Goal: Task Accomplishment & Management: Use online tool/utility

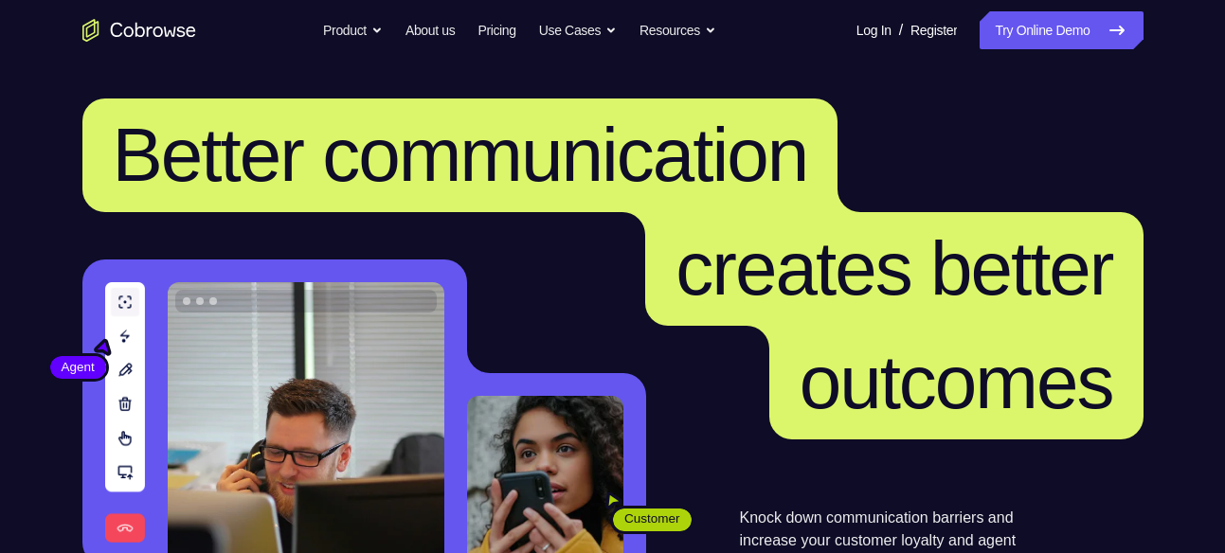
scroll to position [382, 0]
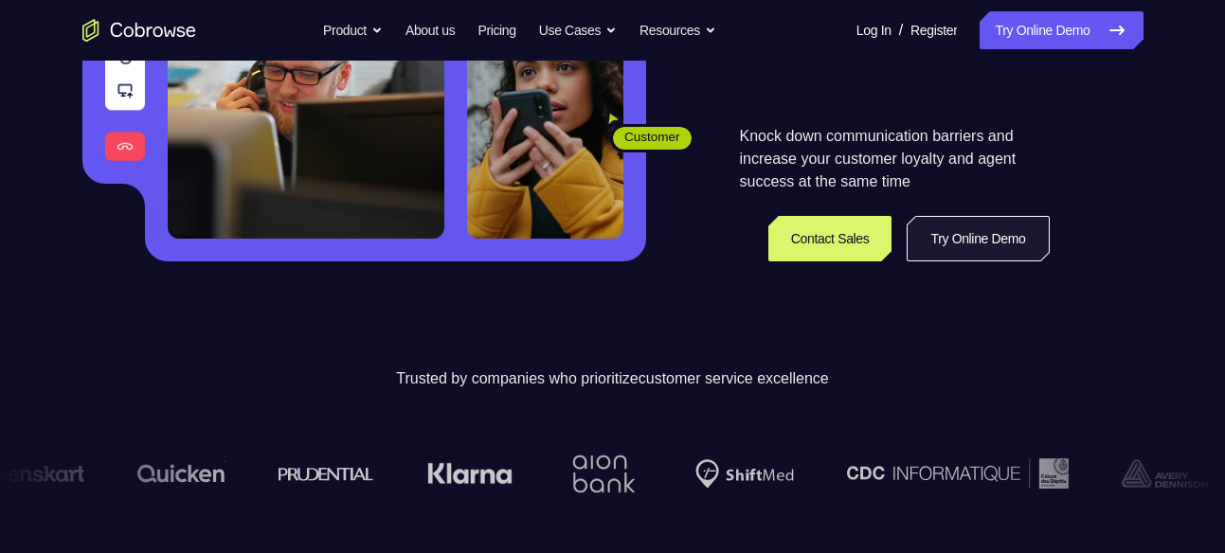
click at [943, 239] on link "Try Online Demo" at bounding box center [978, 238] width 142 height 45
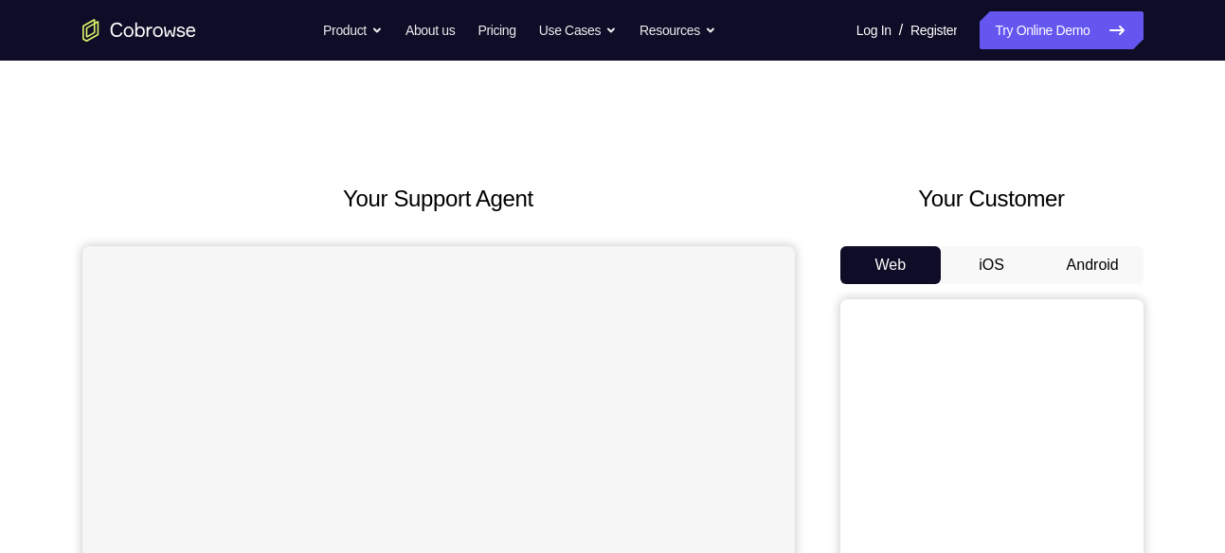
click at [1069, 251] on button "Android" at bounding box center [1092, 265] width 101 height 38
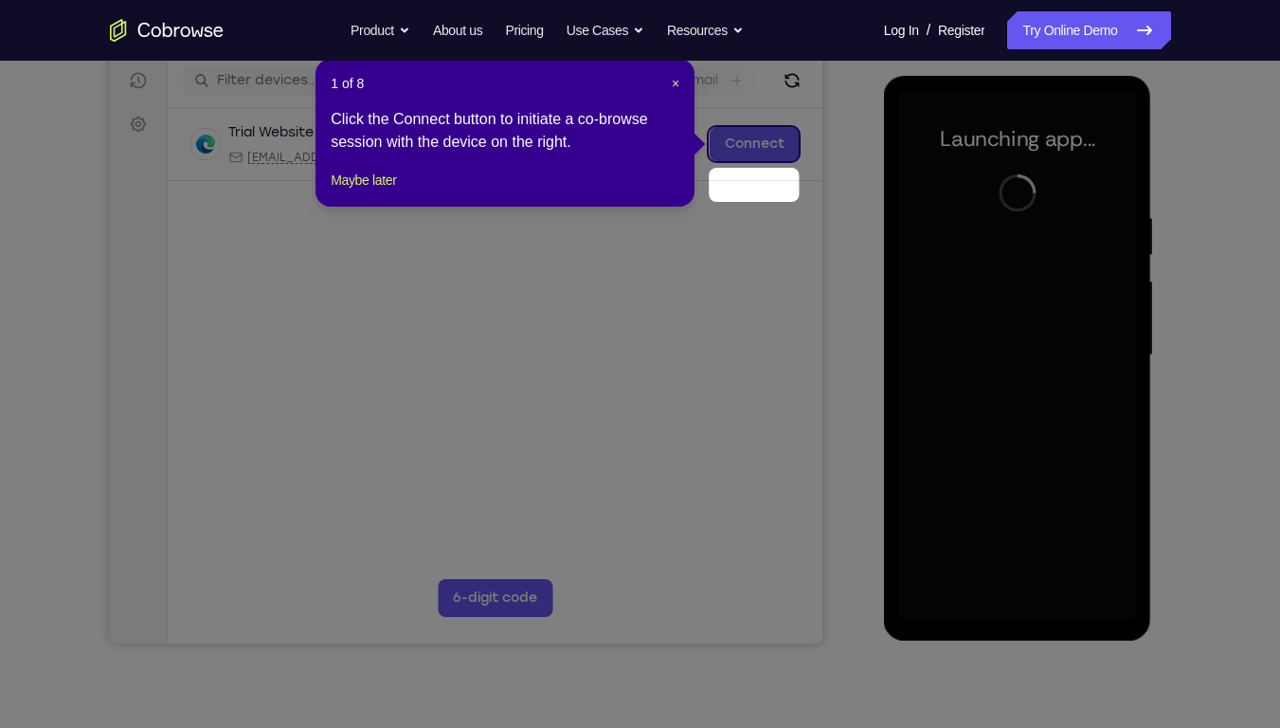
scroll to position [190, 0]
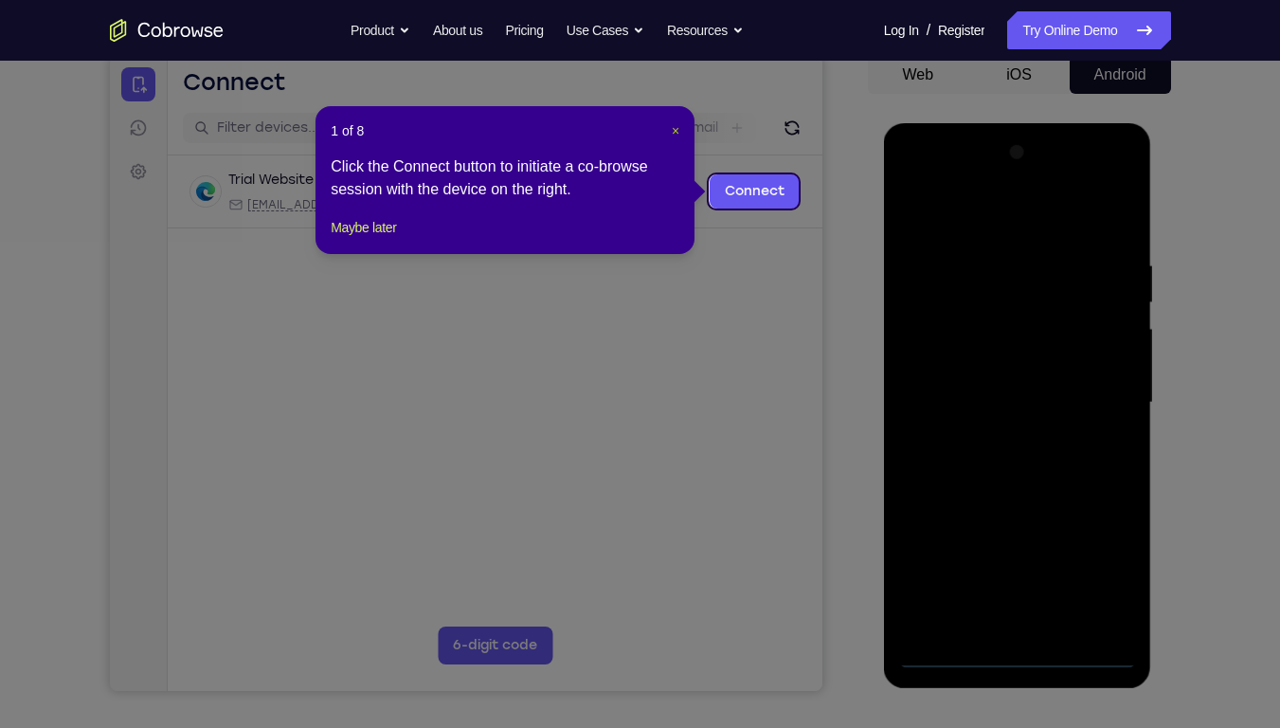
drag, startPoint x: 672, startPoint y: 127, endPoint x: 685, endPoint y: 116, distance: 17.5
click at [672, 127] on span "×" at bounding box center [676, 130] width 8 height 15
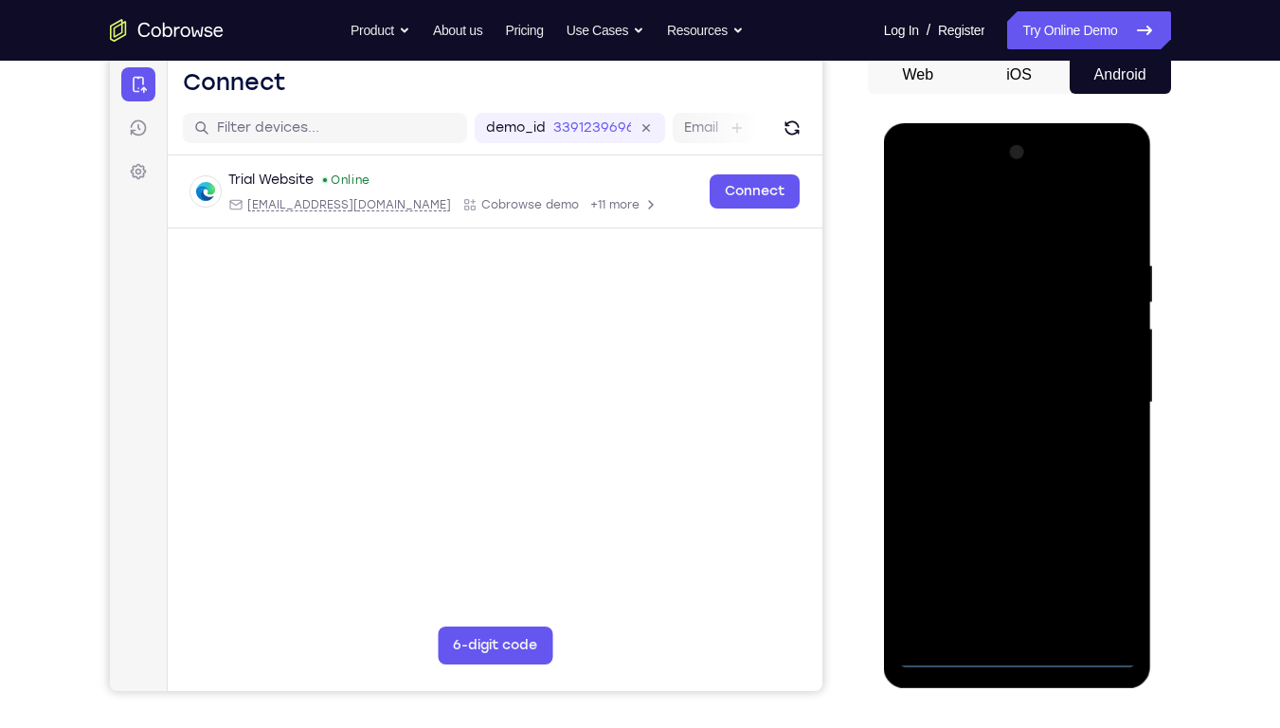
scroll to position [241, 0]
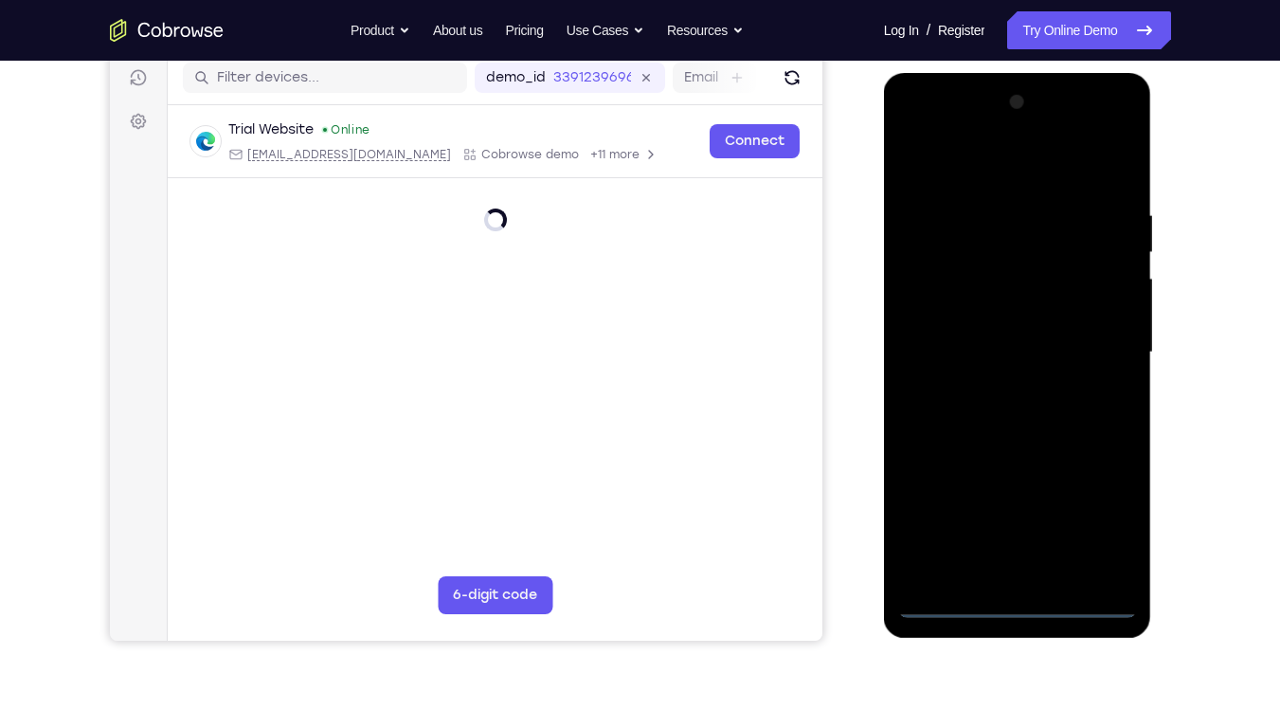
click at [1024, 552] on div at bounding box center [1017, 352] width 239 height 531
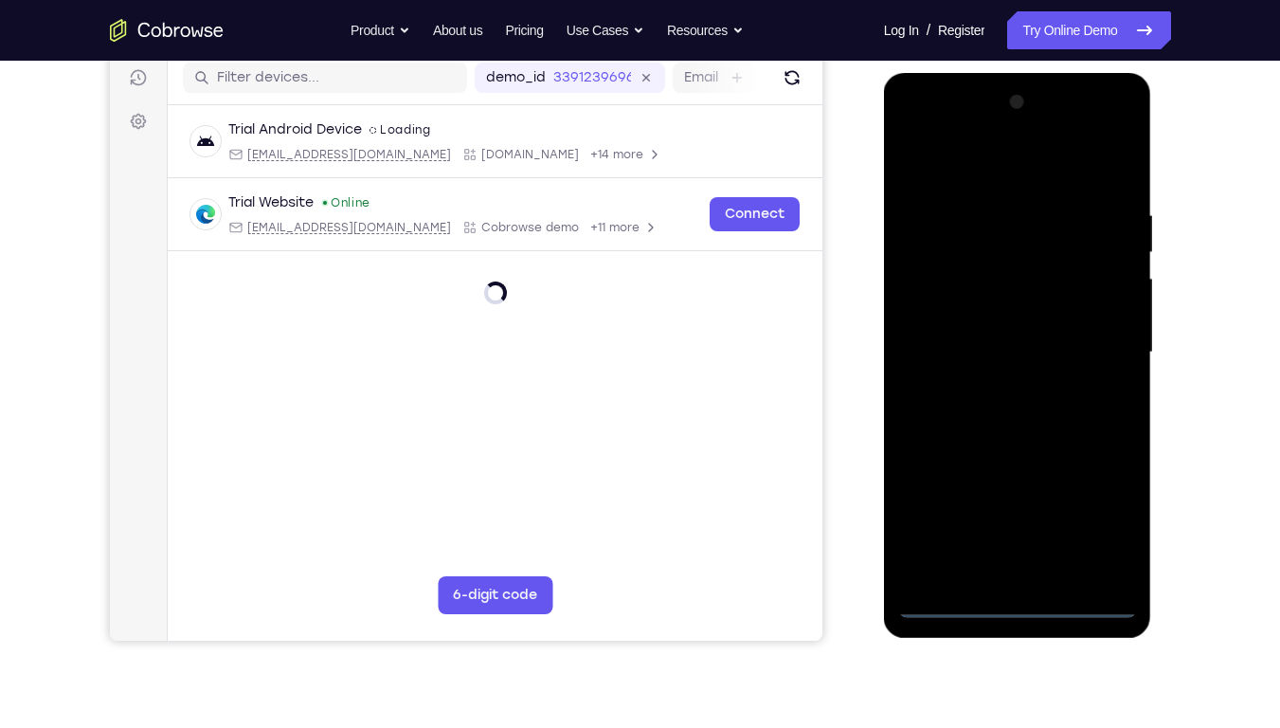
click at [1024, 552] on div at bounding box center [1017, 352] width 239 height 531
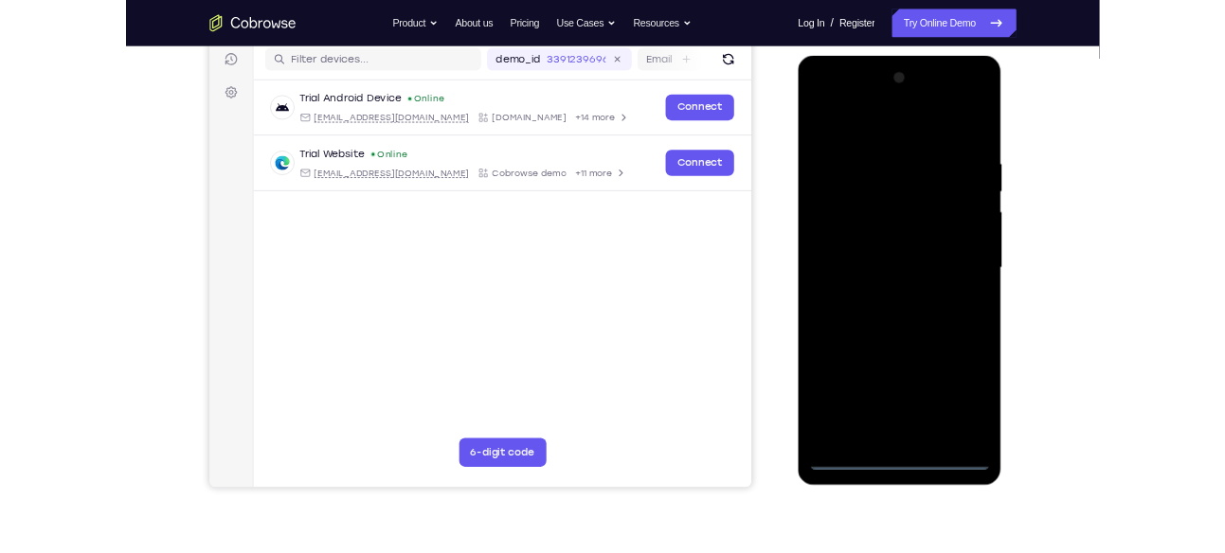
scroll to position [203, 0]
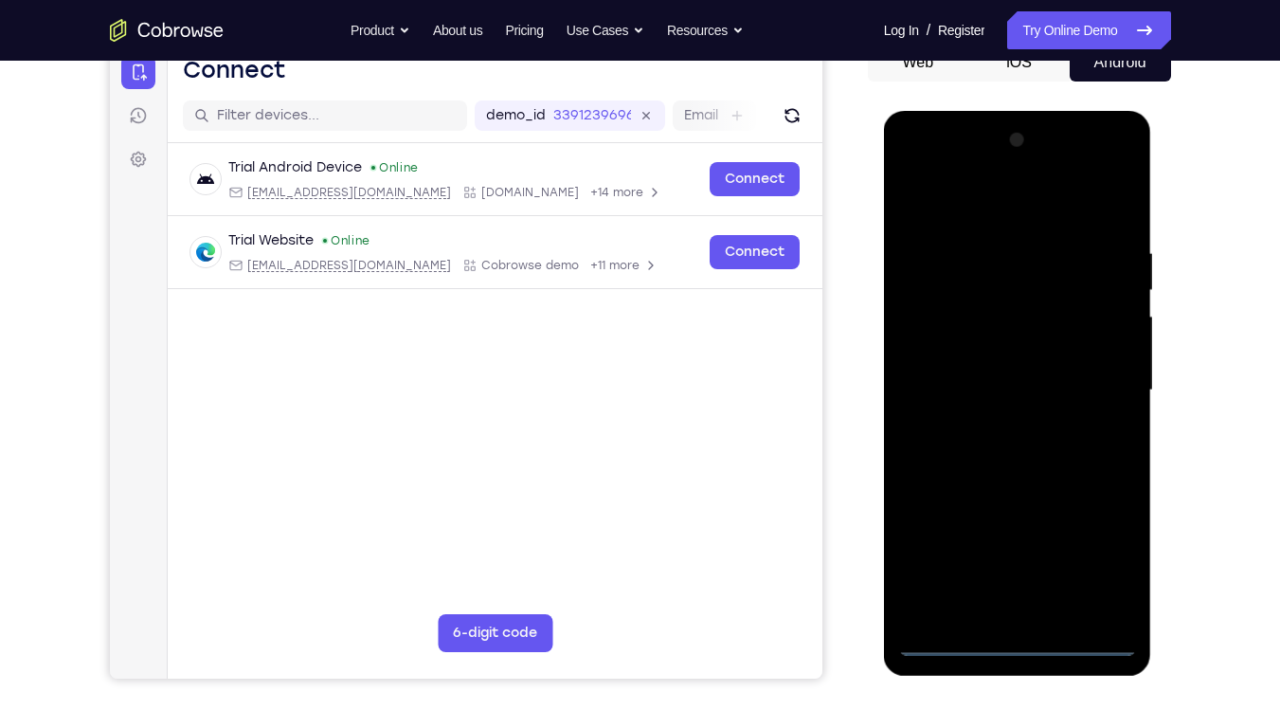
click at [1084, 552] on div at bounding box center [1017, 390] width 239 height 531
click at [984, 207] on div at bounding box center [1017, 390] width 239 height 531
click at [1100, 400] on div at bounding box center [1017, 390] width 239 height 531
click at [996, 424] on div at bounding box center [1017, 390] width 239 height 531
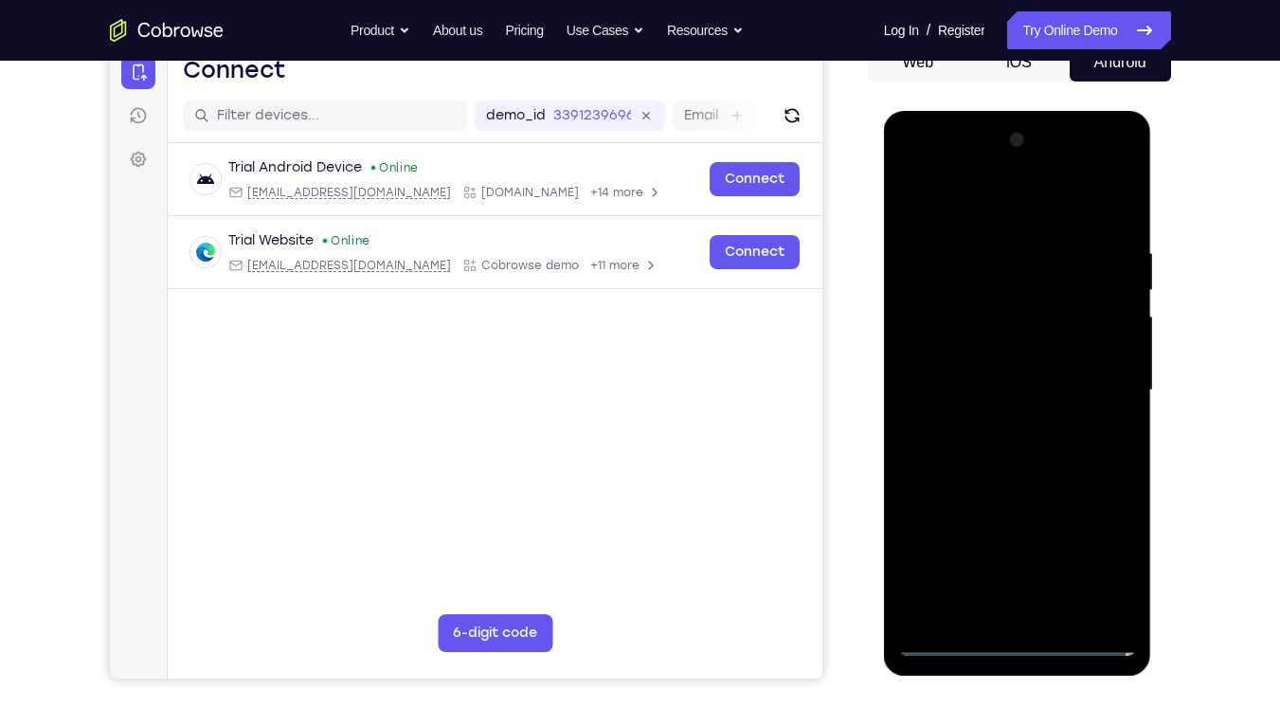
click at [1004, 362] on div at bounding box center [1017, 390] width 239 height 531
click at [992, 353] on div at bounding box center [1017, 390] width 239 height 531
click at [1035, 403] on div at bounding box center [1017, 390] width 239 height 531
click at [1113, 226] on div at bounding box center [1017, 390] width 239 height 531
drag, startPoint x: 1042, startPoint y: 487, endPoint x: 1068, endPoint y: 356, distance: 133.3
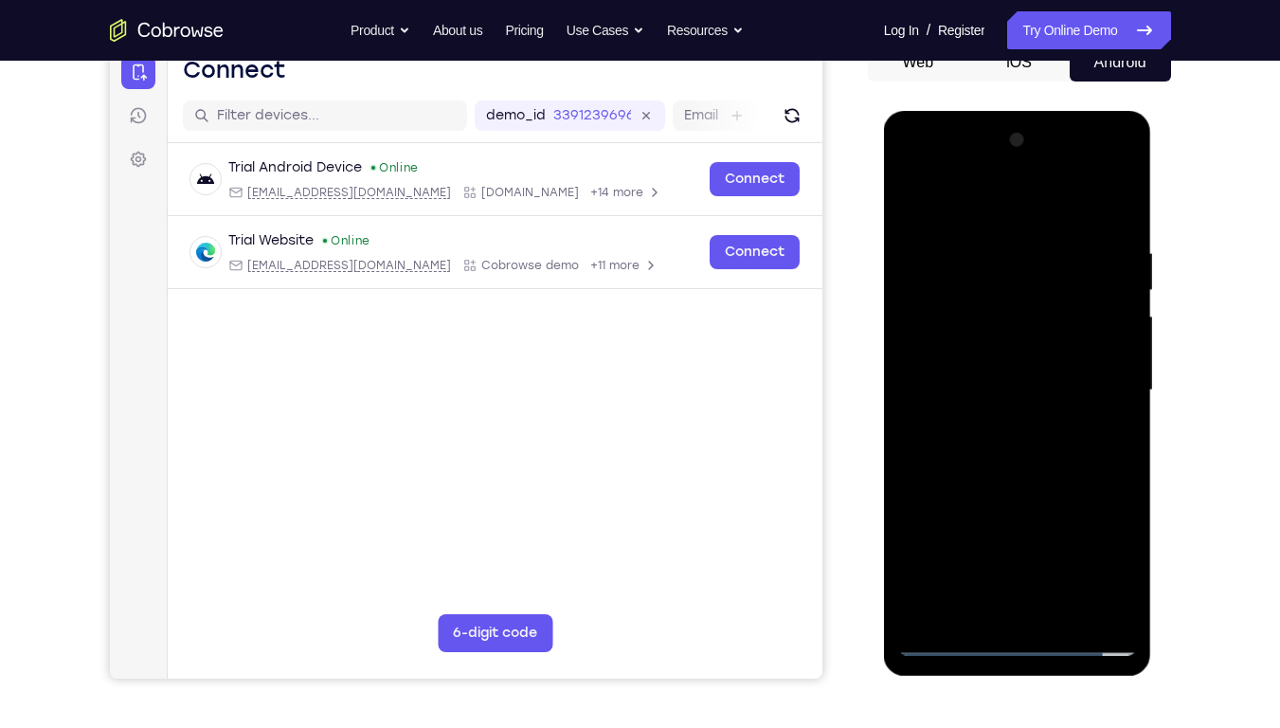
click at [1068, 356] on div at bounding box center [1017, 390] width 239 height 531
click at [909, 523] on div at bounding box center [1017, 390] width 239 height 531
drag, startPoint x: 989, startPoint y: 345, endPoint x: 993, endPoint y: 564, distance: 218.9
click at [993, 552] on div at bounding box center [1017, 390] width 239 height 531
drag, startPoint x: 1011, startPoint y: 192, endPoint x: 1006, endPoint y: 147, distance: 45.7
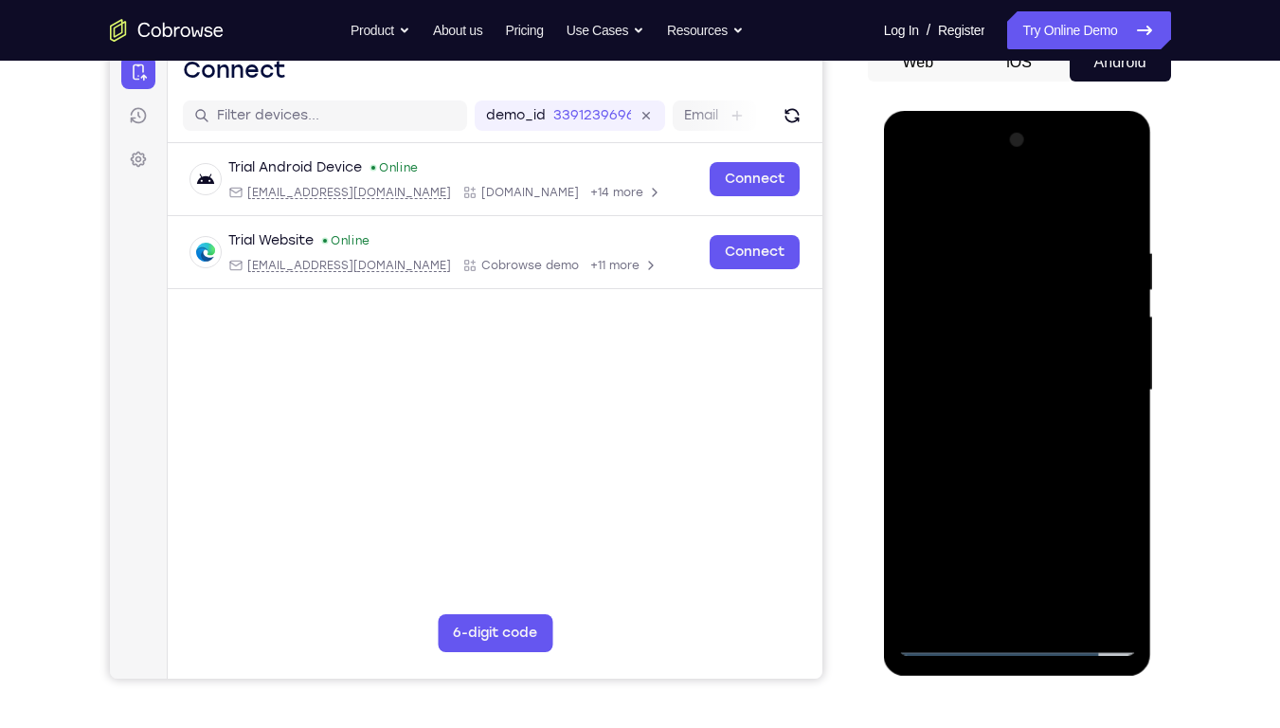
click at [1006, 147] on div at bounding box center [1017, 390] width 239 height 531
click at [994, 243] on div at bounding box center [1017, 390] width 239 height 531
click at [1106, 408] on div at bounding box center [1017, 390] width 239 height 531
click at [1112, 371] on div at bounding box center [1017, 390] width 239 height 531
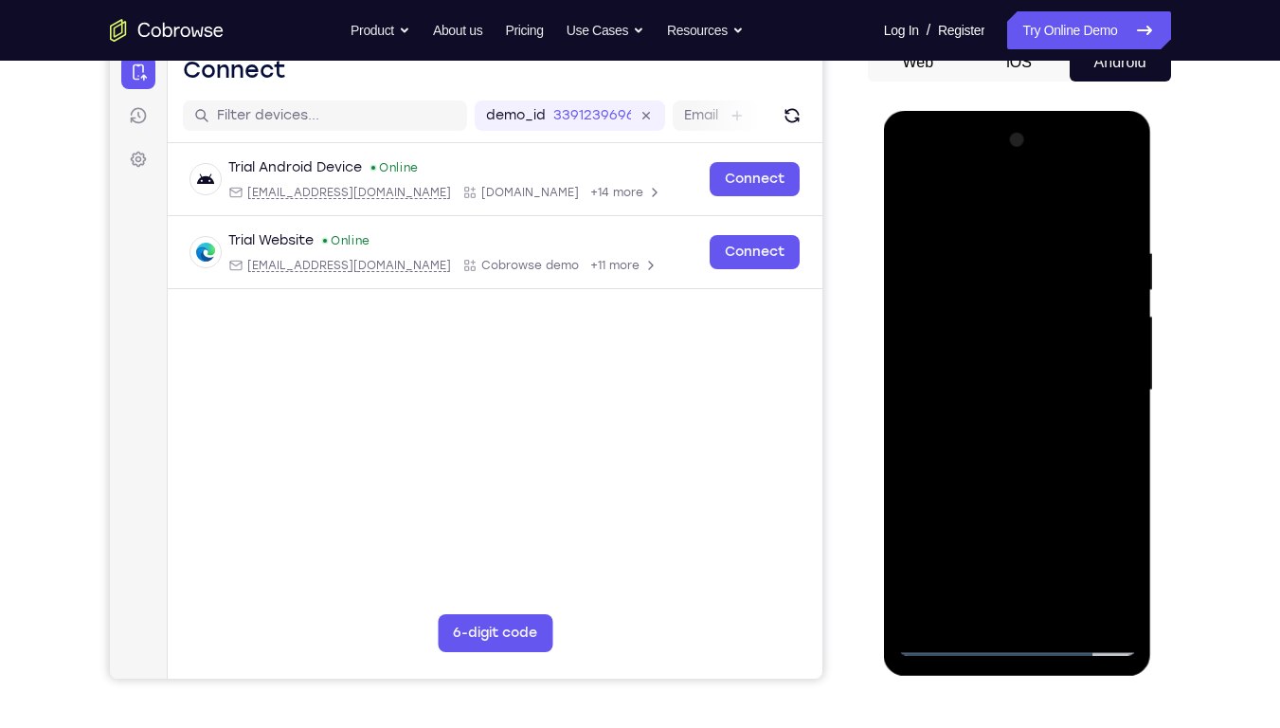
click at [1112, 371] on div at bounding box center [1017, 390] width 239 height 531
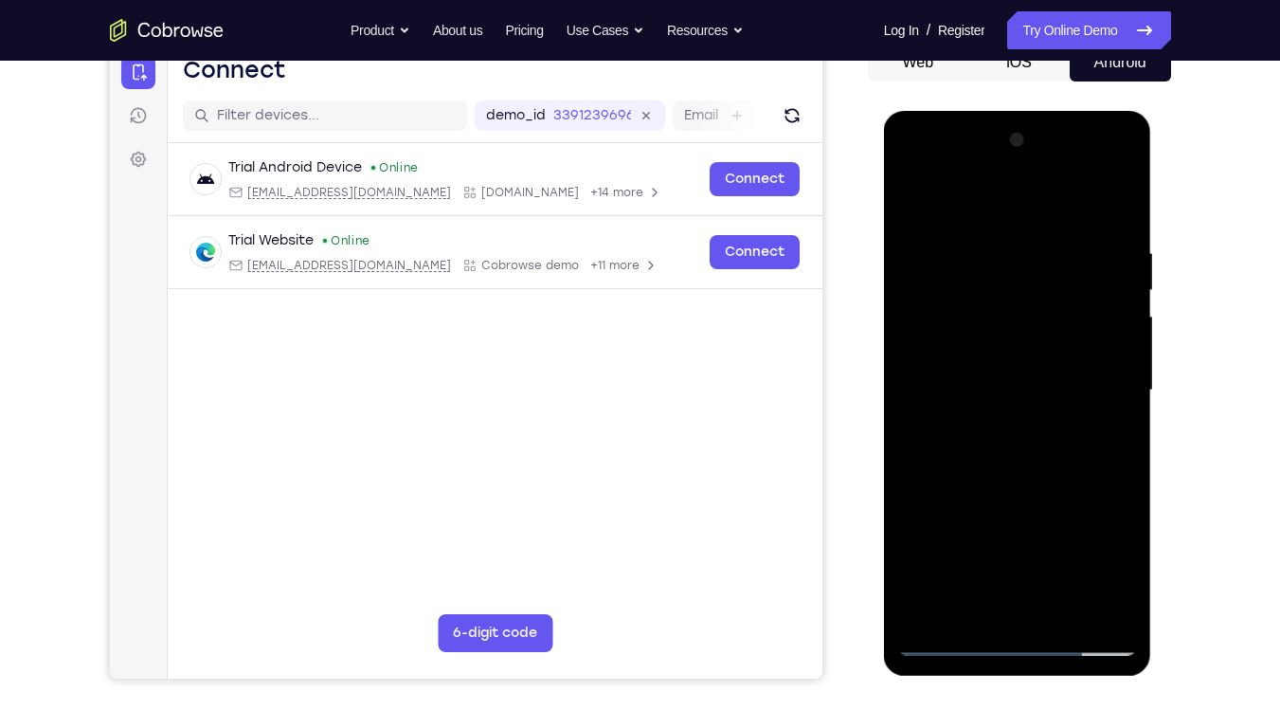
drag, startPoint x: 1084, startPoint y: 353, endPoint x: 805, endPoint y: 388, distance: 281.8
click at [884, 388] on html "Online web based iOS Simulators and Android Emulators. Run iPhone, iPad, Mobile…" at bounding box center [1019, 395] width 270 height 569
click at [1108, 399] on div at bounding box center [1017, 390] width 239 height 531
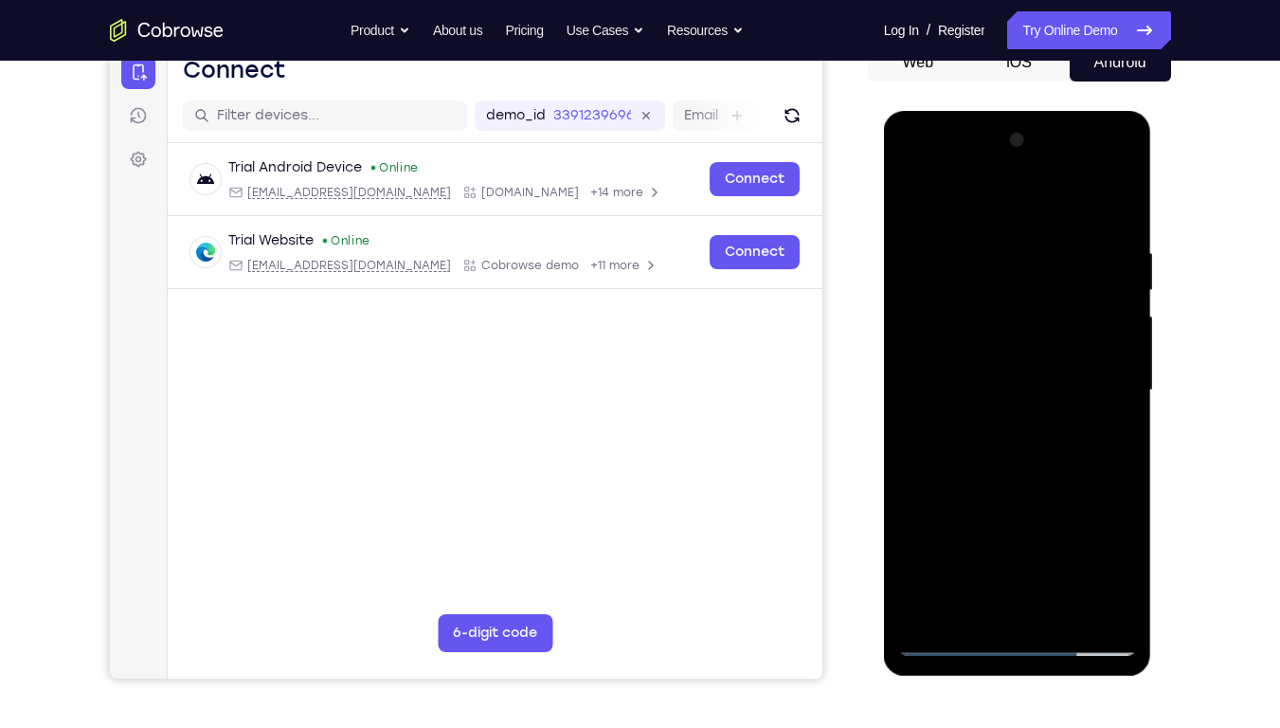
click at [1096, 395] on div at bounding box center [1017, 390] width 239 height 531
click at [1109, 404] on div at bounding box center [1017, 390] width 239 height 531
click at [1104, 403] on div at bounding box center [1017, 390] width 239 height 531
click at [1094, 415] on div at bounding box center [1017, 390] width 239 height 531
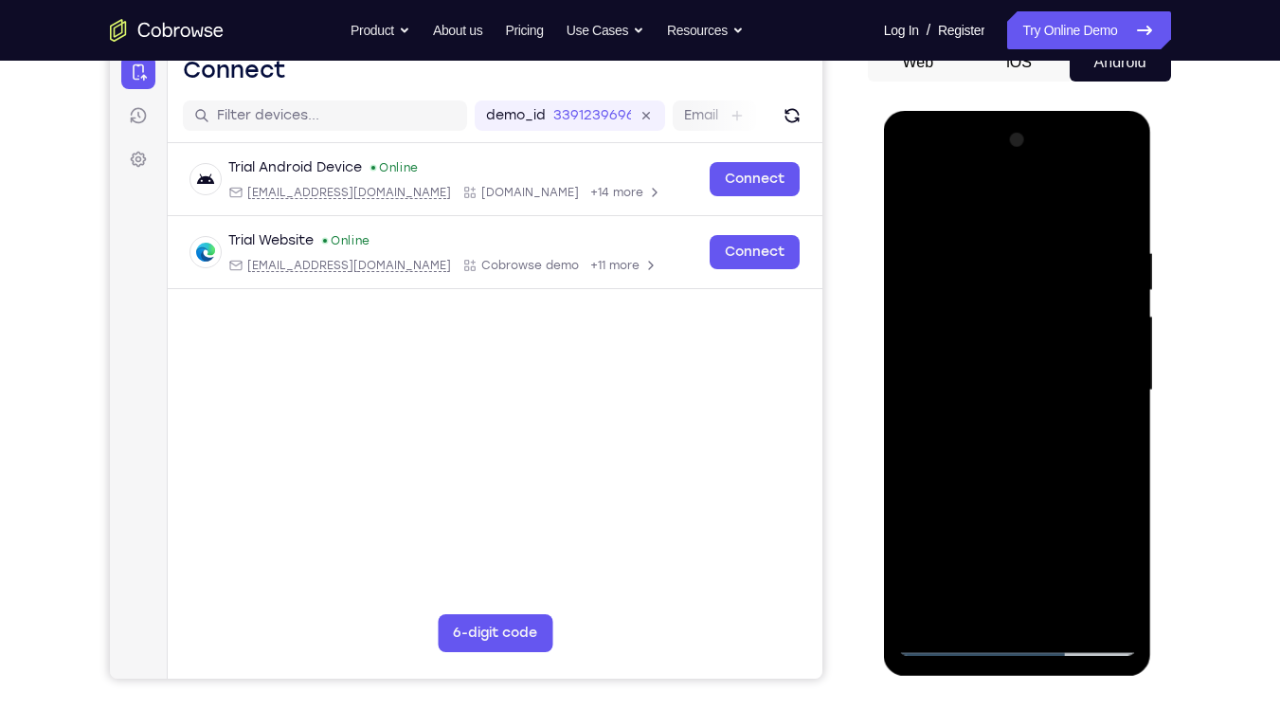
click at [1094, 415] on div at bounding box center [1017, 390] width 239 height 531
click at [1098, 413] on div at bounding box center [1017, 390] width 239 height 531
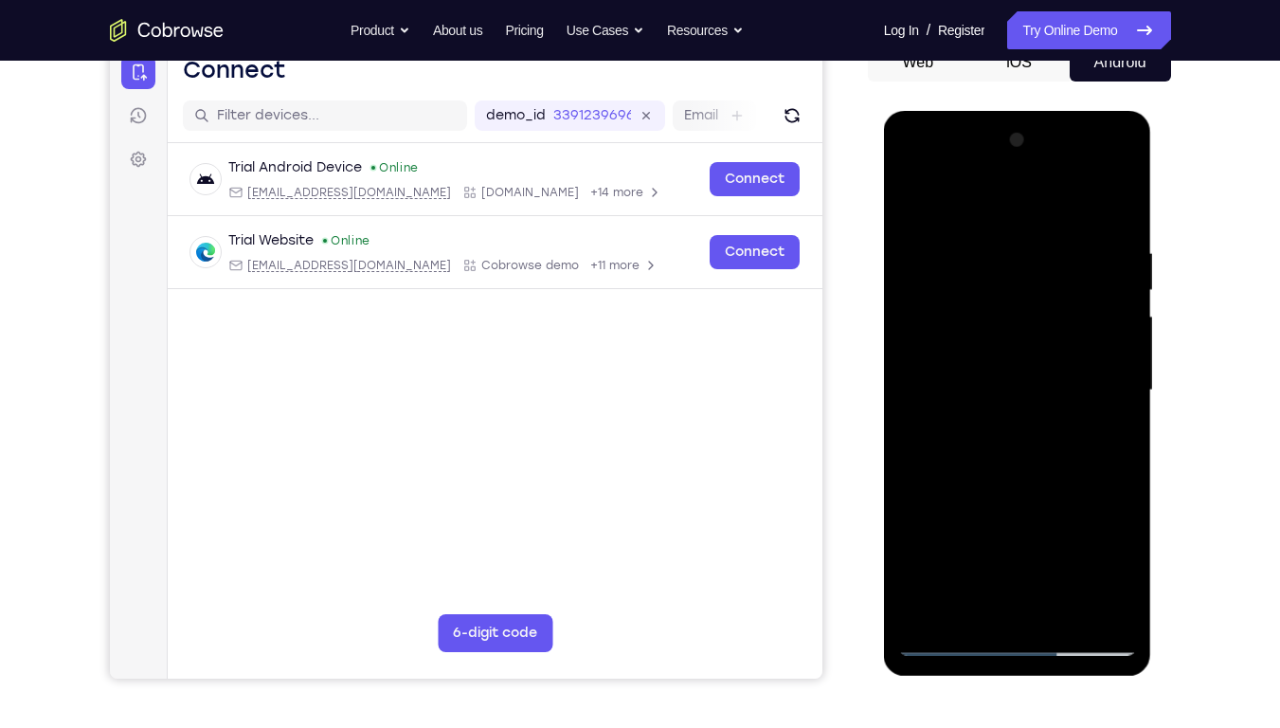
click at [1098, 406] on div at bounding box center [1017, 390] width 239 height 531
click at [1091, 347] on div at bounding box center [1017, 390] width 239 height 531
click at [1110, 412] on div at bounding box center [1017, 390] width 239 height 531
click at [1118, 418] on div at bounding box center [1017, 390] width 239 height 531
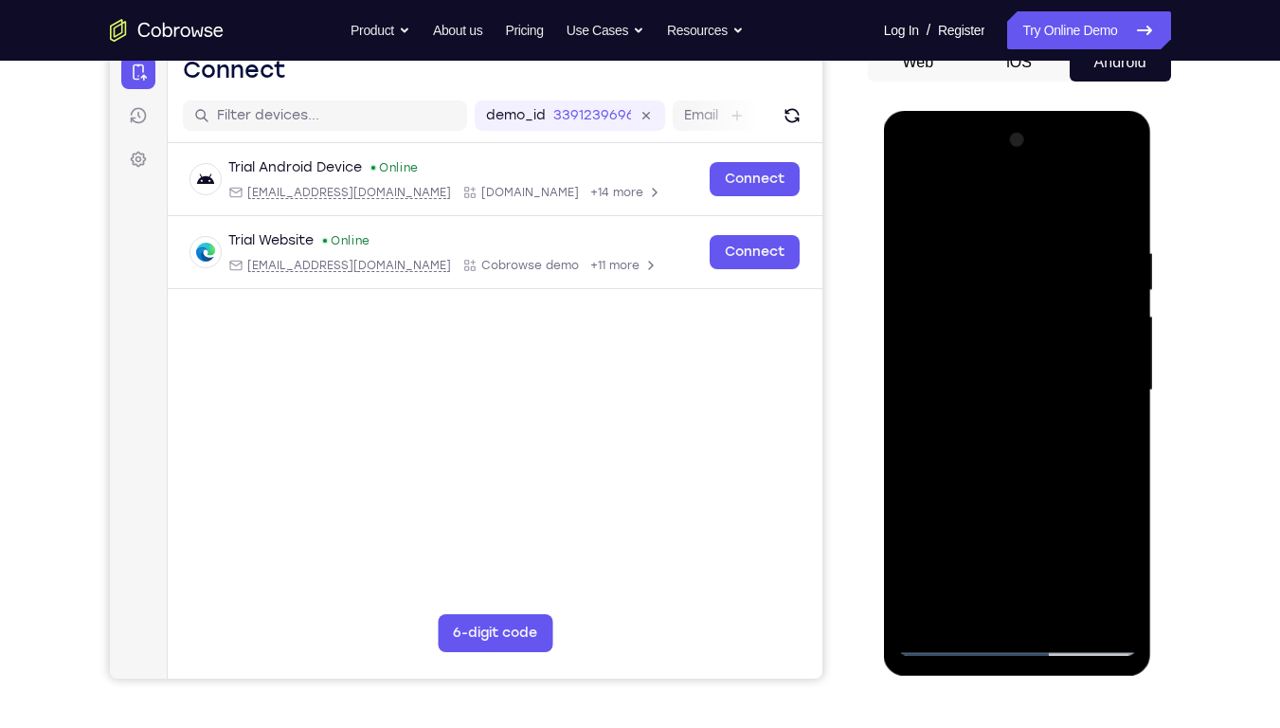
click at [1118, 418] on div at bounding box center [1017, 390] width 239 height 531
click at [1110, 391] on div at bounding box center [1017, 390] width 239 height 531
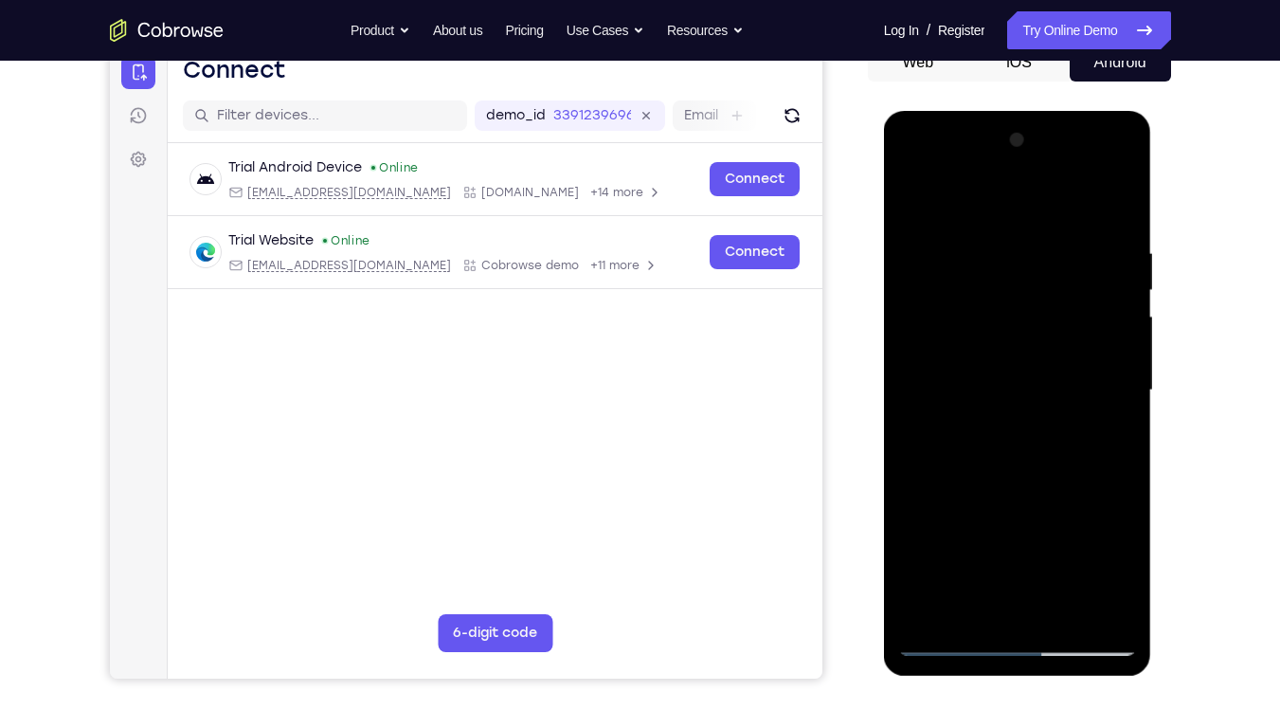
click at [1110, 391] on div at bounding box center [1017, 390] width 239 height 531
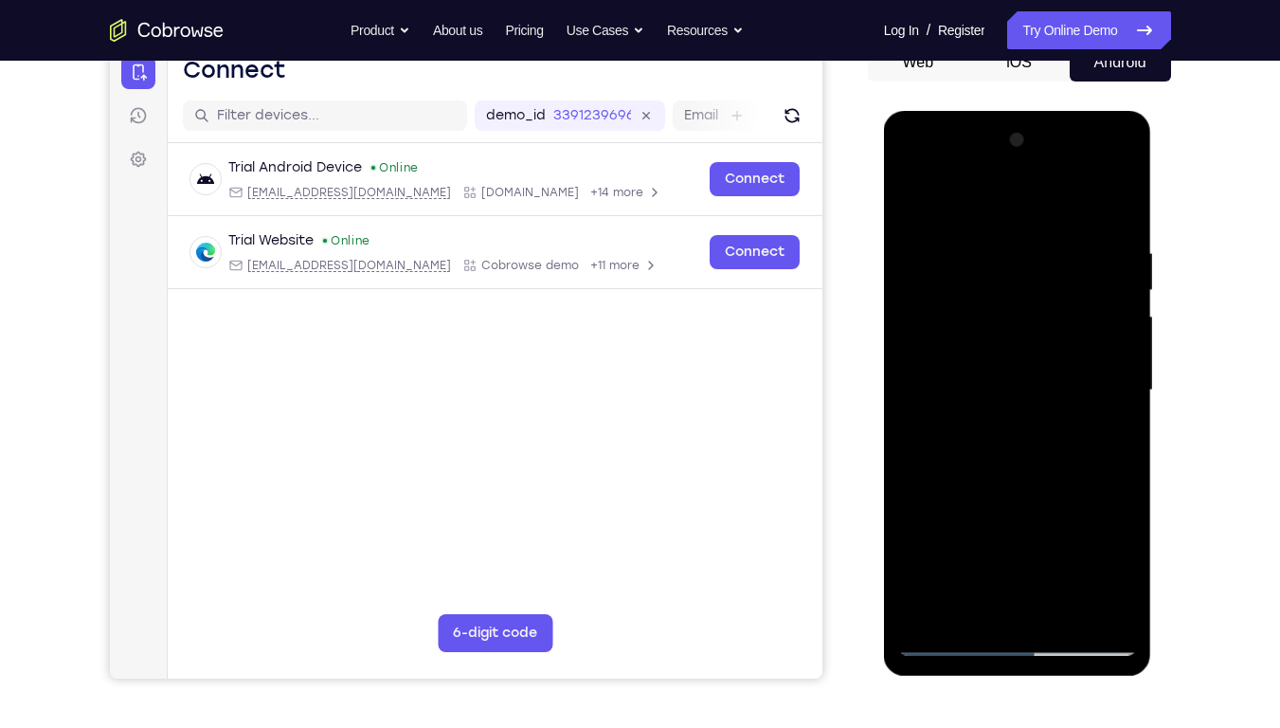
drag, startPoint x: 1114, startPoint y: 389, endPoint x: 951, endPoint y: 378, distance: 163.4
click at [951, 378] on div at bounding box center [1017, 390] width 239 height 531
click at [1114, 205] on div at bounding box center [1017, 390] width 239 height 531
click at [1118, 193] on div at bounding box center [1017, 390] width 239 height 531
click at [910, 280] on div at bounding box center [1017, 390] width 239 height 531
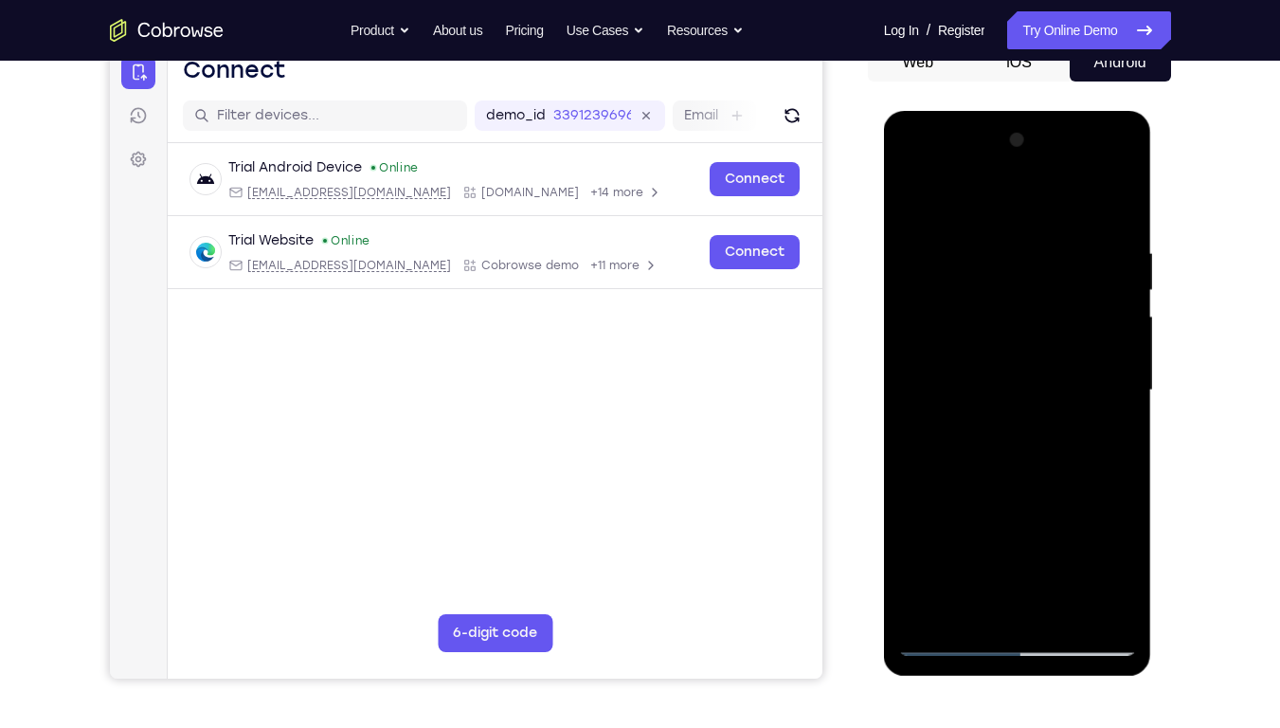
click at [936, 242] on div at bounding box center [1017, 390] width 239 height 531
click at [1053, 263] on div at bounding box center [1017, 390] width 239 height 531
click at [918, 207] on div at bounding box center [1017, 390] width 239 height 531
click at [986, 245] on div at bounding box center [1017, 390] width 239 height 531
click at [997, 255] on div at bounding box center [1017, 390] width 239 height 531
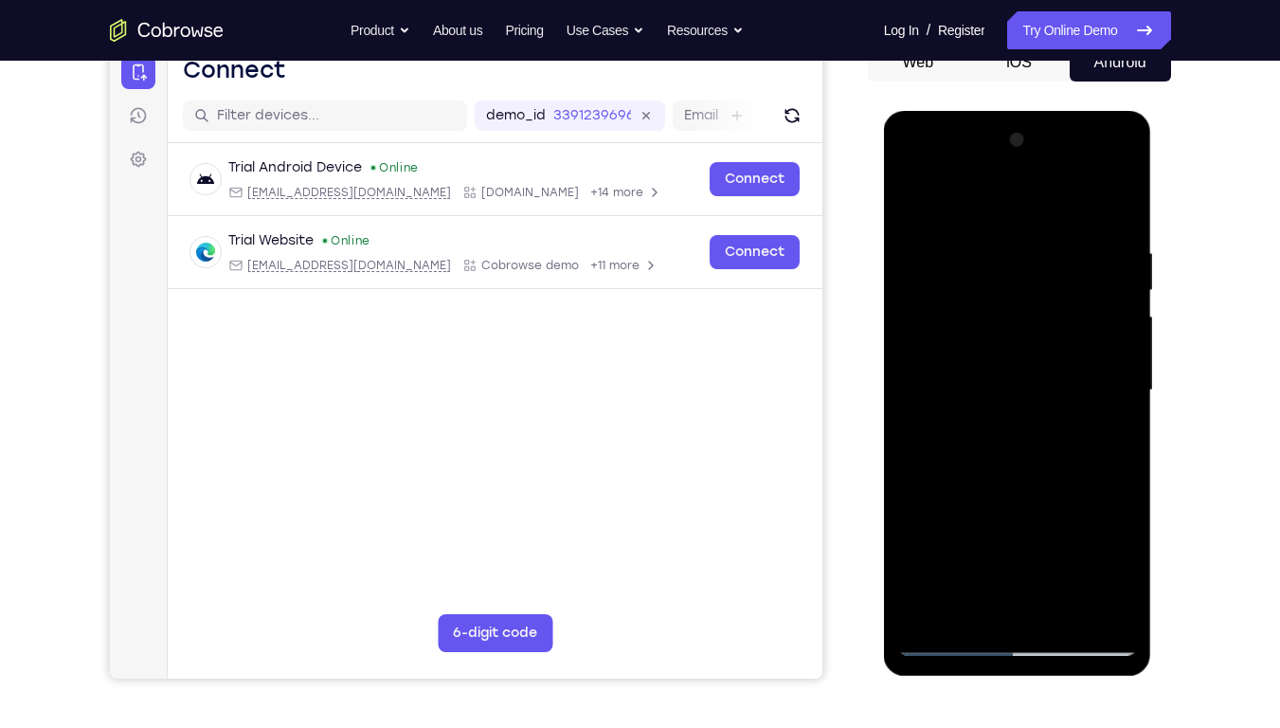
click at [912, 193] on div at bounding box center [1017, 390] width 239 height 531
drag, startPoint x: 1020, startPoint y: 291, endPoint x: 1027, endPoint y: 476, distance: 185.0
click at [1027, 476] on div at bounding box center [1017, 390] width 239 height 531
drag, startPoint x: 1007, startPoint y: 306, endPoint x: 1004, endPoint y: 480, distance: 173.5
click at [1004, 480] on div at bounding box center [1017, 390] width 239 height 531
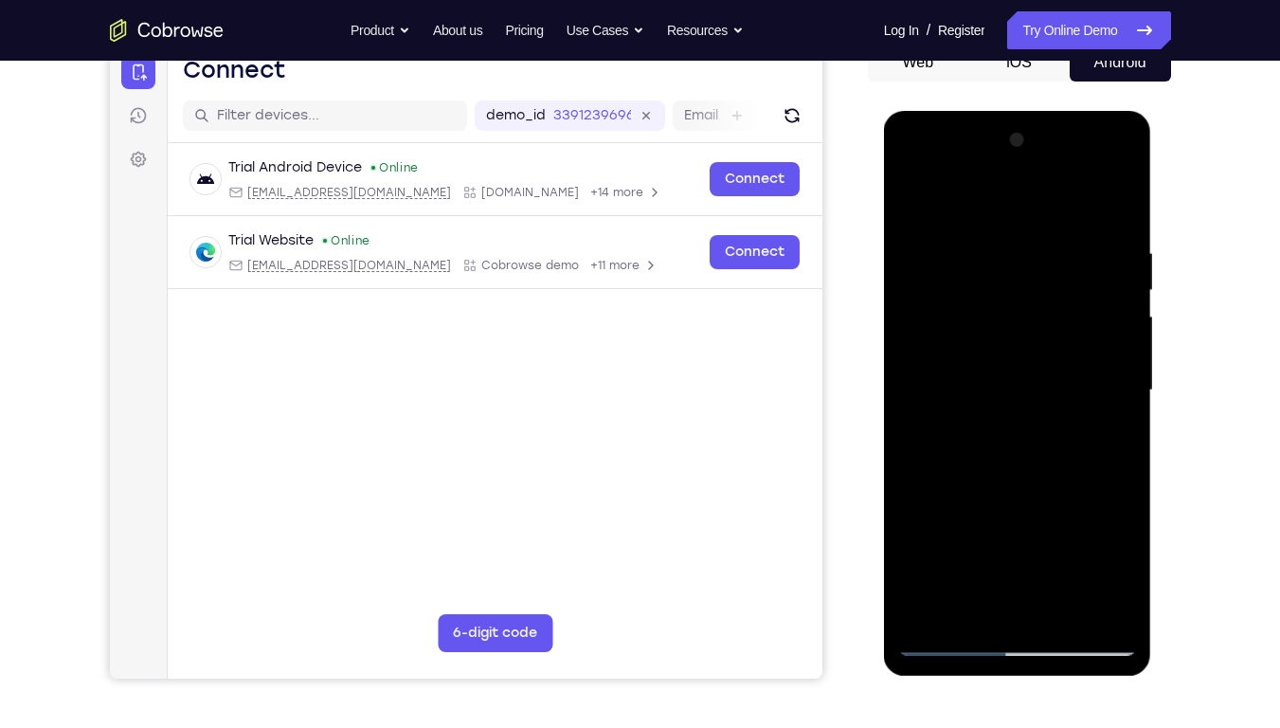
click at [1107, 552] on div at bounding box center [1017, 390] width 239 height 531
click at [929, 474] on div at bounding box center [1017, 390] width 239 height 531
click at [947, 552] on div at bounding box center [1017, 390] width 239 height 531
click at [1001, 498] on div at bounding box center [1017, 390] width 239 height 531
click at [958, 552] on div at bounding box center [1017, 390] width 239 height 531
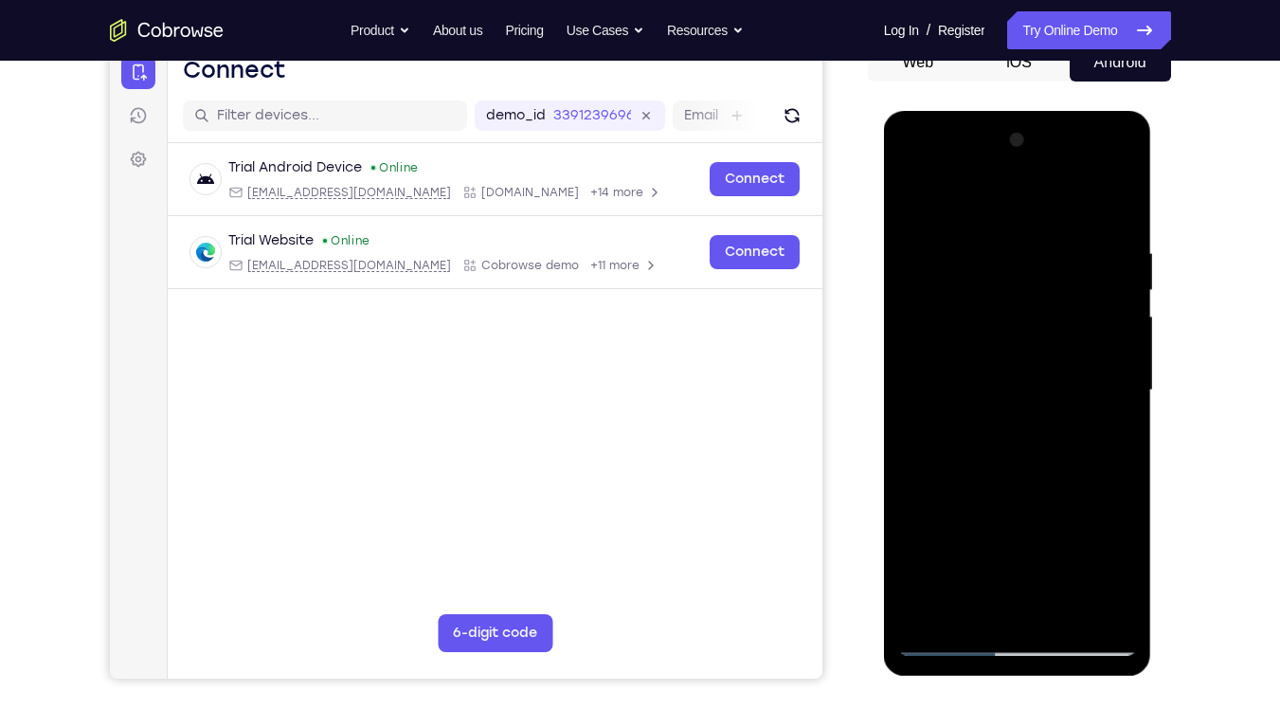
click at [972, 356] on div at bounding box center [1017, 390] width 239 height 531
drag, startPoint x: 1062, startPoint y: 502, endPoint x: 1057, endPoint y: 252, distance: 250.2
click at [1057, 252] on div at bounding box center [1017, 390] width 239 height 531
click at [918, 424] on div at bounding box center [1017, 390] width 239 height 531
drag, startPoint x: 1023, startPoint y: 510, endPoint x: 1045, endPoint y: 333, distance: 178.5
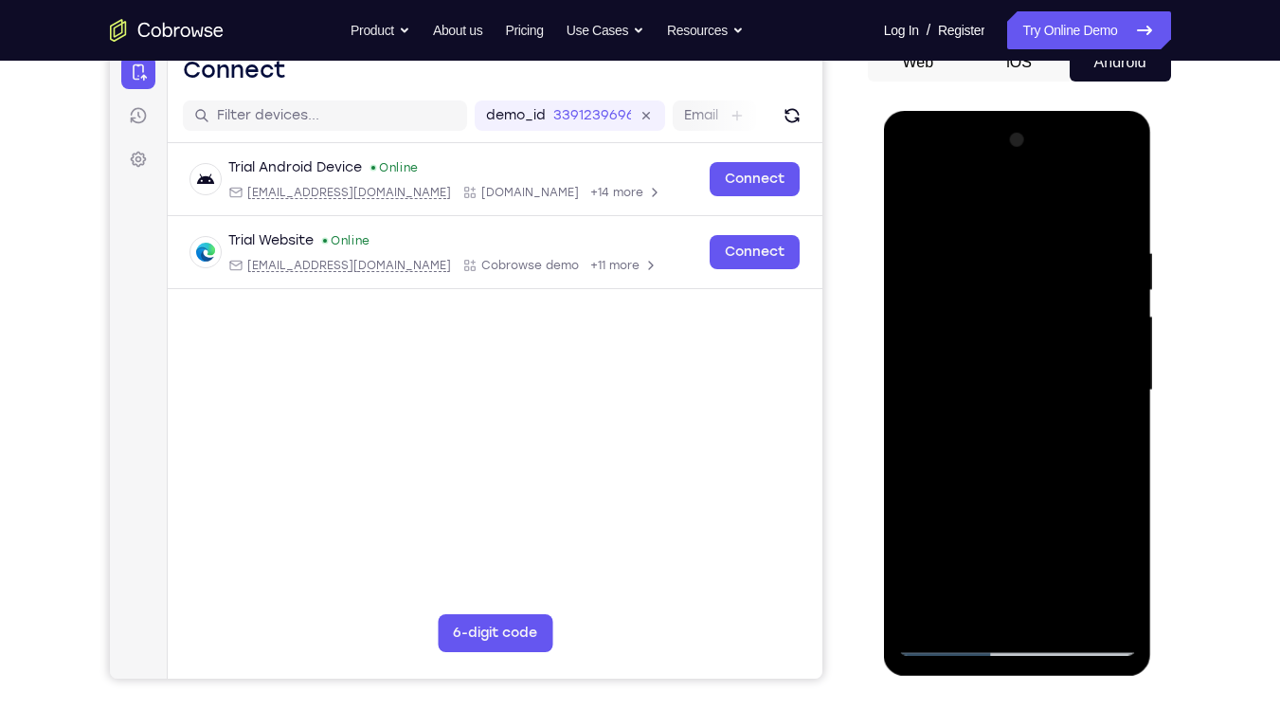
click at [1045, 333] on div at bounding box center [1017, 390] width 239 height 531
drag, startPoint x: 1058, startPoint y: 462, endPoint x: 1059, endPoint y: 417, distance: 45.5
click at [1059, 417] on div at bounding box center [1017, 390] width 239 height 531
drag, startPoint x: 1060, startPoint y: 372, endPoint x: 1059, endPoint y: 596, distance: 223.7
click at [1059, 552] on div at bounding box center [1017, 390] width 239 height 531
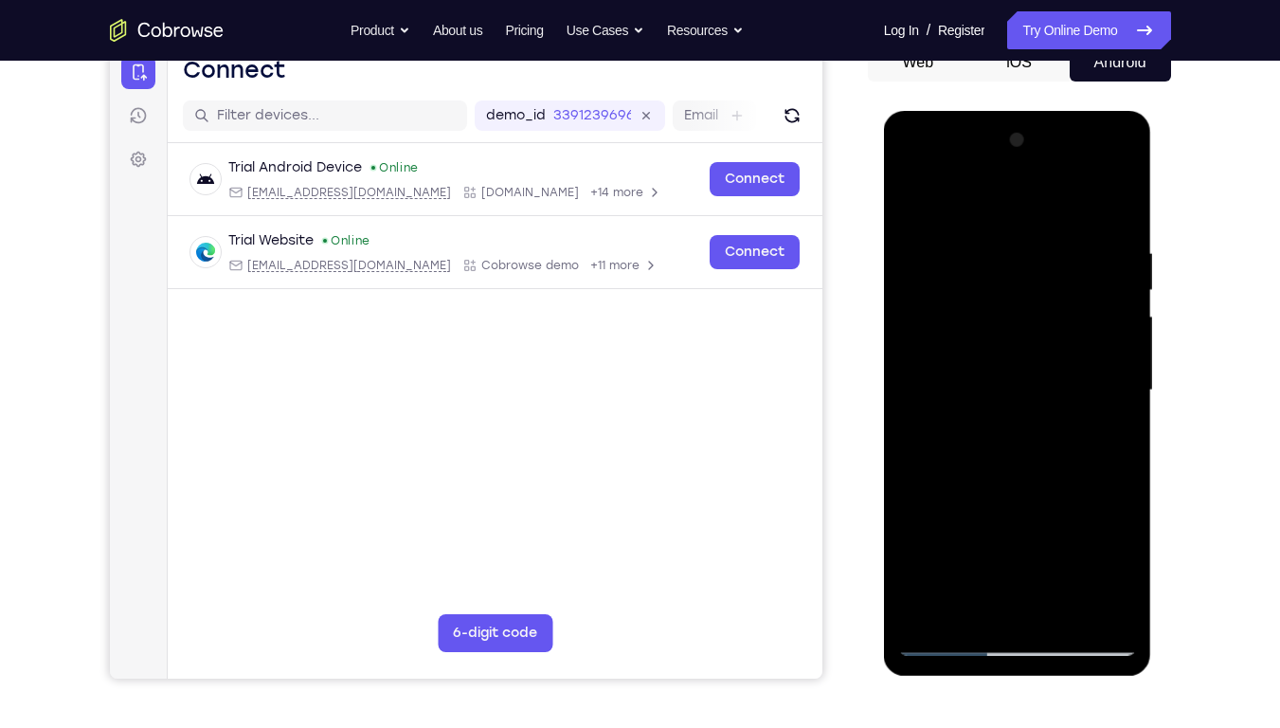
drag, startPoint x: 1004, startPoint y: 355, endPoint x: 1013, endPoint y: 524, distance: 169.0
click at [1013, 524] on div at bounding box center [1017, 390] width 239 height 531
drag, startPoint x: 1031, startPoint y: 362, endPoint x: 1003, endPoint y: 688, distance: 327.2
click at [1003, 552] on html "Online web based iOS Simulators and Android Emulators. Run iPhone, iPad, Mobile…" at bounding box center [1019, 395] width 270 height 569
click at [962, 307] on div at bounding box center [1017, 390] width 239 height 531
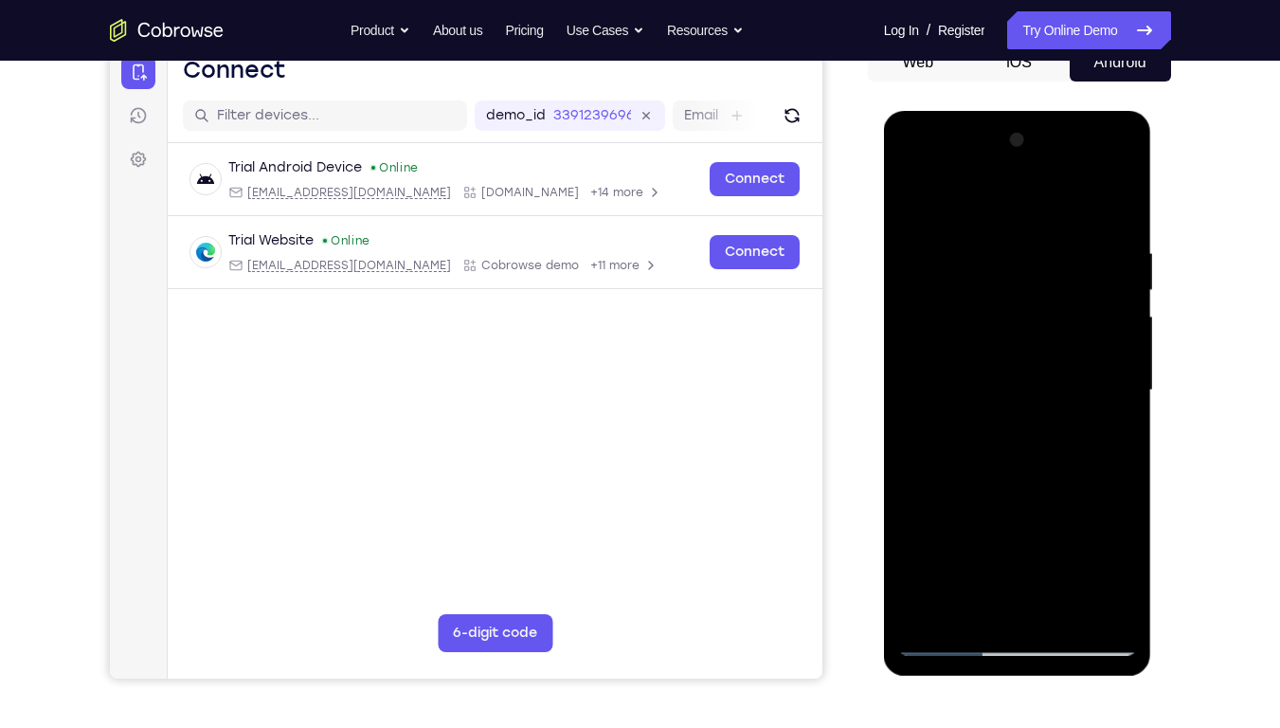
click at [1123, 552] on div at bounding box center [1017, 390] width 239 height 531
click at [919, 194] on div at bounding box center [1017, 390] width 239 height 531
click at [987, 523] on div at bounding box center [1017, 390] width 239 height 531
click at [1005, 353] on div at bounding box center [1017, 390] width 239 height 531
click at [1012, 349] on div at bounding box center [1017, 390] width 239 height 531
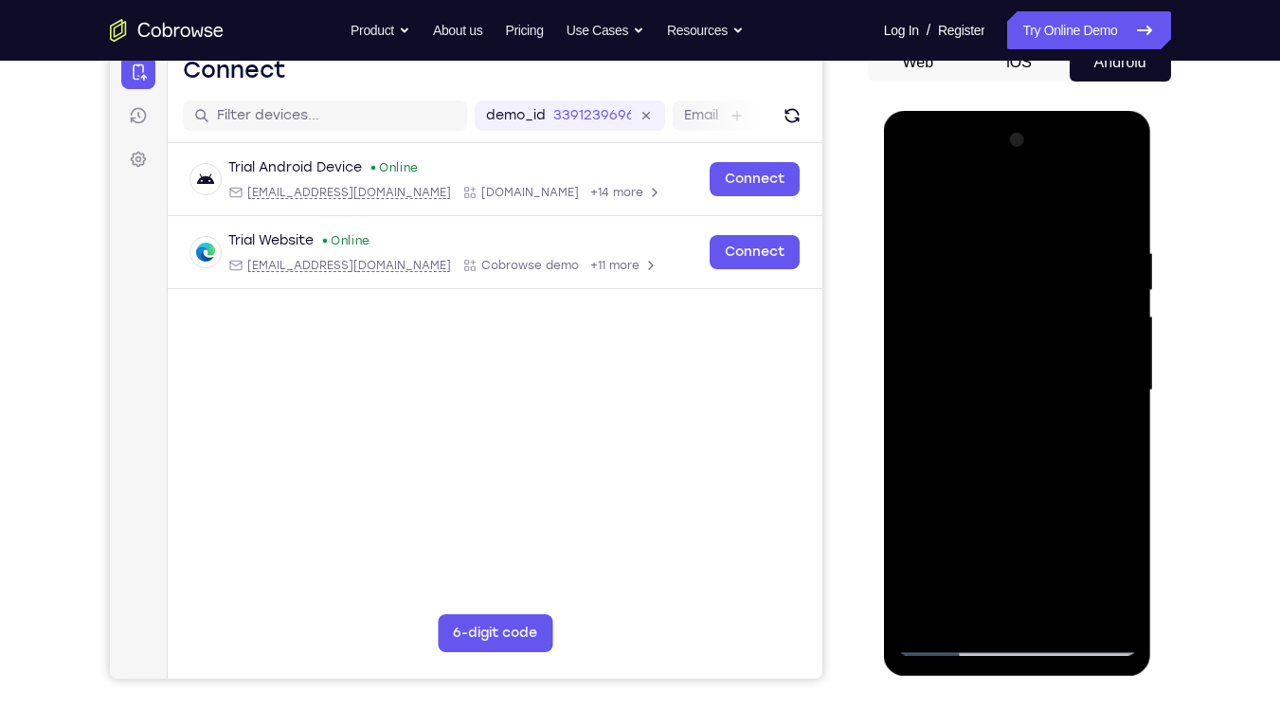
drag, startPoint x: 1012, startPoint y: 371, endPoint x: 1018, endPoint y: 310, distance: 61.9
click at [1018, 310] on div at bounding box center [1017, 390] width 239 height 531
click at [1020, 383] on div at bounding box center [1017, 390] width 239 height 531
click at [938, 455] on div at bounding box center [1017, 390] width 239 height 531
click at [945, 441] on div at bounding box center [1017, 390] width 239 height 531
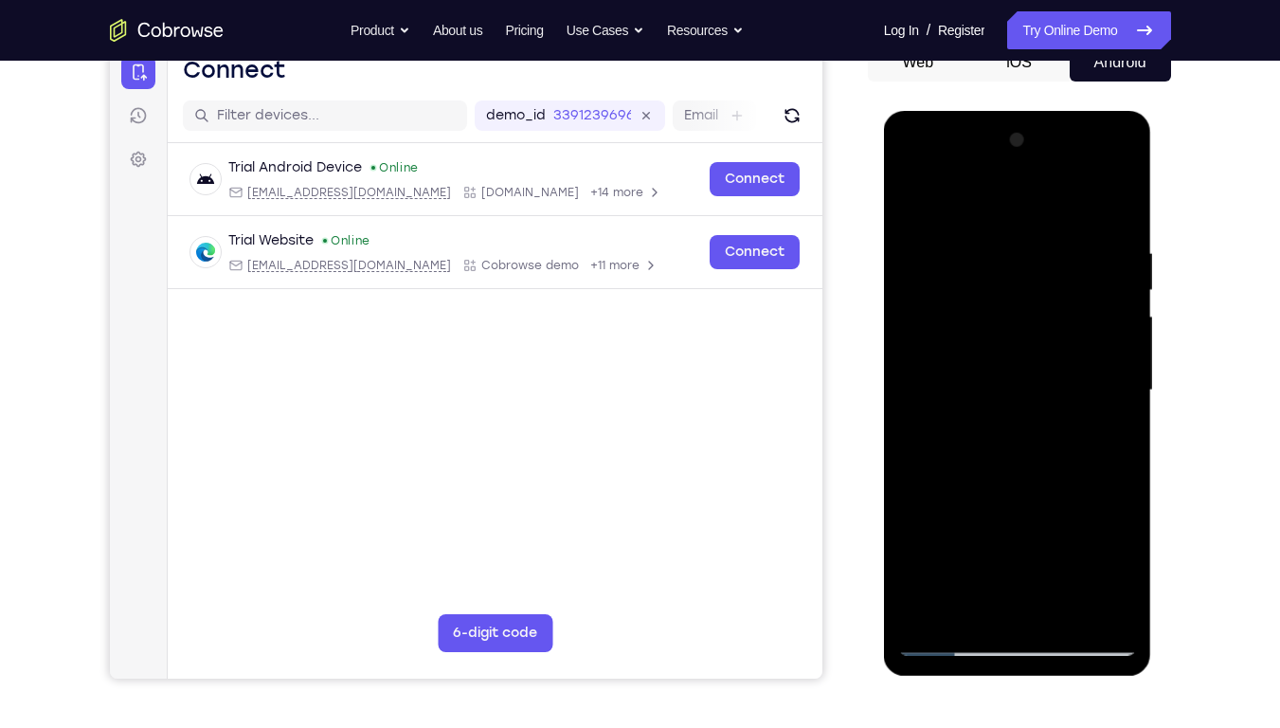
click at [1017, 317] on div at bounding box center [1017, 390] width 239 height 531
click at [1014, 410] on div at bounding box center [1017, 390] width 239 height 531
click at [958, 439] on div at bounding box center [1017, 390] width 239 height 531
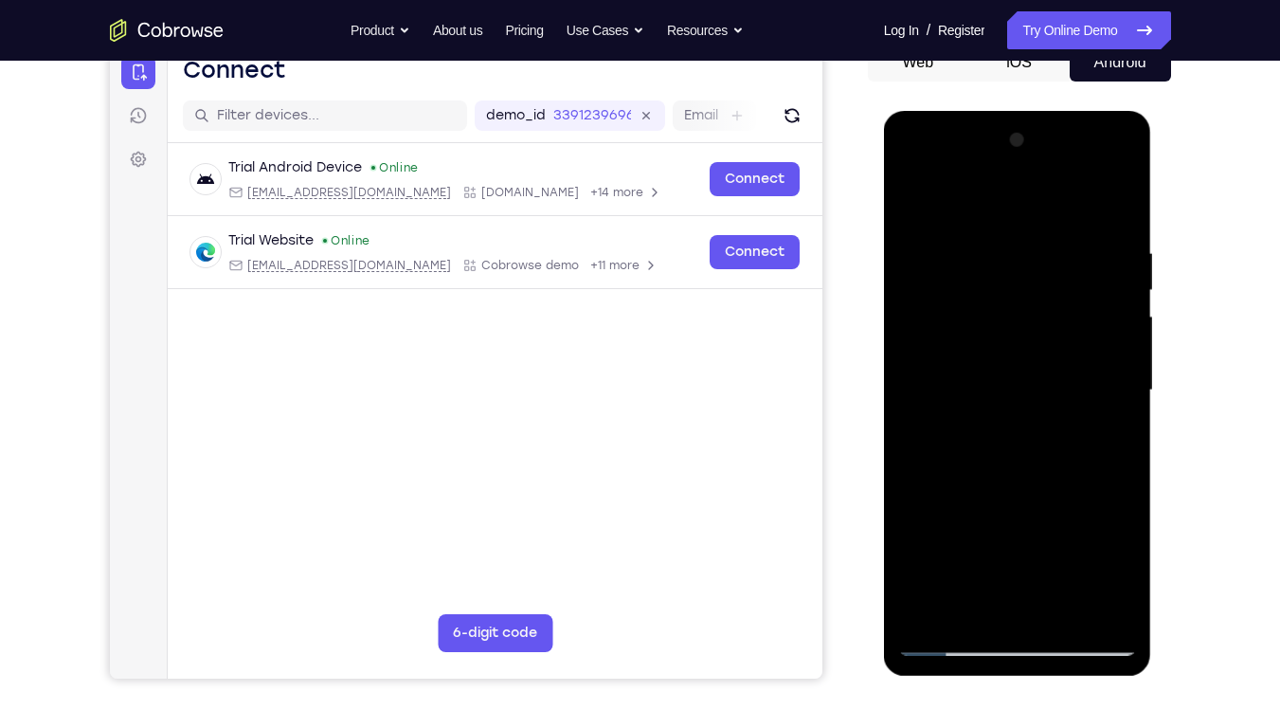
click at [1101, 168] on div at bounding box center [1017, 390] width 239 height 531
click at [998, 200] on div at bounding box center [1017, 390] width 239 height 531
click at [969, 552] on div at bounding box center [1017, 390] width 239 height 531
click at [964, 204] on div at bounding box center [1017, 390] width 239 height 531
click at [959, 245] on div at bounding box center [1017, 390] width 239 height 531
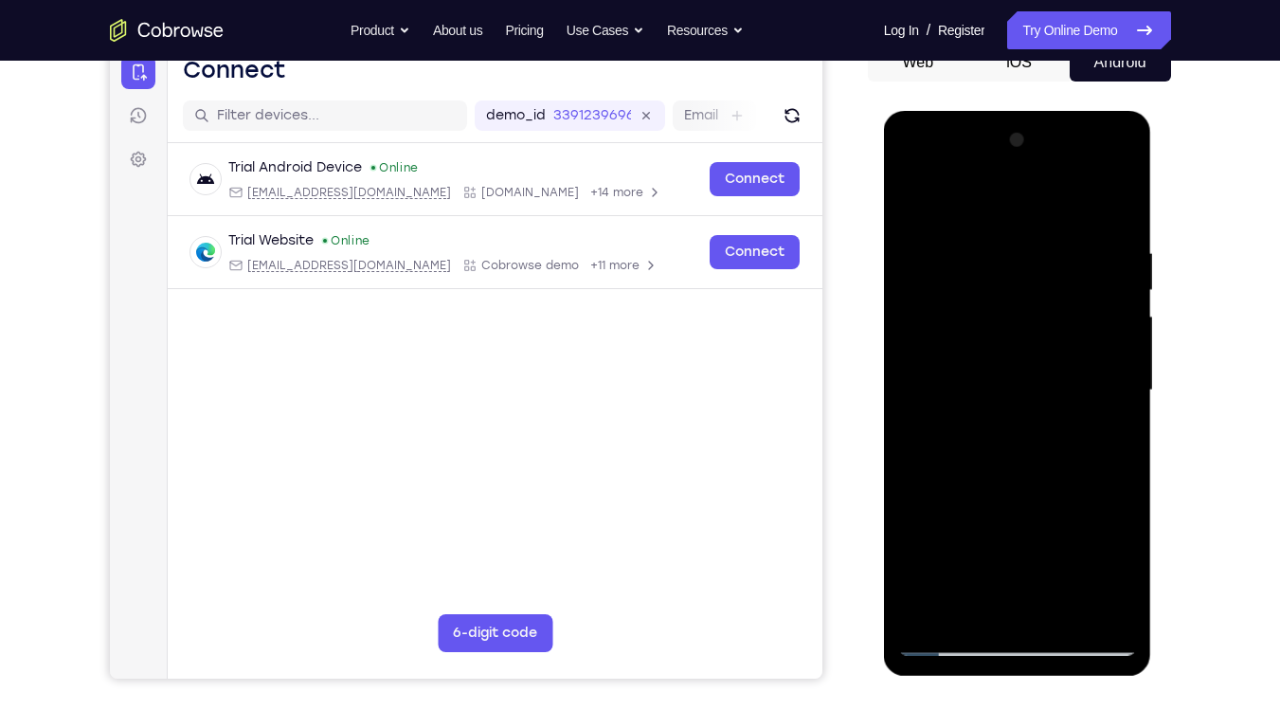
drag, startPoint x: 949, startPoint y: 299, endPoint x: 961, endPoint y: 526, distance: 227.8
click at [961, 526] on div at bounding box center [1017, 390] width 239 height 531
drag, startPoint x: 1083, startPoint y: 332, endPoint x: 1081, endPoint y: 582, distance: 250.2
click at [1081, 552] on div at bounding box center [1017, 390] width 239 height 531
click at [997, 348] on div at bounding box center [1017, 390] width 239 height 531
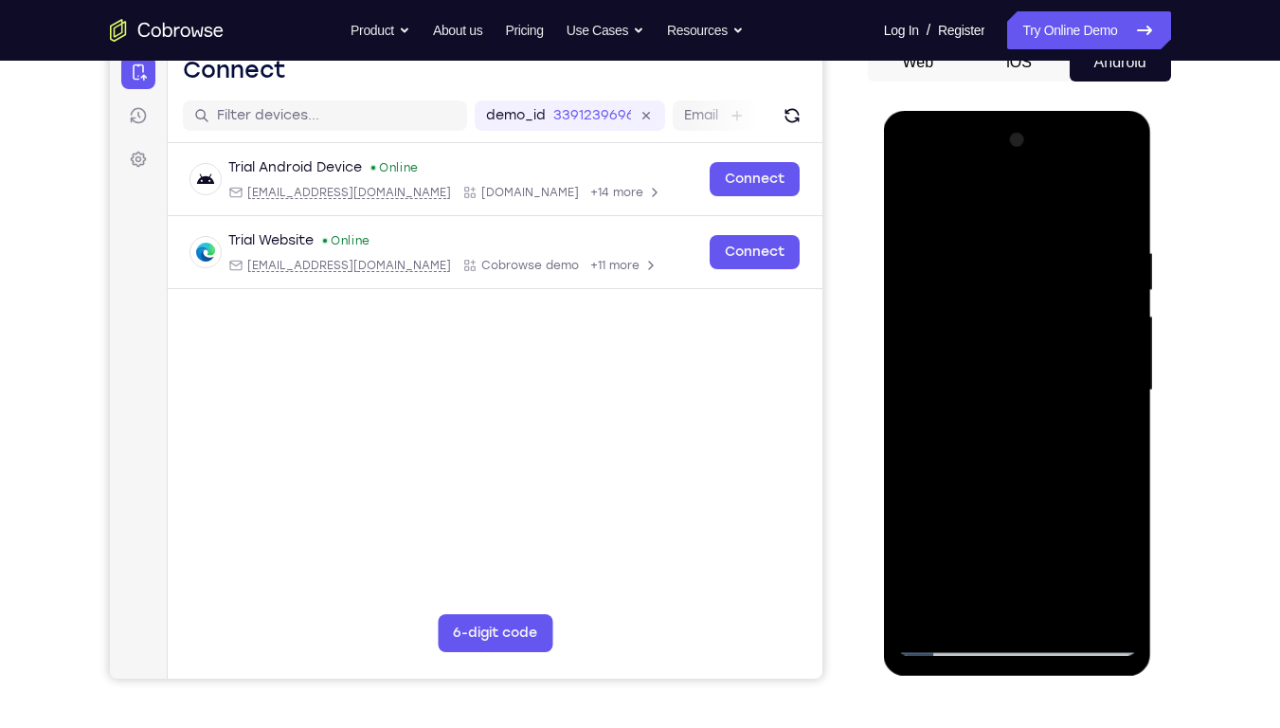
drag, startPoint x: 999, startPoint y: 534, endPoint x: 1041, endPoint y: 254, distance: 282.7
click at [1041, 254] on div at bounding box center [1017, 390] width 239 height 531
drag, startPoint x: 1009, startPoint y: 486, endPoint x: 1043, endPoint y: 216, distance: 272.2
click at [1043, 216] on div at bounding box center [1017, 390] width 239 height 531
drag, startPoint x: 1011, startPoint y: 473, endPoint x: 1049, endPoint y: 248, distance: 227.8
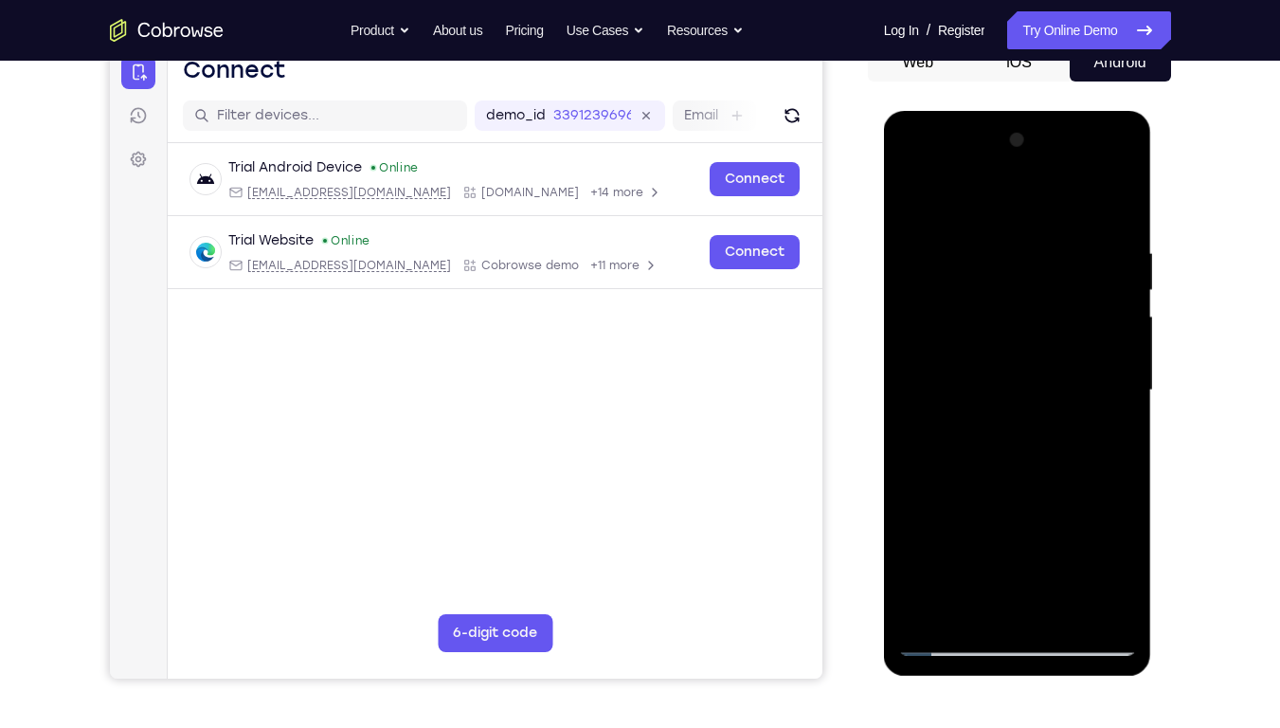
click at [1049, 248] on div at bounding box center [1017, 390] width 239 height 531
drag, startPoint x: 1017, startPoint y: 498, endPoint x: 1051, endPoint y: 251, distance: 248.7
click at [1051, 251] on div at bounding box center [1017, 390] width 239 height 531
drag, startPoint x: 1000, startPoint y: 536, endPoint x: 1051, endPoint y: 237, distance: 303.8
click at [1051, 237] on div at bounding box center [1017, 390] width 239 height 531
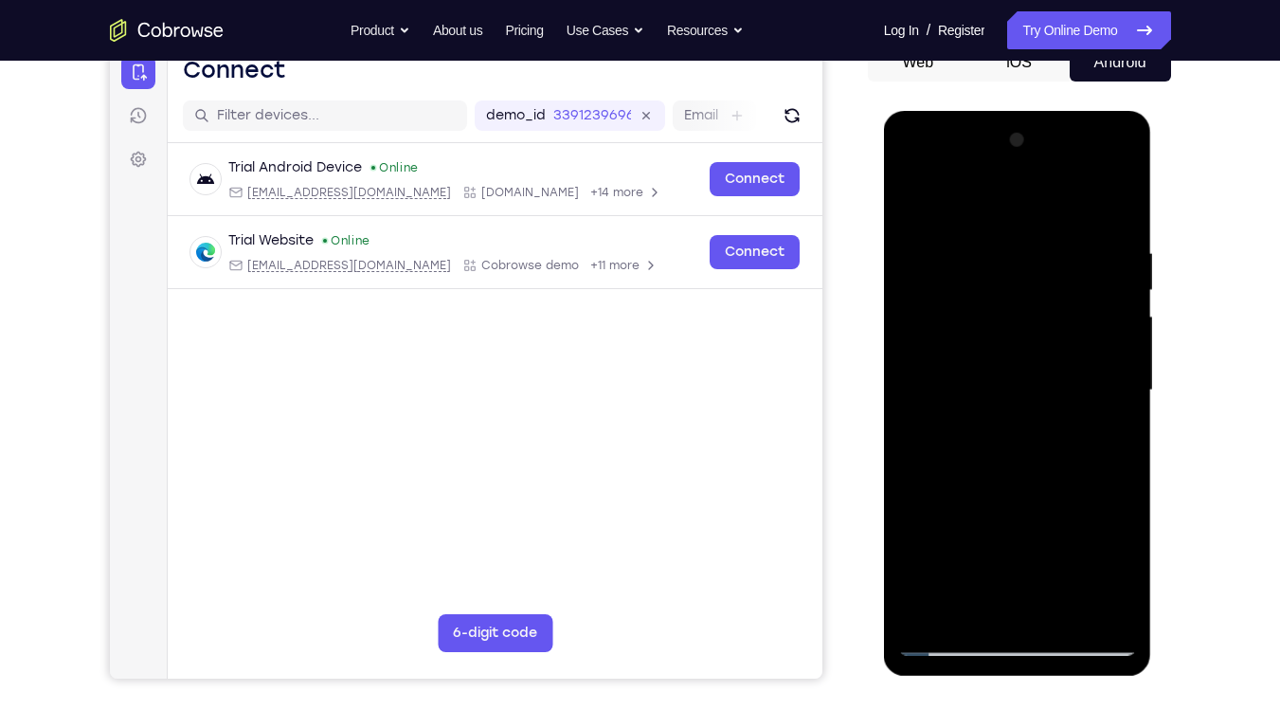
click at [954, 552] on div at bounding box center [1017, 390] width 239 height 531
drag, startPoint x: 1063, startPoint y: 316, endPoint x: 1063, endPoint y: 341, distance: 25.6
click at [1063, 341] on div at bounding box center [1017, 390] width 239 height 531
click at [955, 552] on div at bounding box center [1017, 390] width 239 height 531
click at [934, 552] on div at bounding box center [1017, 390] width 239 height 531
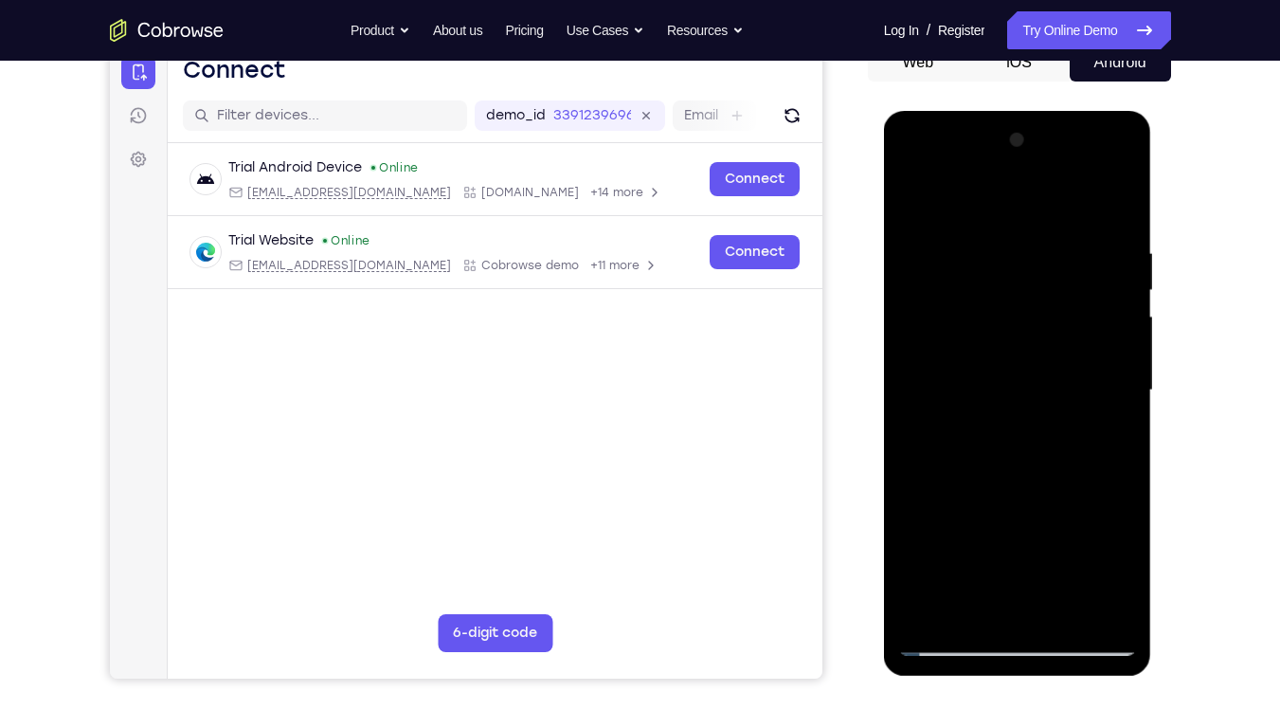
click at [978, 552] on div at bounding box center [1017, 390] width 239 height 531
click at [1015, 191] on div at bounding box center [1017, 390] width 239 height 531
click at [1003, 230] on div at bounding box center [1017, 390] width 239 height 531
drag, startPoint x: 1005, startPoint y: 466, endPoint x: 1009, endPoint y: 335, distance: 131.8
click at [1009, 335] on div at bounding box center [1017, 390] width 239 height 531
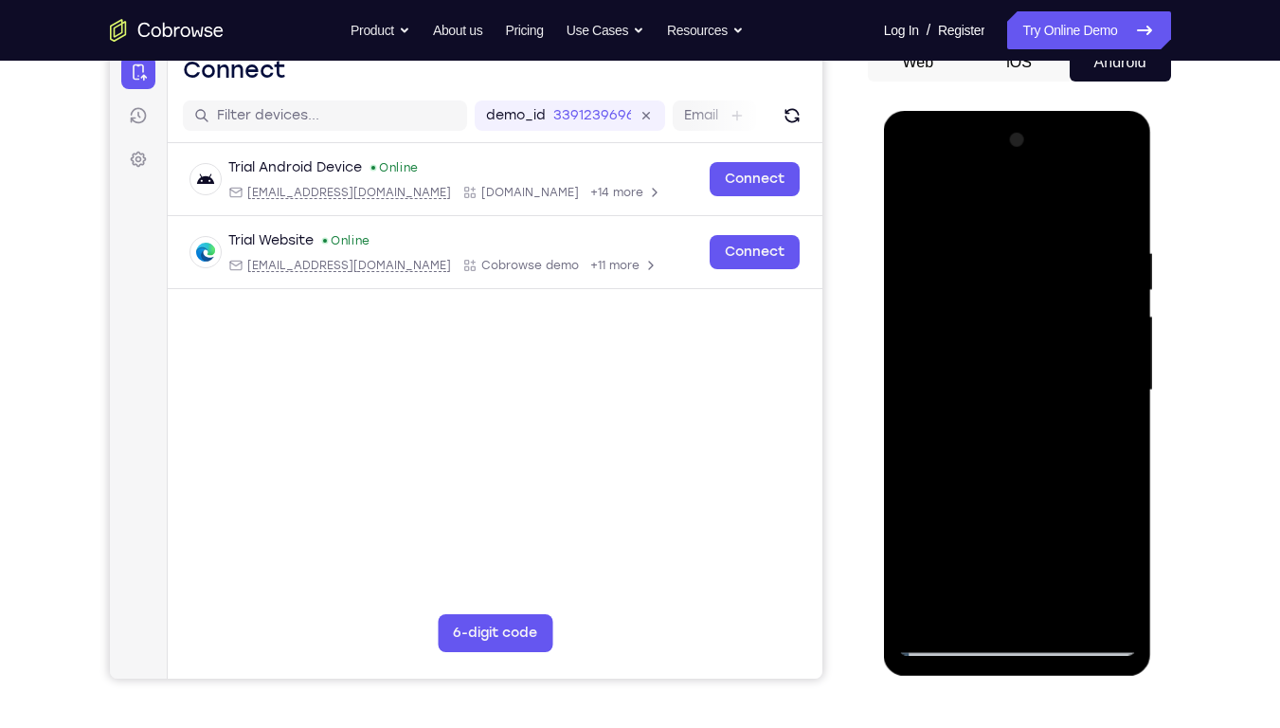
drag, startPoint x: 982, startPoint y: 351, endPoint x: 982, endPoint y: 410, distance: 59.7
click at [982, 410] on div at bounding box center [1017, 390] width 239 height 531
click at [944, 523] on div at bounding box center [1017, 390] width 239 height 531
click at [922, 202] on div at bounding box center [1017, 390] width 239 height 531
click at [999, 481] on div at bounding box center [1017, 390] width 239 height 531
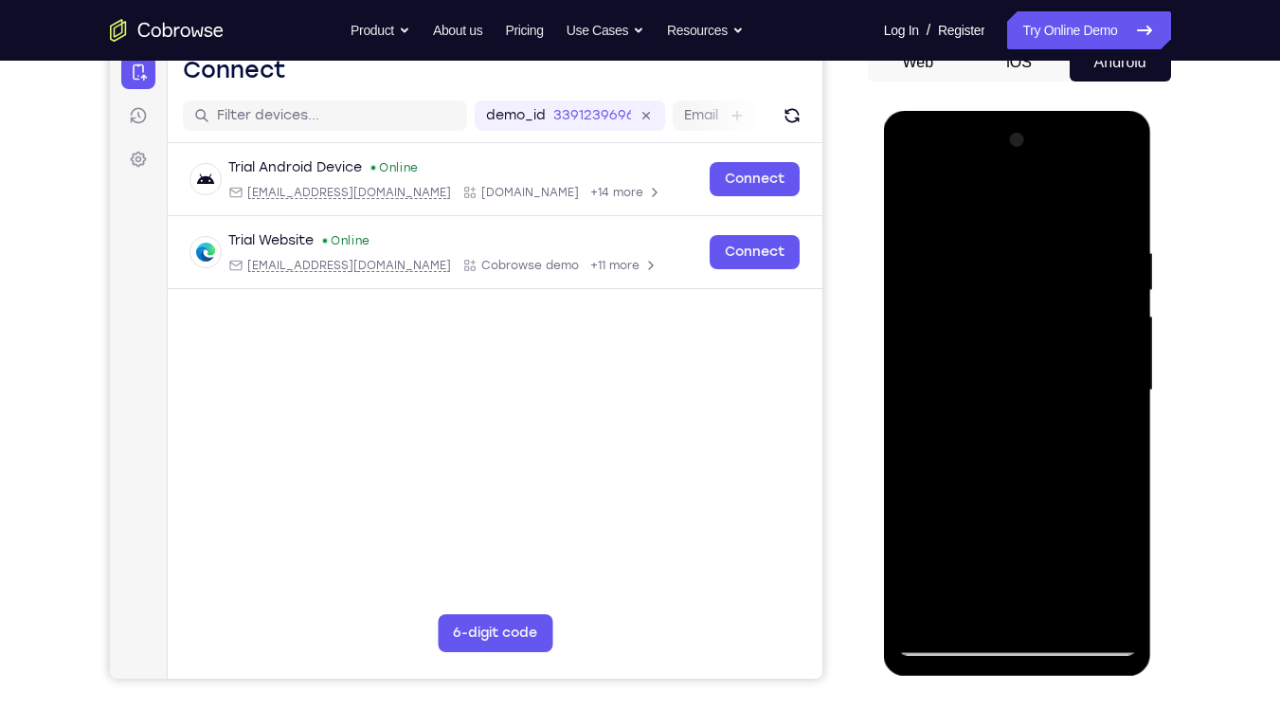
click at [911, 193] on div at bounding box center [1017, 390] width 239 height 531
drag, startPoint x: 1041, startPoint y: 314, endPoint x: 1046, endPoint y: 507, distance: 193.4
click at [1046, 507] on div at bounding box center [1017, 390] width 239 height 531
click at [919, 198] on div at bounding box center [1017, 390] width 239 height 531
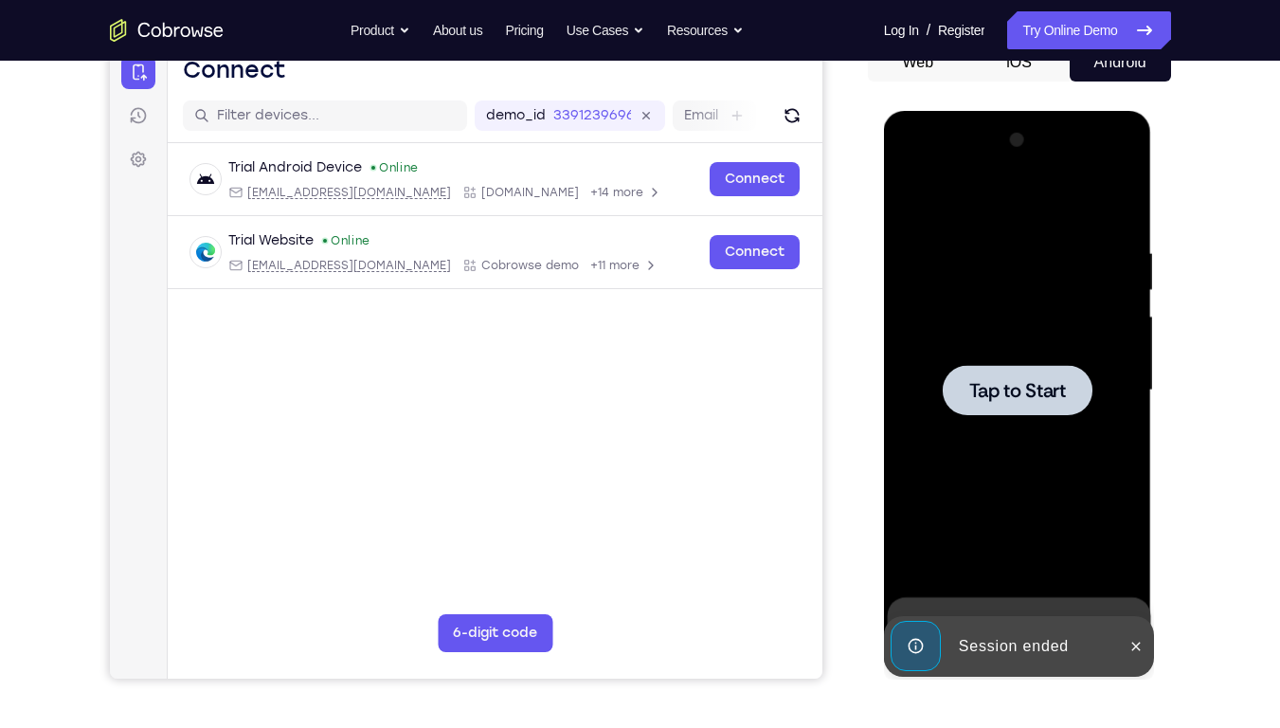
click at [1015, 357] on div at bounding box center [1017, 390] width 239 height 531
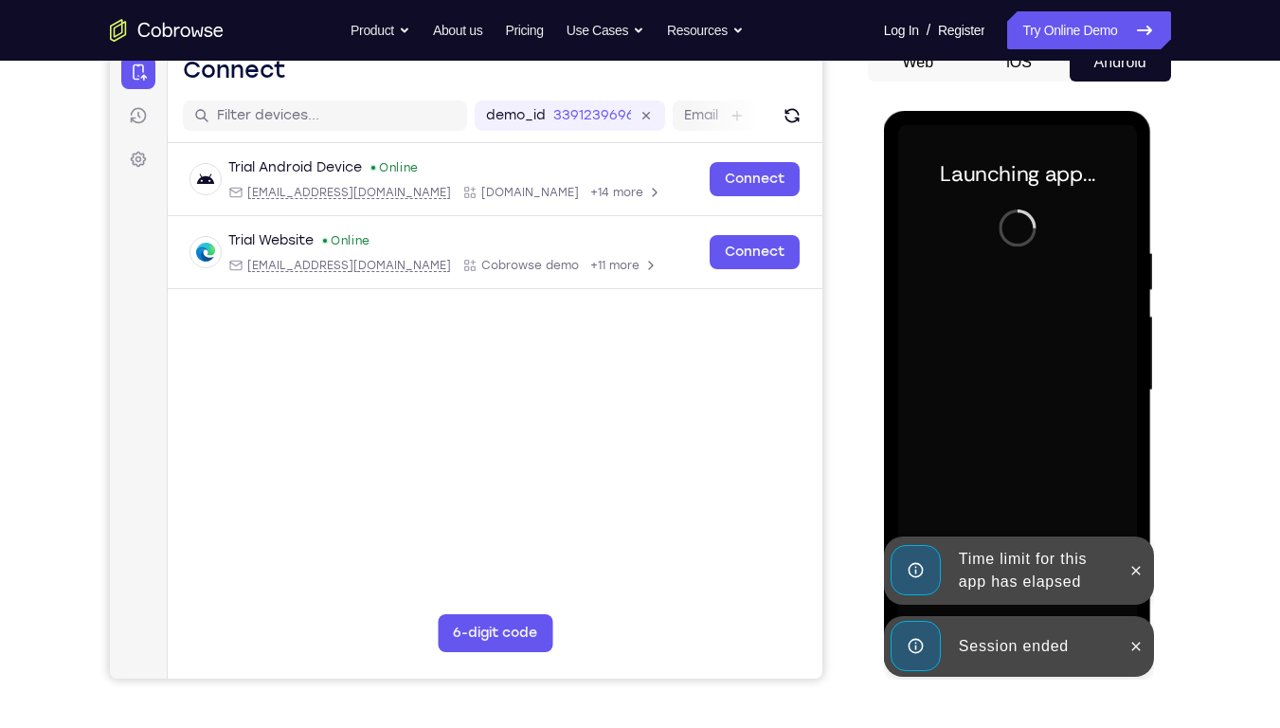
click at [1071, 552] on div "Session ended" at bounding box center [1034, 646] width 166 height 38
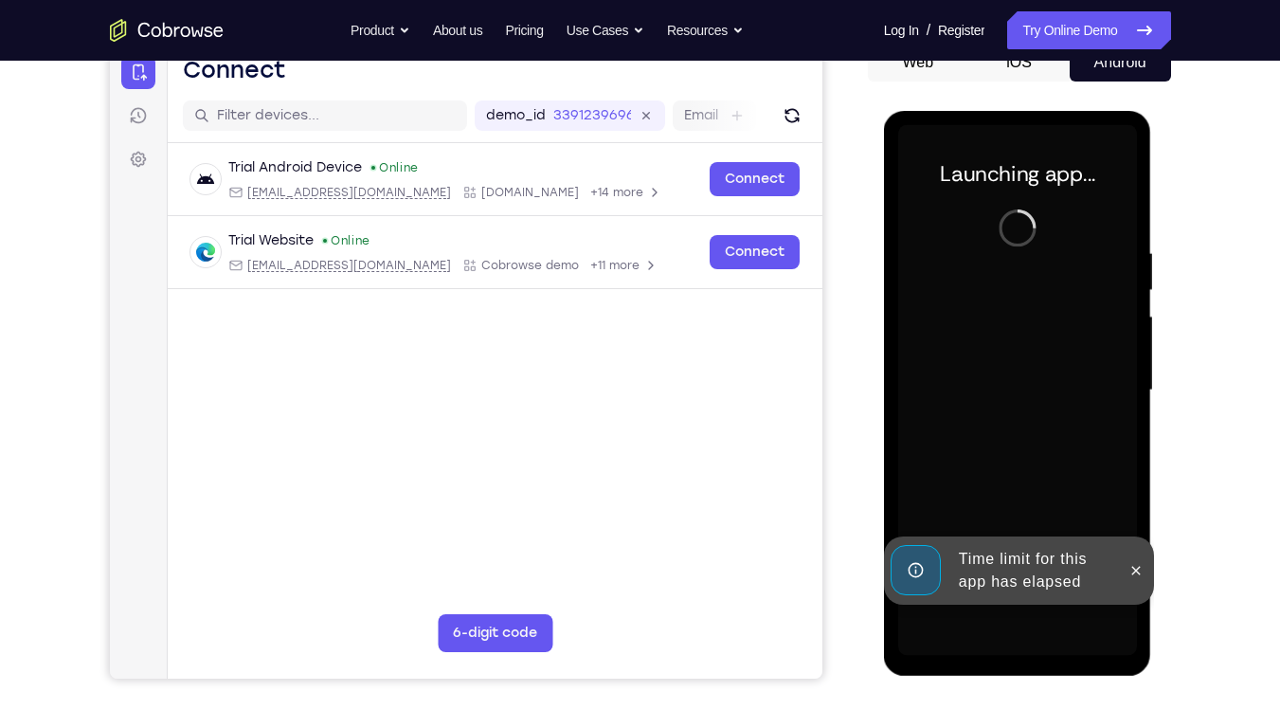
click at [1045, 552] on div "Time limit for this app has elapsed" at bounding box center [1034, 570] width 166 height 61
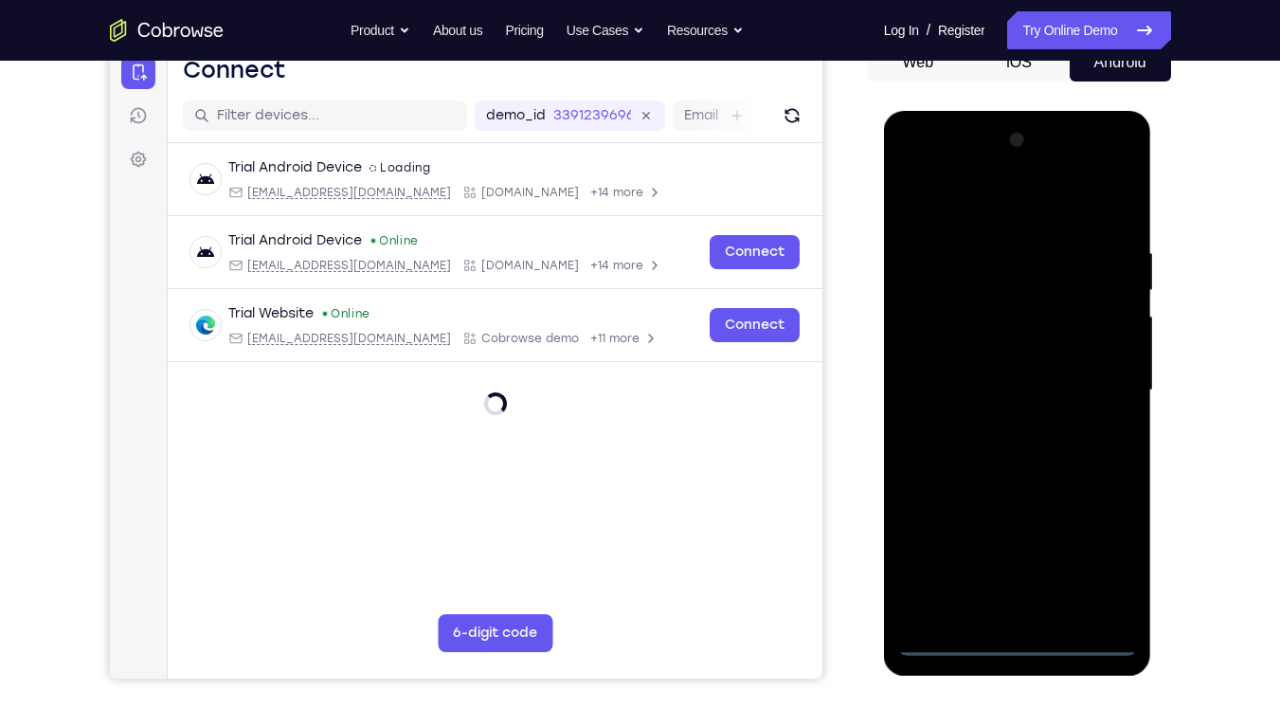
click at [1024, 552] on div at bounding box center [1017, 390] width 239 height 531
click at [1094, 550] on div at bounding box center [1017, 390] width 239 height 531
click at [956, 208] on div at bounding box center [1017, 390] width 239 height 531
click at [938, 349] on div at bounding box center [1017, 390] width 239 height 531
click at [979, 393] on div at bounding box center [1017, 390] width 239 height 531
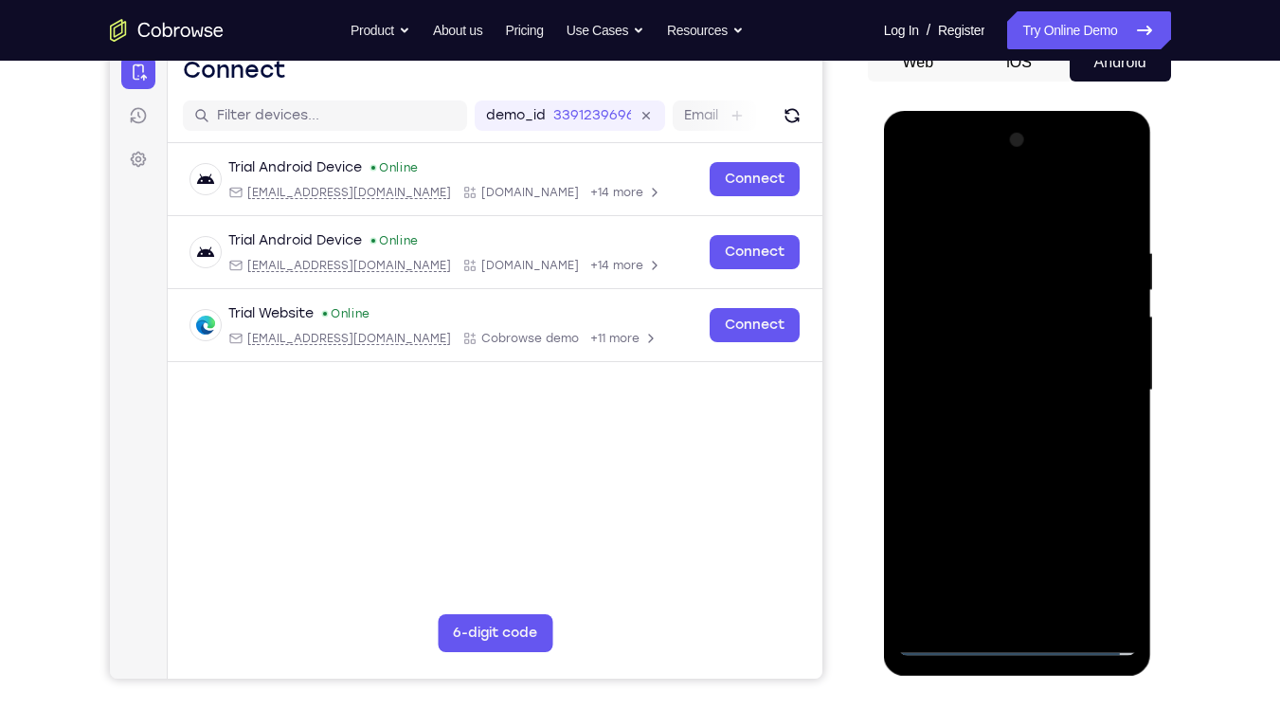
click at [986, 381] on div at bounding box center [1017, 390] width 239 height 531
click at [1006, 418] on div at bounding box center [1017, 390] width 239 height 531
drag, startPoint x: 958, startPoint y: 198, endPoint x: 952, endPoint y: 81, distance: 116.7
click at [952, 111] on html "Online web based iOS Simulators and Android Emulators. Run iPhone, iPad, Mobile…" at bounding box center [1019, 395] width 270 height 569
drag, startPoint x: 996, startPoint y: 535, endPoint x: 1004, endPoint y: 426, distance: 109.2
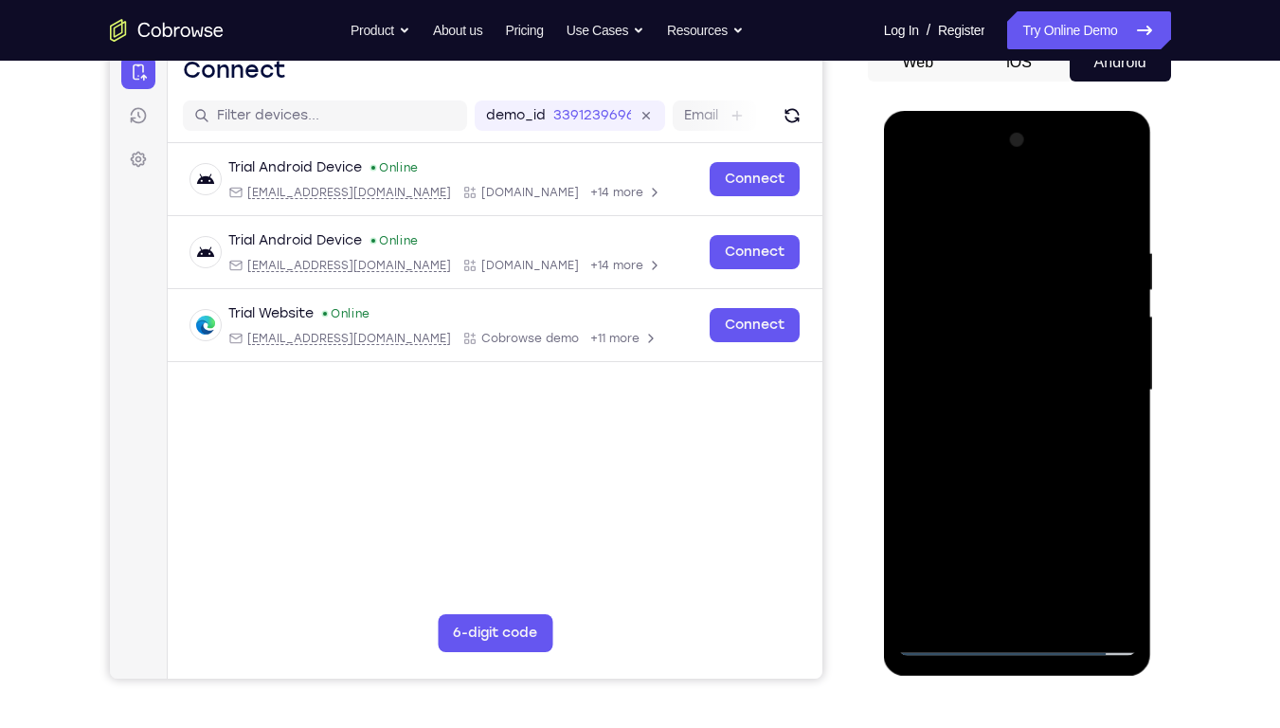
click at [1004, 426] on div at bounding box center [1017, 390] width 239 height 531
click at [977, 552] on div at bounding box center [1017, 390] width 239 height 531
click at [996, 454] on div at bounding box center [1017, 390] width 239 height 531
drag, startPoint x: 1005, startPoint y: 560, endPoint x: 1005, endPoint y: 501, distance: 58.8
click at [1005, 501] on div at bounding box center [1017, 390] width 239 height 531
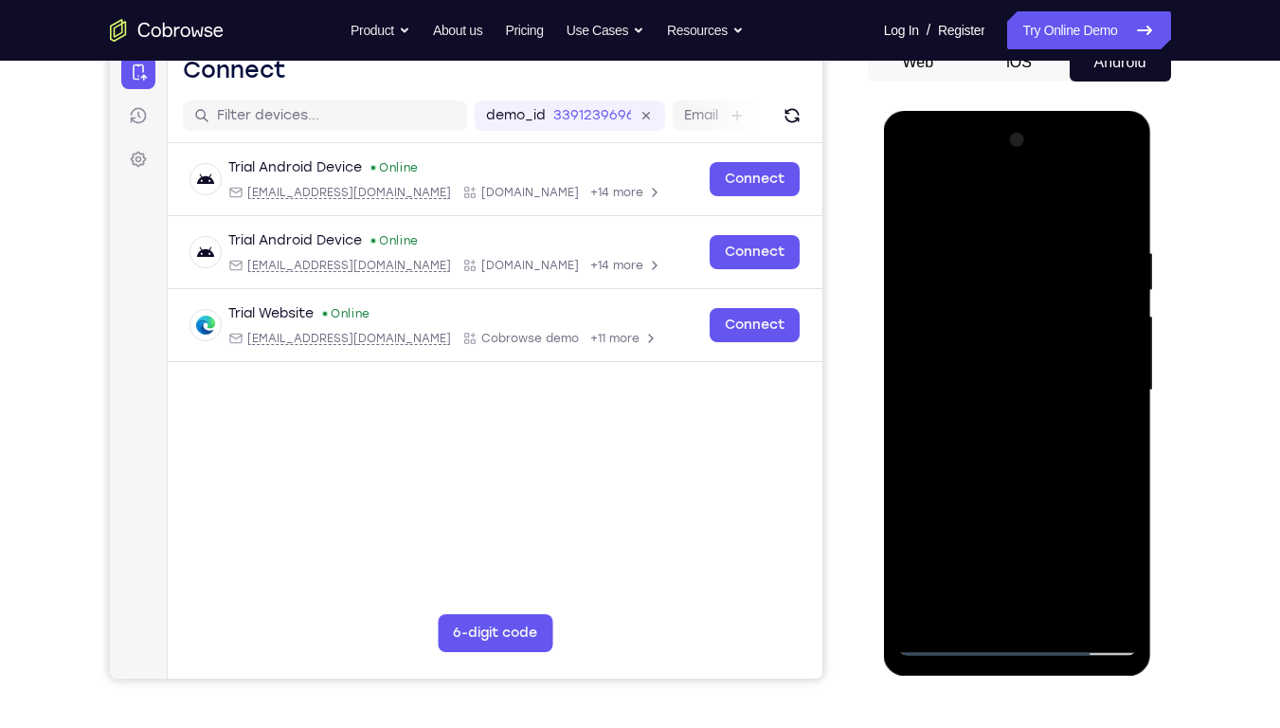
drag, startPoint x: 1005, startPoint y: 501, endPoint x: 1012, endPoint y: 442, distance: 60.1
click at [1012, 442] on div at bounding box center [1017, 390] width 239 height 531
drag, startPoint x: 1019, startPoint y: 389, endPoint x: 1010, endPoint y: 549, distance: 160.4
click at [1010, 549] on div at bounding box center [1017, 390] width 239 height 531
click at [962, 231] on div at bounding box center [1017, 390] width 239 height 531
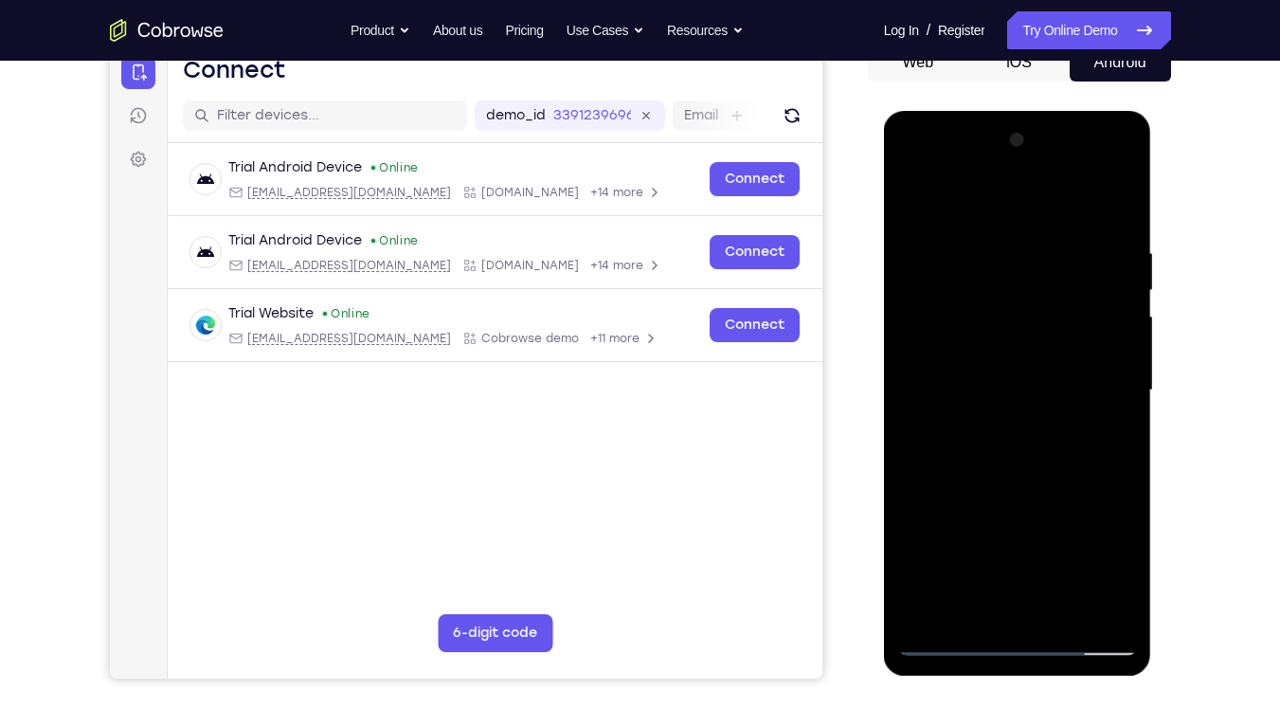
click at [976, 340] on div at bounding box center [1017, 390] width 239 height 531
click at [1079, 196] on div at bounding box center [1017, 390] width 239 height 531
click at [1047, 396] on div at bounding box center [1017, 390] width 239 height 531
click at [1080, 196] on div at bounding box center [1017, 390] width 239 height 531
click at [1050, 384] on div at bounding box center [1017, 390] width 239 height 531
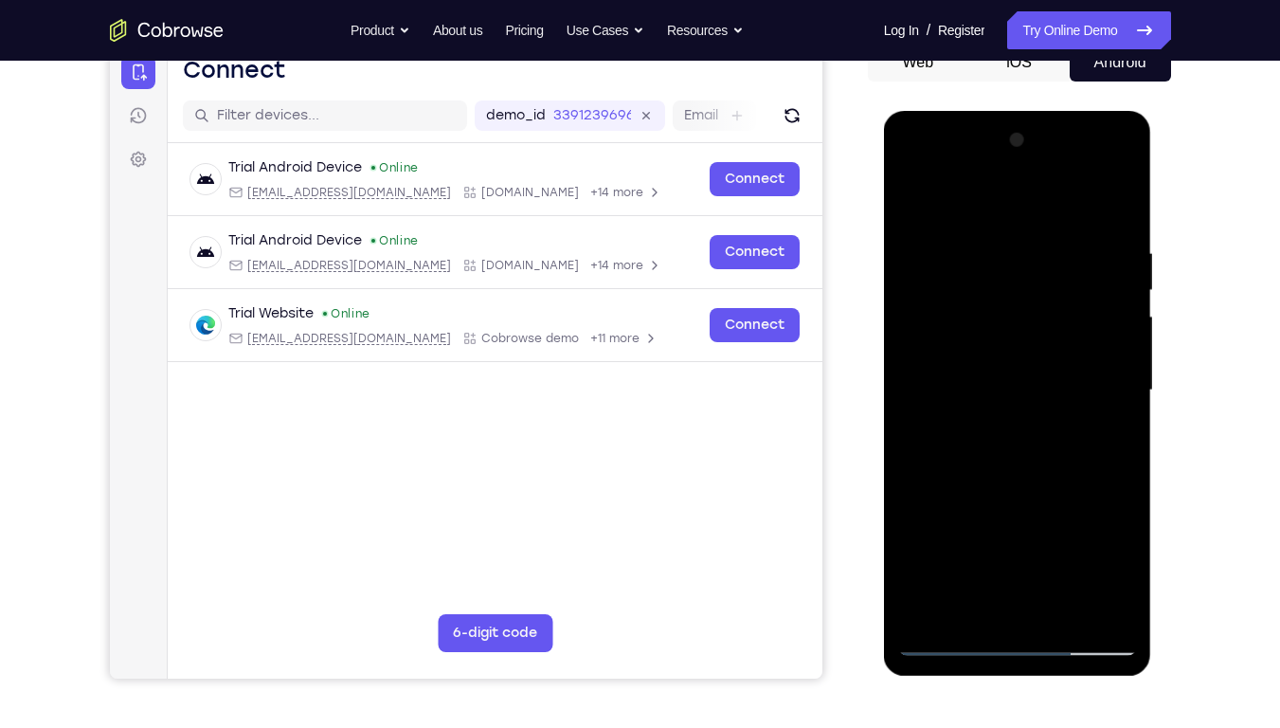
click at [913, 229] on div at bounding box center [1017, 390] width 239 height 531
click at [1082, 222] on div at bounding box center [1017, 390] width 239 height 531
click at [1023, 315] on div at bounding box center [1017, 390] width 239 height 531
click at [943, 552] on div at bounding box center [1017, 390] width 239 height 531
click at [1005, 277] on div at bounding box center [1017, 390] width 239 height 531
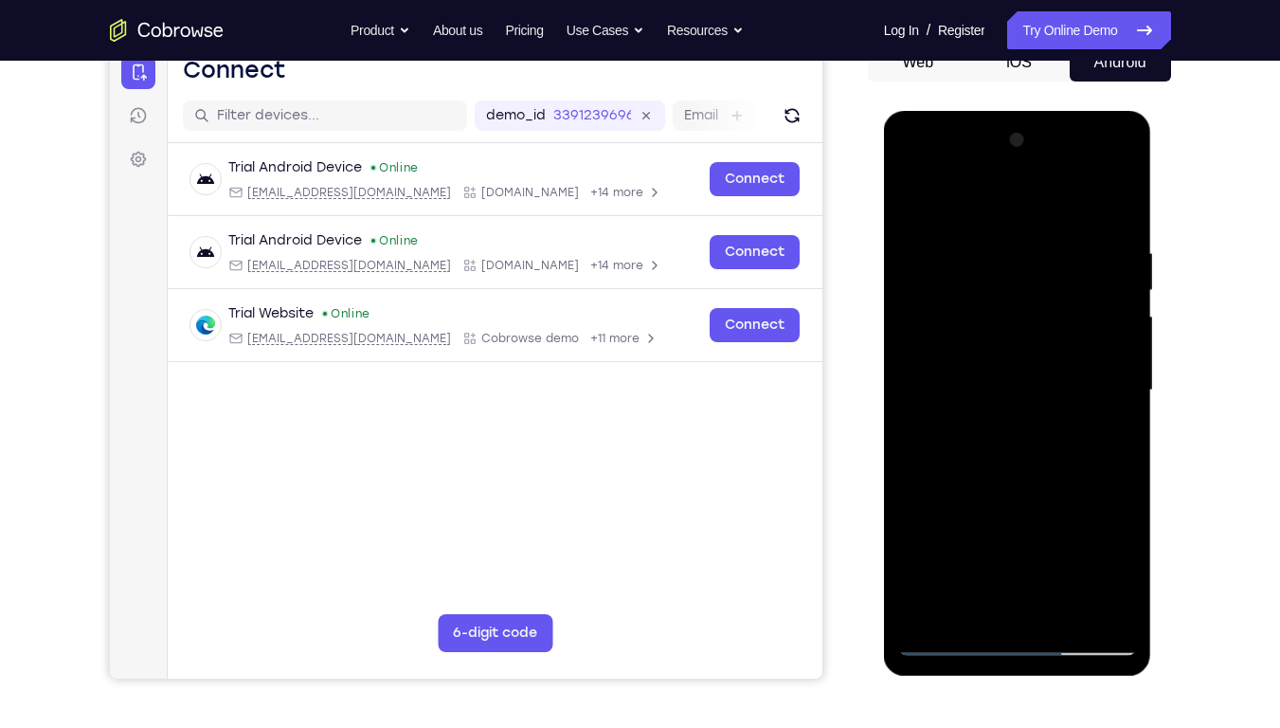
click at [940, 315] on div at bounding box center [1017, 390] width 239 height 531
click at [955, 294] on div at bounding box center [1017, 390] width 239 height 531
click at [1122, 216] on div at bounding box center [1017, 390] width 239 height 531
drag, startPoint x: 1036, startPoint y: 525, endPoint x: 1059, endPoint y: 281, distance: 244.7
click at [1059, 281] on div at bounding box center [1017, 390] width 239 height 531
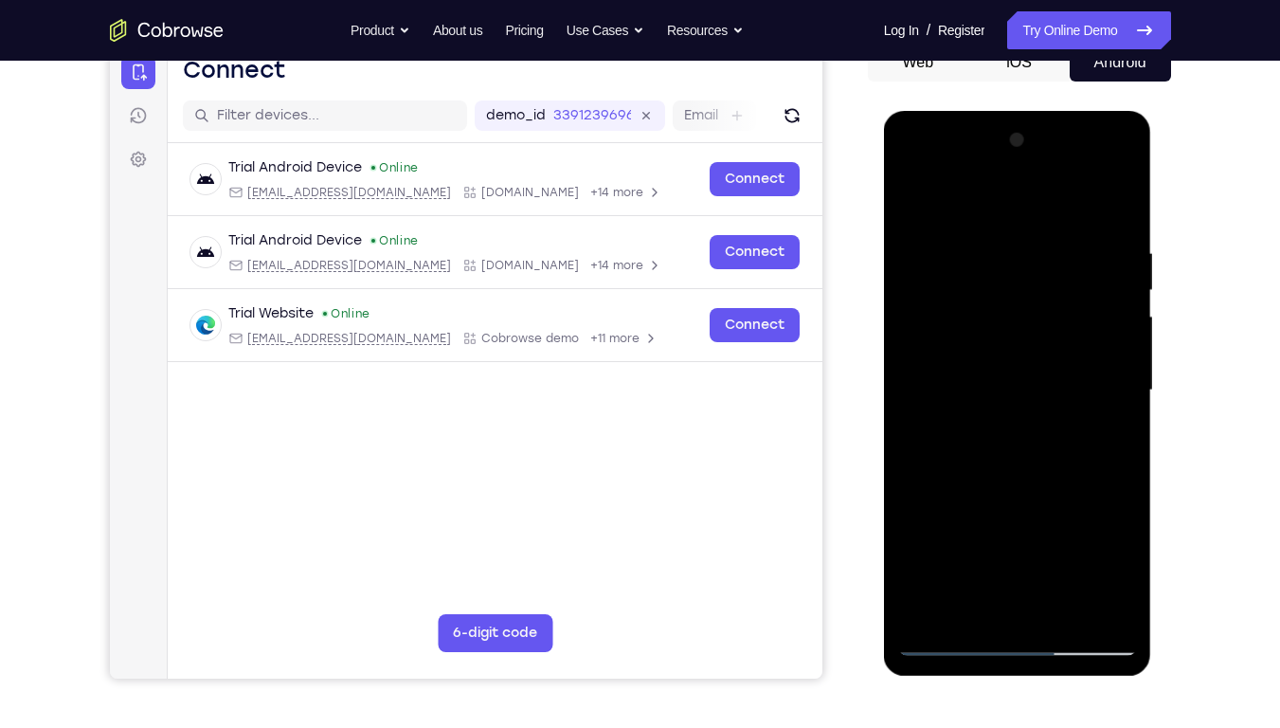
drag, startPoint x: 1023, startPoint y: 459, endPoint x: 1049, endPoint y: 278, distance: 182.9
click at [1049, 278] on div at bounding box center [1017, 390] width 239 height 531
drag, startPoint x: 980, startPoint y: 534, endPoint x: 1007, endPoint y: 274, distance: 261.1
click at [1007, 274] on div at bounding box center [1017, 390] width 239 height 531
drag, startPoint x: 982, startPoint y: 387, endPoint x: 953, endPoint y: 610, distance: 225.4
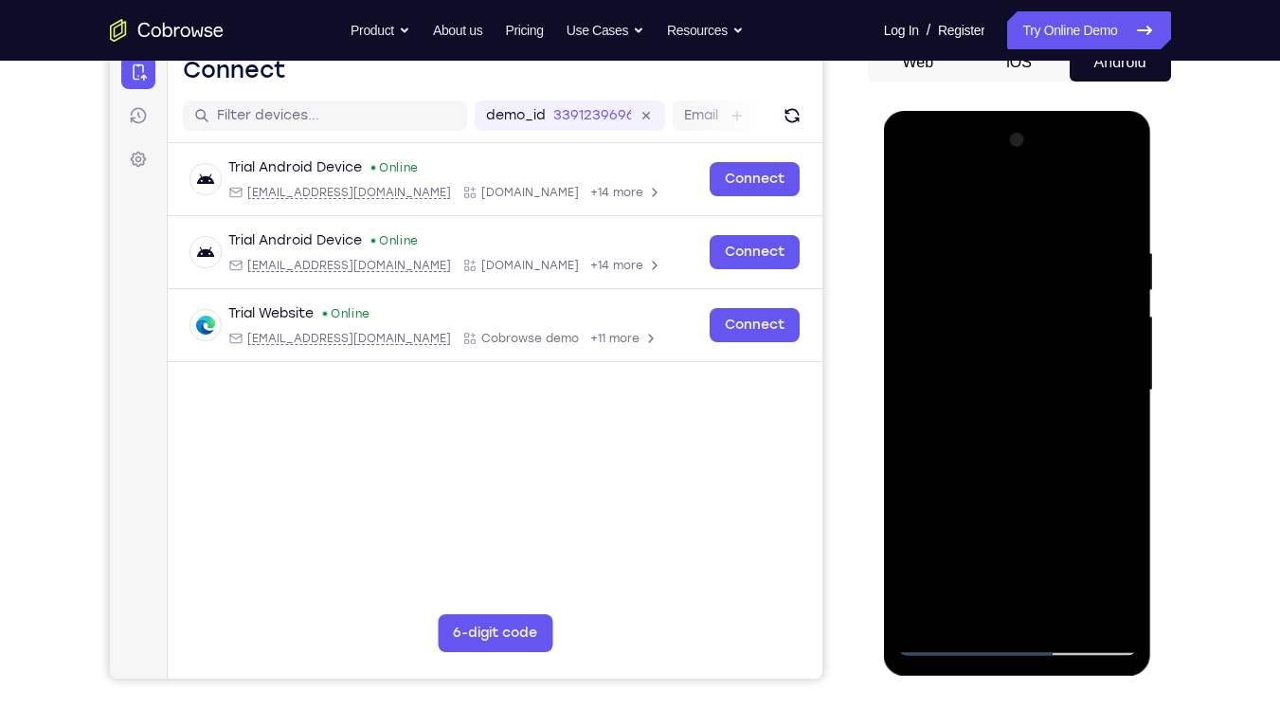
click at [953, 552] on div at bounding box center [1017, 390] width 239 height 531
drag, startPoint x: 992, startPoint y: 529, endPoint x: 1031, endPoint y: 172, distance: 358.4
click at [1031, 172] on div at bounding box center [1017, 390] width 239 height 531
drag, startPoint x: 993, startPoint y: 445, endPoint x: 1028, endPoint y: 227, distance: 220.8
click at [1028, 227] on div at bounding box center [1017, 390] width 239 height 531
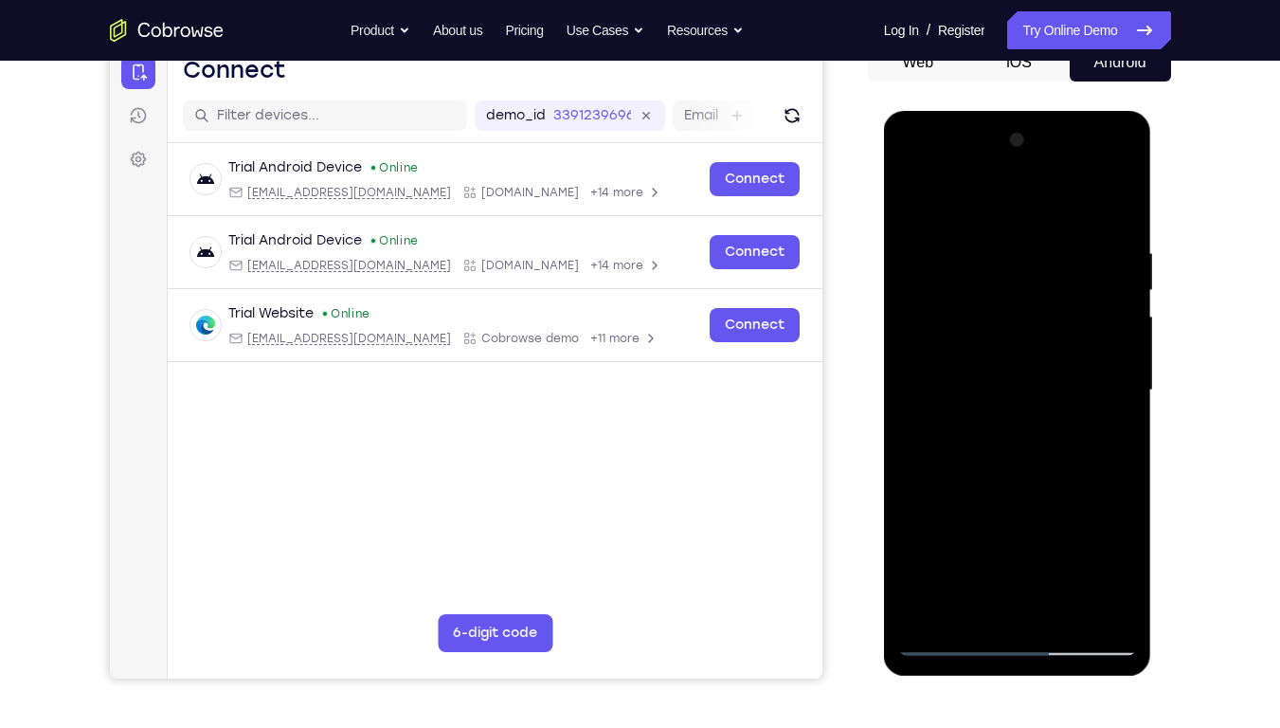
drag, startPoint x: 1010, startPoint y: 350, endPoint x: 962, endPoint y: 716, distance: 369.9
click at [962, 552] on html "Online web based iOS Simulators and Android Emulators. Run iPhone, iPad, Mobile…" at bounding box center [1019, 395] width 270 height 569
drag, startPoint x: 1001, startPoint y: 351, endPoint x: 998, endPoint y: 593, distance: 242.6
click at [998, 552] on div at bounding box center [1017, 390] width 239 height 531
drag, startPoint x: 1011, startPoint y: 498, endPoint x: 1051, endPoint y: 165, distance: 335.0
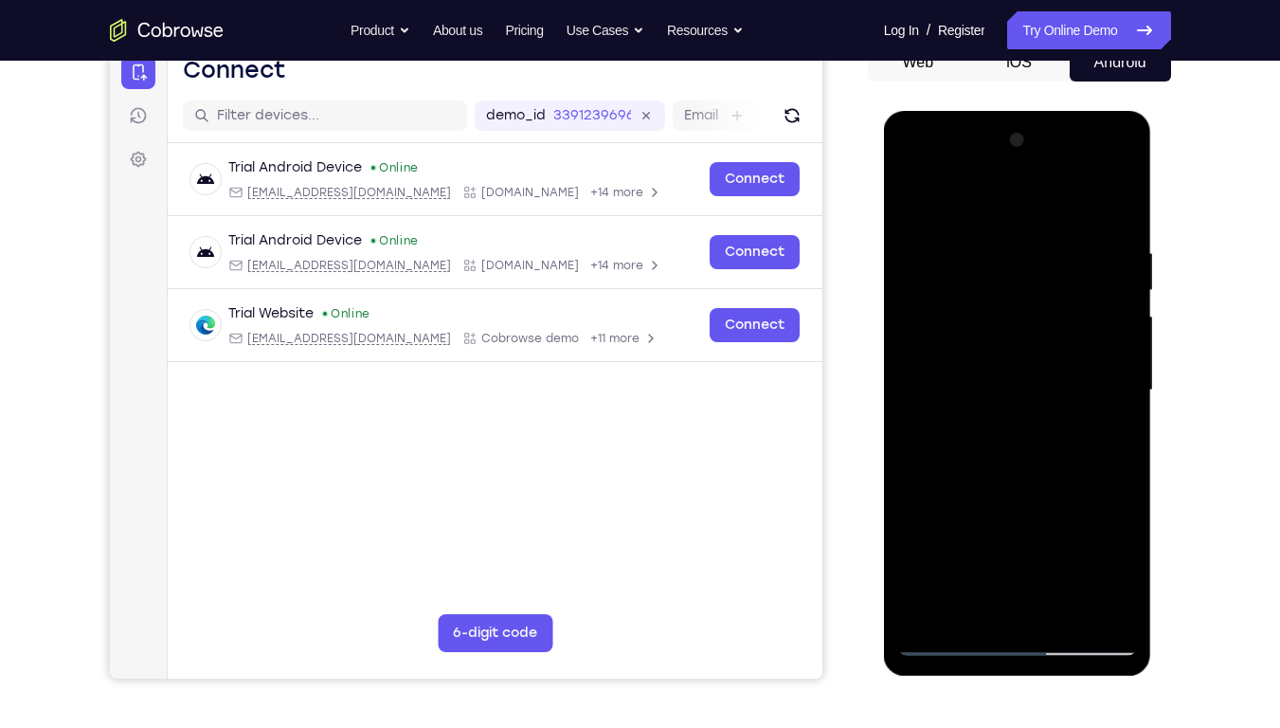
click at [1051, 165] on div at bounding box center [1017, 390] width 239 height 531
drag, startPoint x: 1006, startPoint y: 424, endPoint x: 1023, endPoint y: 277, distance: 147.8
click at [1023, 277] on div at bounding box center [1017, 390] width 239 height 531
drag, startPoint x: 986, startPoint y: 470, endPoint x: 1009, endPoint y: 335, distance: 137.6
click at [1009, 335] on div at bounding box center [1017, 390] width 239 height 531
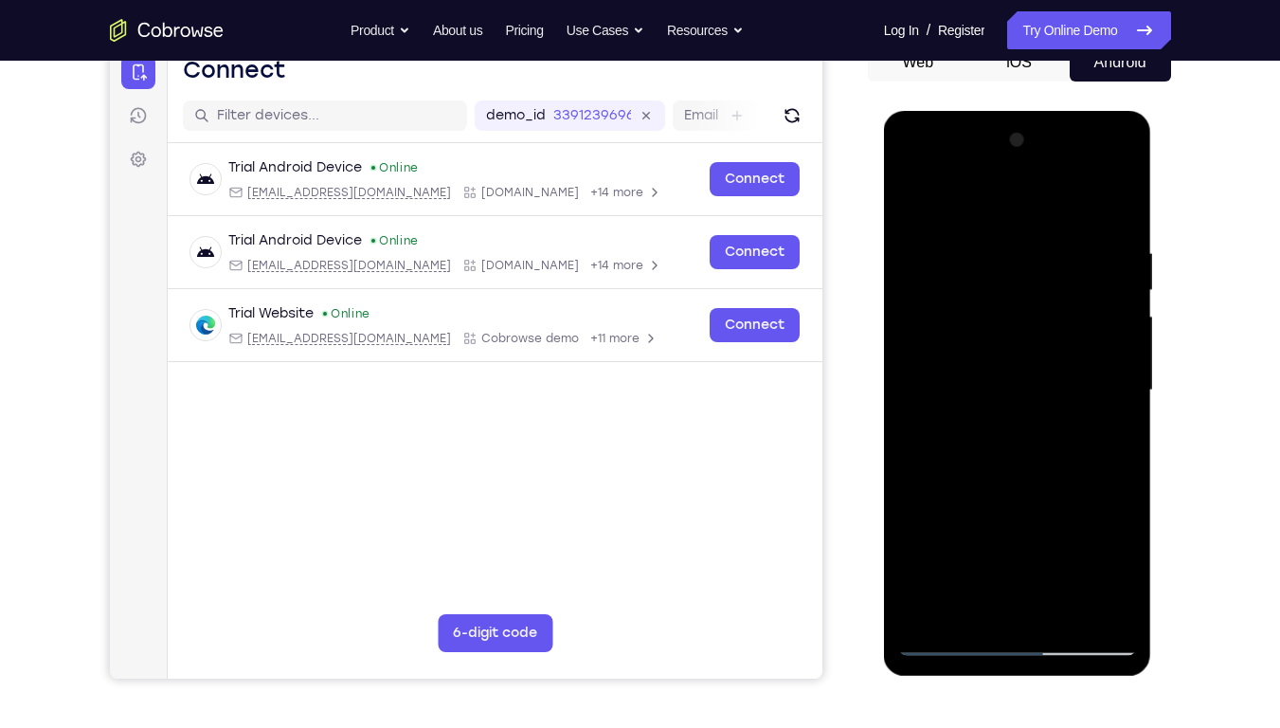
drag, startPoint x: 1007, startPoint y: 447, endPoint x: 1023, endPoint y: 251, distance: 196.8
click at [1023, 251] on div at bounding box center [1017, 390] width 239 height 531
drag, startPoint x: 990, startPoint y: 525, endPoint x: 1027, endPoint y: 353, distance: 176.4
click at [1027, 353] on div at bounding box center [1017, 390] width 239 height 531
drag, startPoint x: 999, startPoint y: 436, endPoint x: 1043, endPoint y: 250, distance: 191.0
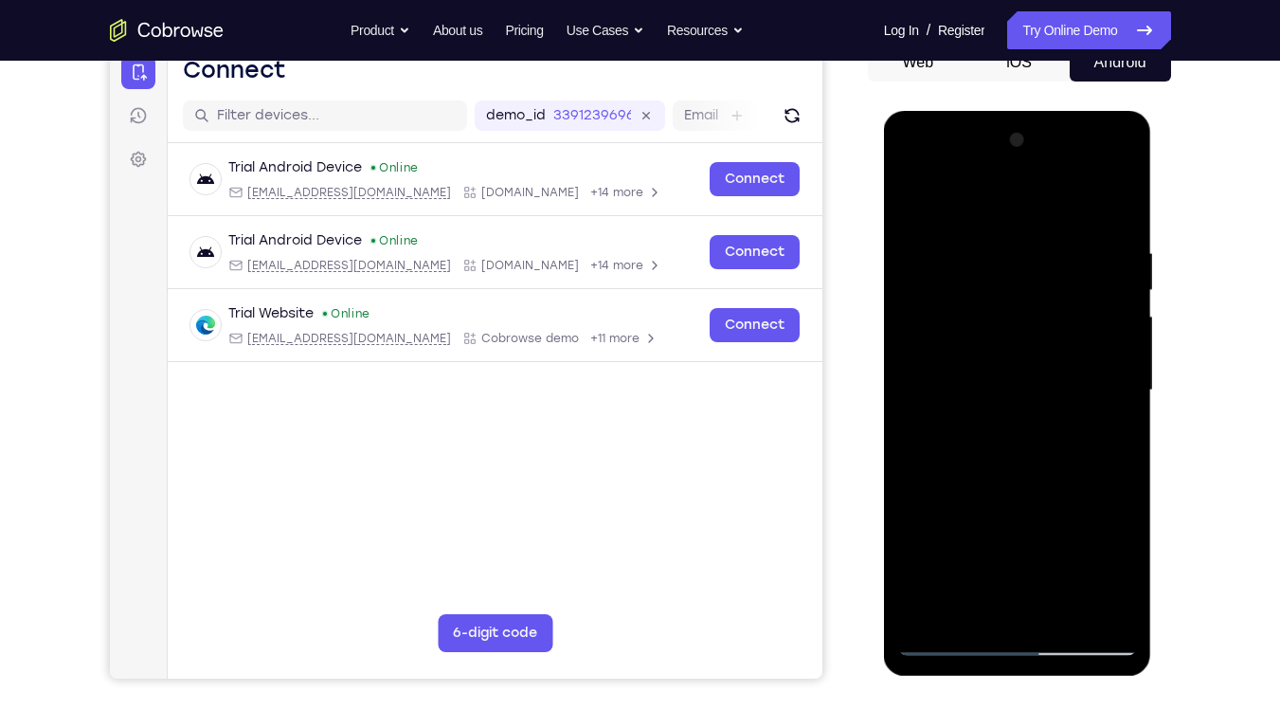
click at [1043, 250] on div at bounding box center [1017, 390] width 239 height 531
drag, startPoint x: 1024, startPoint y: 483, endPoint x: 1048, endPoint y: 311, distance: 174.1
click at [1048, 311] on div at bounding box center [1017, 390] width 239 height 531
drag, startPoint x: 1026, startPoint y: 426, endPoint x: 1059, endPoint y: 255, distance: 174.5
click at [1059, 255] on div at bounding box center [1017, 390] width 239 height 531
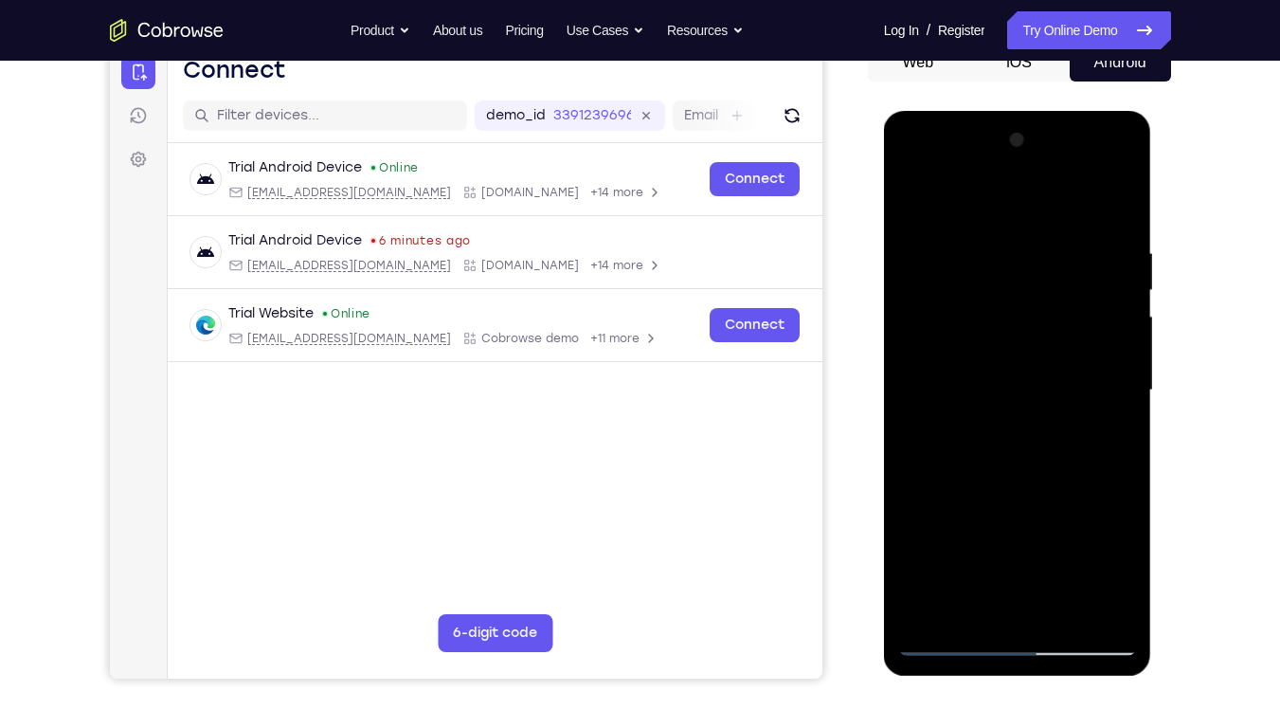
drag, startPoint x: 1018, startPoint y: 494, endPoint x: 1038, endPoint y: 267, distance: 227.4
click at [1038, 267] on div at bounding box center [1017, 390] width 239 height 531
click at [958, 552] on div at bounding box center [1017, 390] width 239 height 531
click at [926, 210] on div at bounding box center [1017, 390] width 239 height 531
click at [926, 216] on div at bounding box center [1017, 390] width 239 height 531
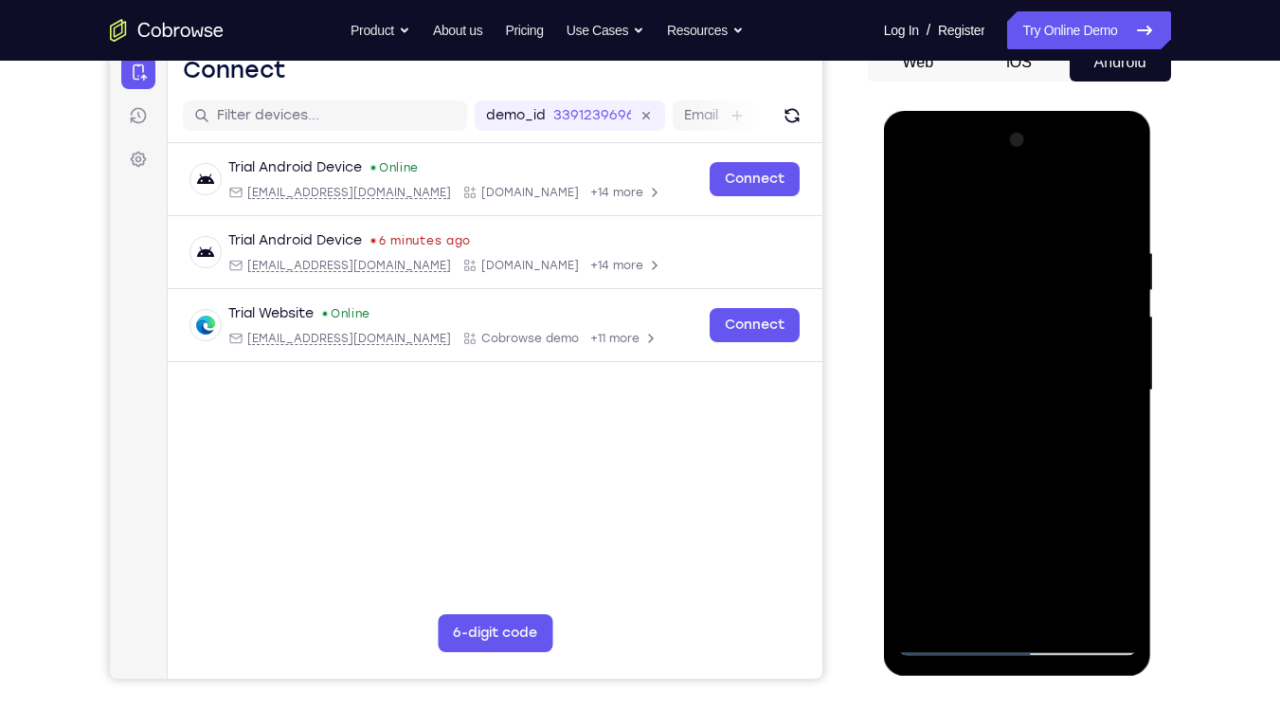
click at [926, 216] on div at bounding box center [1017, 390] width 239 height 531
drag, startPoint x: 1030, startPoint y: 484, endPoint x: 1048, endPoint y: 289, distance: 196.0
click at [1048, 289] on div at bounding box center [1017, 390] width 239 height 531
click at [1026, 263] on div at bounding box center [1017, 390] width 239 height 531
drag, startPoint x: 1006, startPoint y: 423, endPoint x: 1031, endPoint y: 287, distance: 137.7
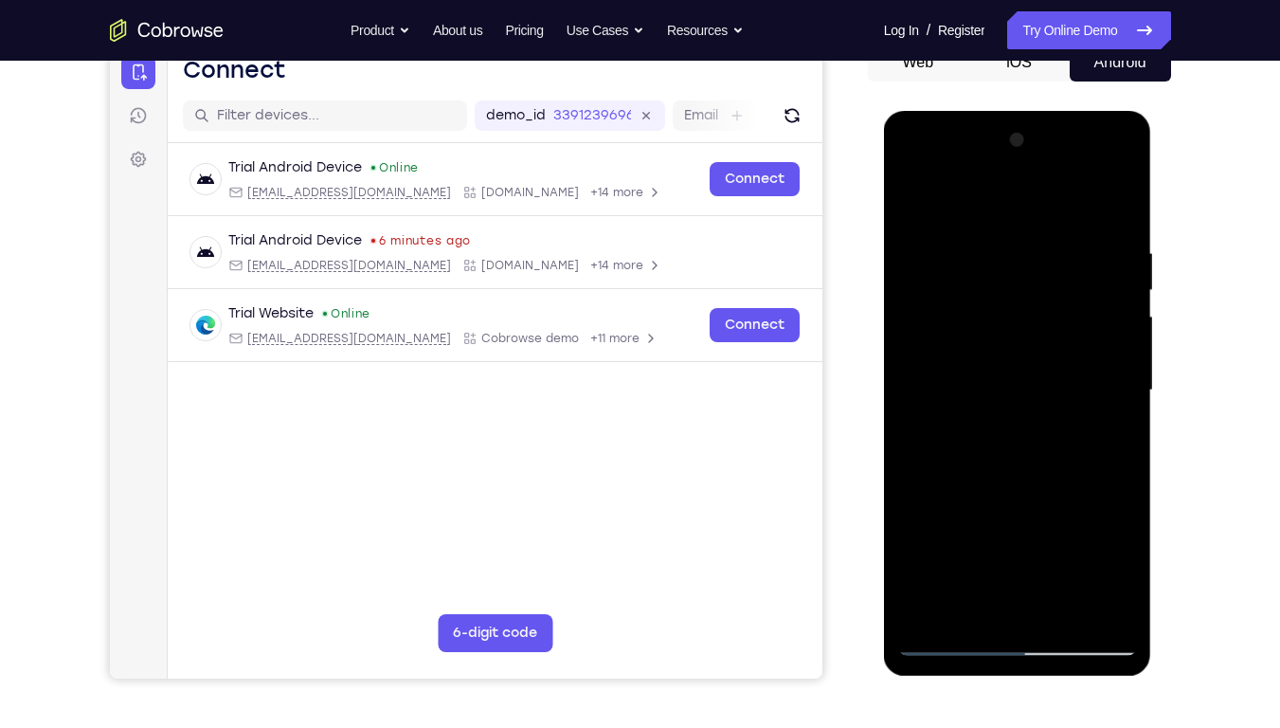
click at [1031, 287] on div at bounding box center [1017, 390] width 239 height 531
drag, startPoint x: 1028, startPoint y: 512, endPoint x: 1054, endPoint y: 351, distance: 163.1
click at [1054, 351] on div at bounding box center [1017, 390] width 239 height 531
drag, startPoint x: 1058, startPoint y: 399, endPoint x: 1078, endPoint y: 223, distance: 177.5
click at [1078, 223] on div at bounding box center [1017, 390] width 239 height 531
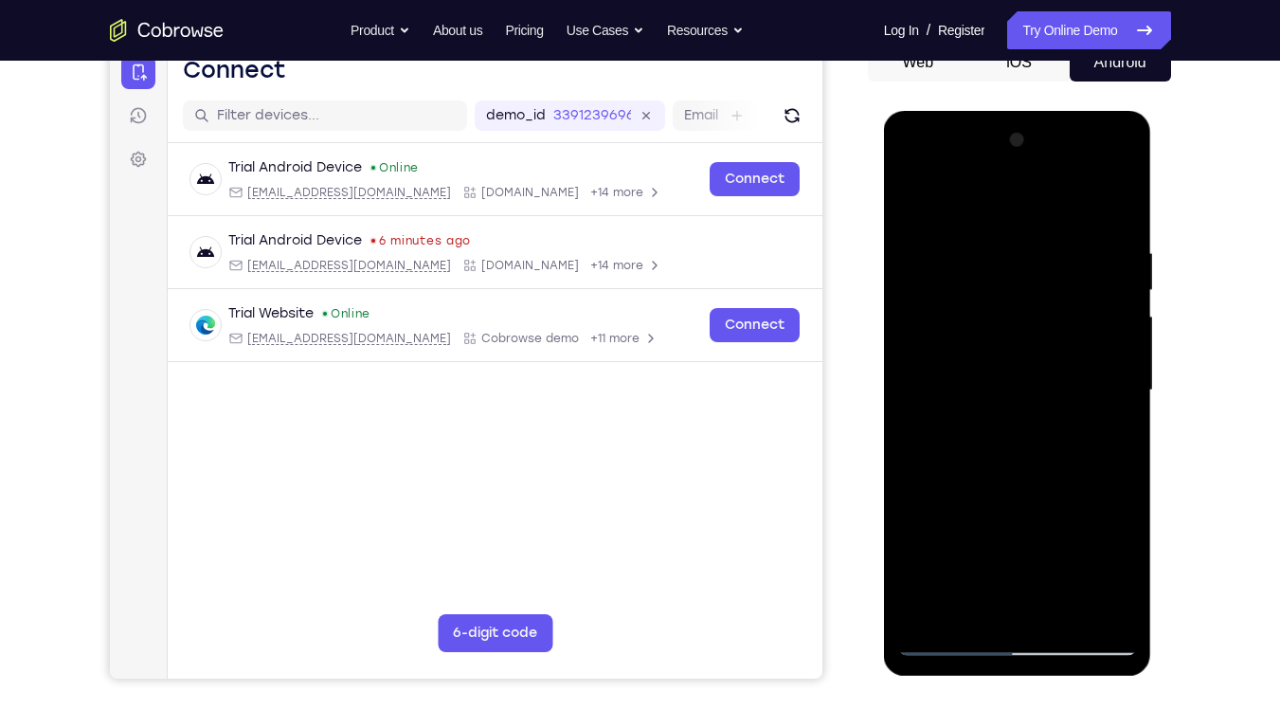
drag, startPoint x: 1063, startPoint y: 507, endPoint x: 1062, endPoint y: 293, distance: 214.2
click at [1062, 293] on div at bounding box center [1017, 390] width 239 height 531
drag, startPoint x: 1056, startPoint y: 492, endPoint x: 1064, endPoint y: 297, distance: 195.4
click at [1064, 297] on div at bounding box center [1017, 390] width 239 height 531
drag, startPoint x: 1034, startPoint y: 477, endPoint x: 1059, endPoint y: 323, distance: 155.5
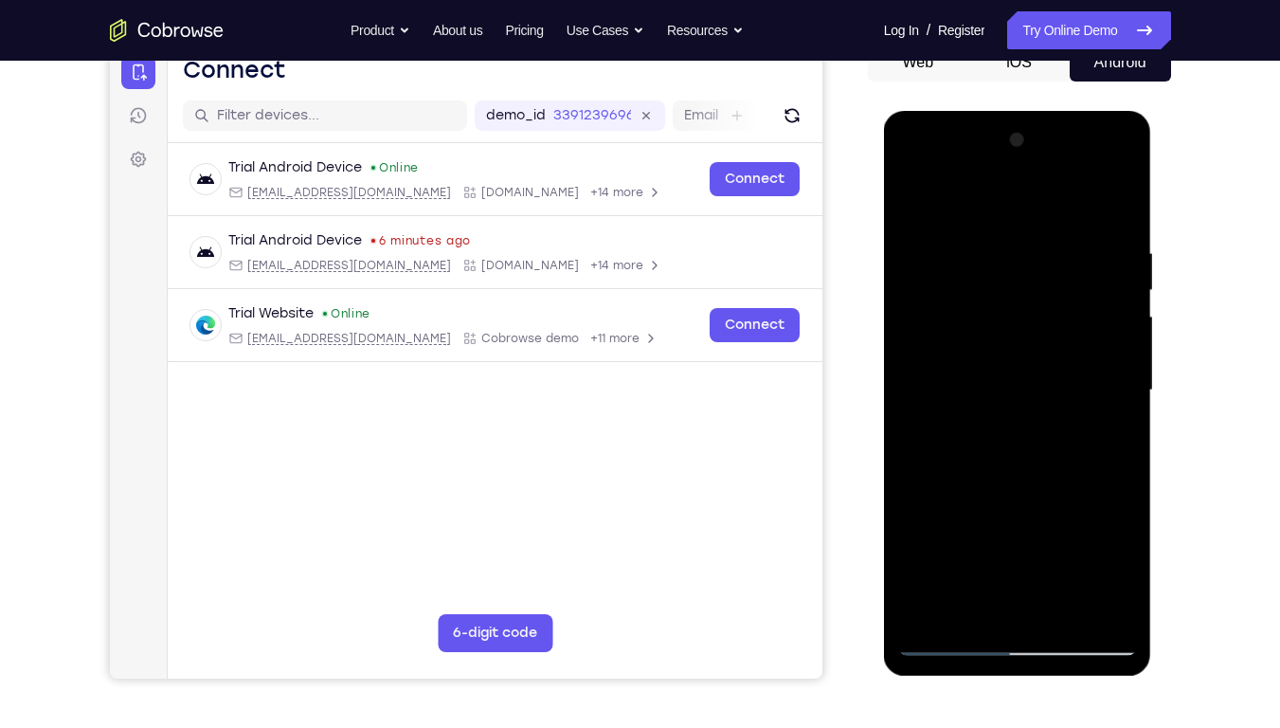
click at [1059, 323] on div at bounding box center [1017, 390] width 239 height 531
drag, startPoint x: 1034, startPoint y: 496, endPoint x: 1045, endPoint y: 371, distance: 124.7
click at [1045, 371] on div at bounding box center [1017, 390] width 239 height 531
drag, startPoint x: 1024, startPoint y: 486, endPoint x: 1044, endPoint y: 274, distance: 213.2
click at [1044, 274] on div at bounding box center [1017, 390] width 239 height 531
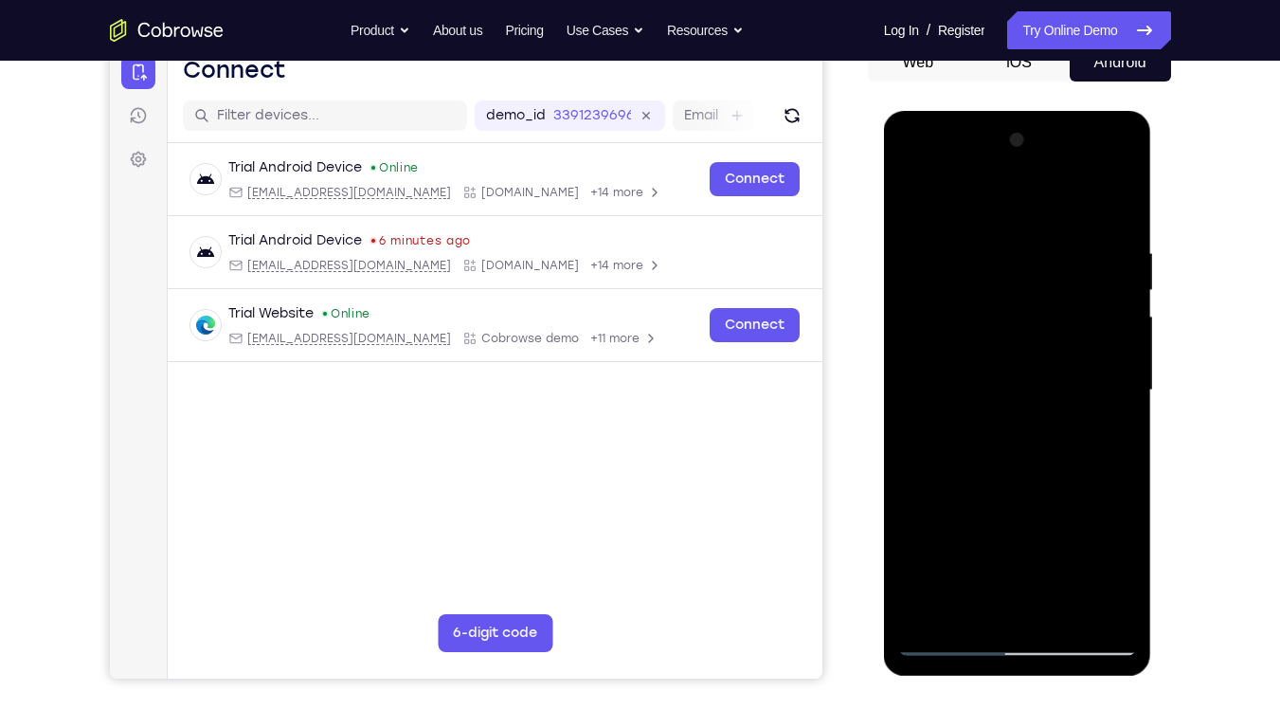
drag, startPoint x: 1038, startPoint y: 403, endPoint x: 1038, endPoint y: 280, distance: 123.2
click at [1038, 280] on div at bounding box center [1017, 390] width 239 height 531
drag, startPoint x: 1023, startPoint y: 463, endPoint x: 1035, endPoint y: 312, distance: 152.1
click at [1035, 312] on div at bounding box center [1017, 390] width 239 height 531
drag, startPoint x: 1016, startPoint y: 517, endPoint x: 1040, endPoint y: 345, distance: 174.1
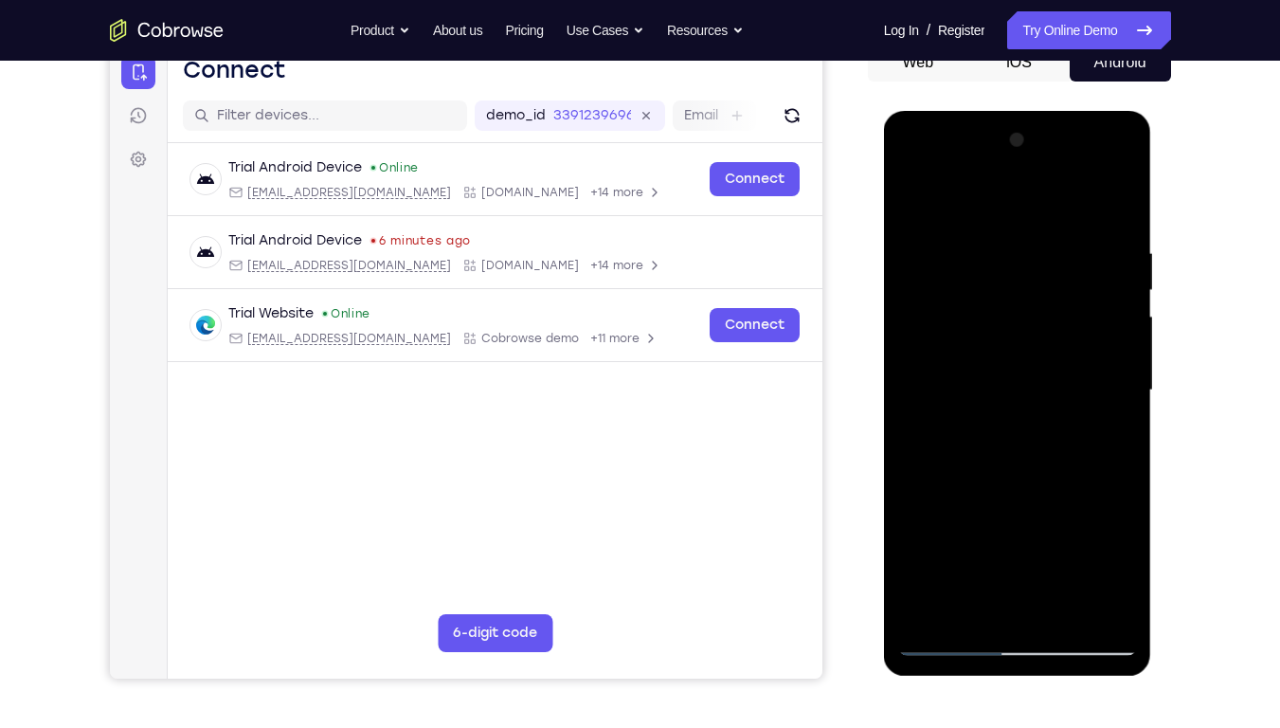
click at [1040, 345] on div at bounding box center [1017, 390] width 239 height 531
click at [945, 552] on div at bounding box center [1017, 390] width 239 height 531
drag, startPoint x: 1023, startPoint y: 353, endPoint x: 1026, endPoint y: 206, distance: 146.9
click at [1026, 206] on div at bounding box center [1017, 390] width 239 height 531
drag, startPoint x: 1044, startPoint y: 456, endPoint x: 1063, endPoint y: 262, distance: 195.2
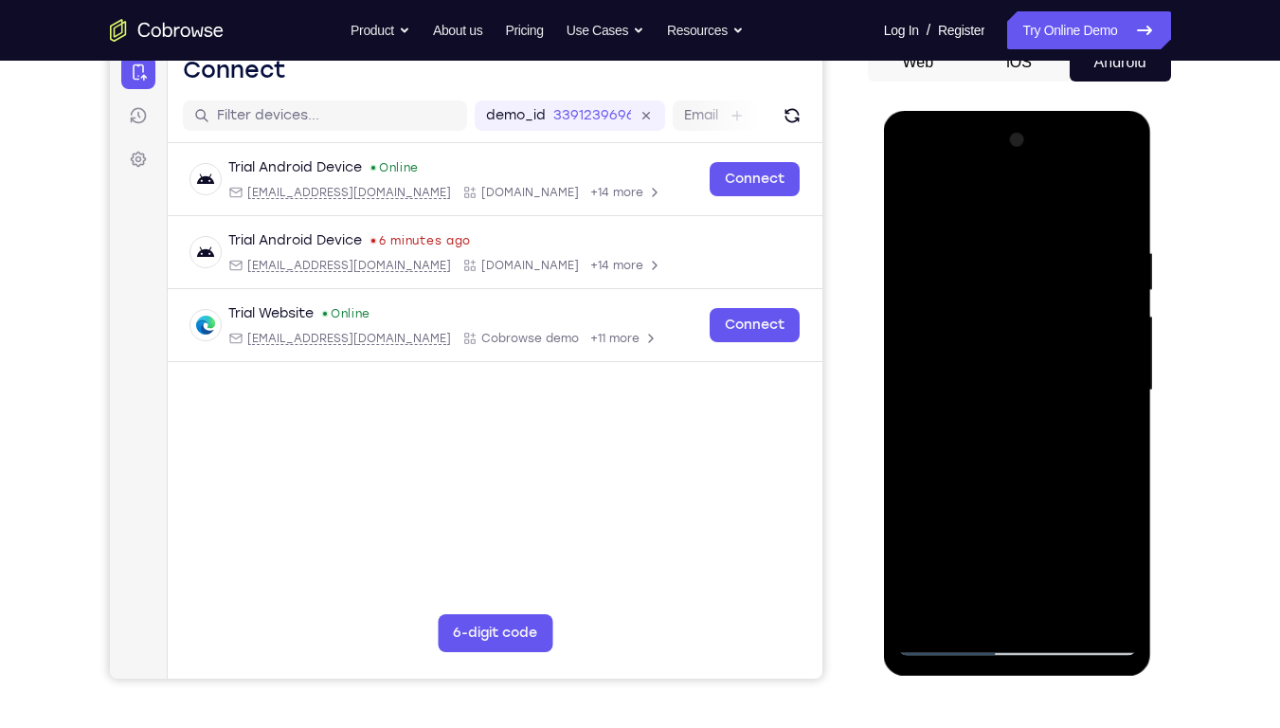
click at [1063, 262] on div at bounding box center [1017, 390] width 239 height 531
drag, startPoint x: 1023, startPoint y: 426, endPoint x: 1043, endPoint y: 299, distance: 129.5
click at [1043, 299] on div at bounding box center [1017, 390] width 239 height 531
drag, startPoint x: 1013, startPoint y: 518, endPoint x: 1039, endPoint y: 271, distance: 248.7
click at [1039, 271] on div at bounding box center [1017, 390] width 239 height 531
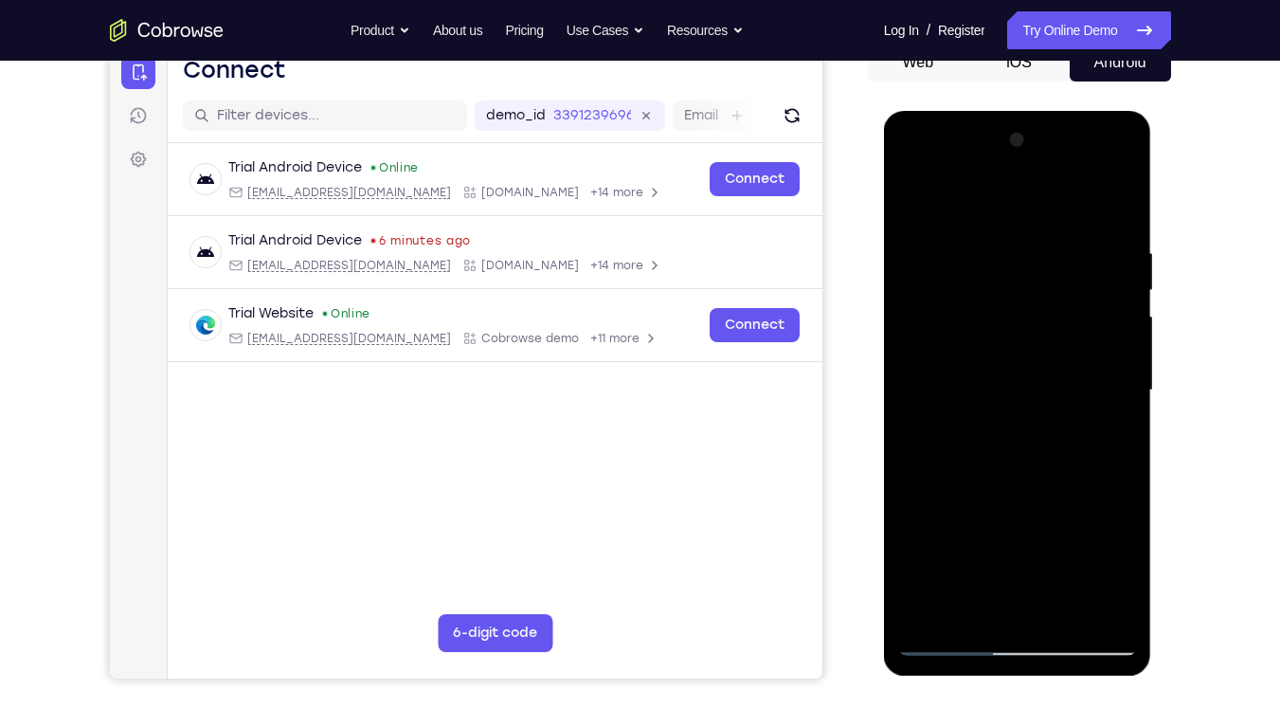
drag, startPoint x: 995, startPoint y: 482, endPoint x: 1059, endPoint y: 201, distance: 288.5
click at [1059, 201] on div at bounding box center [1017, 390] width 239 height 531
drag, startPoint x: 995, startPoint y: 460, endPoint x: 1058, endPoint y: 175, distance: 291.1
click at [1058, 175] on div at bounding box center [1017, 390] width 239 height 531
drag, startPoint x: 1004, startPoint y: 469, endPoint x: 1038, endPoint y: 266, distance: 205.7
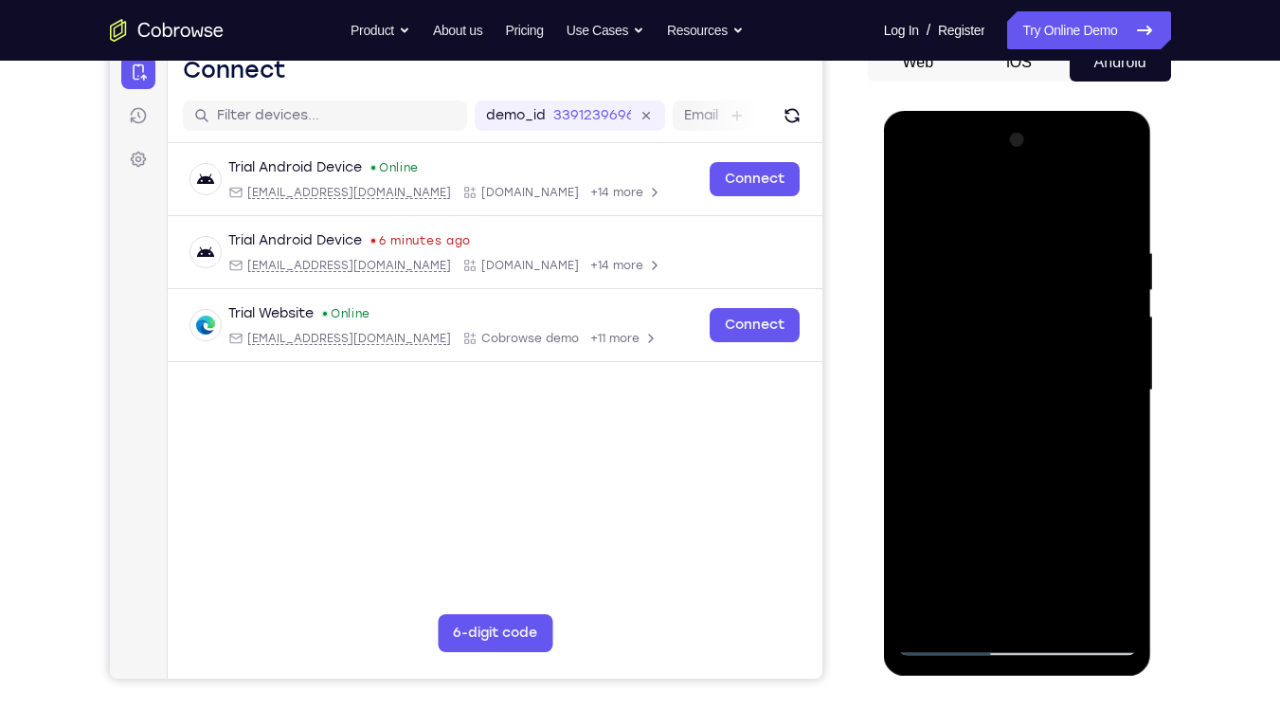
click at [1038, 266] on div at bounding box center [1017, 390] width 239 height 531
click at [1034, 334] on div at bounding box center [1017, 390] width 239 height 531
drag, startPoint x: 1001, startPoint y: 487, endPoint x: 1033, endPoint y: 294, distance: 196.0
click at [1033, 294] on div at bounding box center [1017, 390] width 239 height 531
drag, startPoint x: 1004, startPoint y: 424, endPoint x: 1041, endPoint y: 278, distance: 150.8
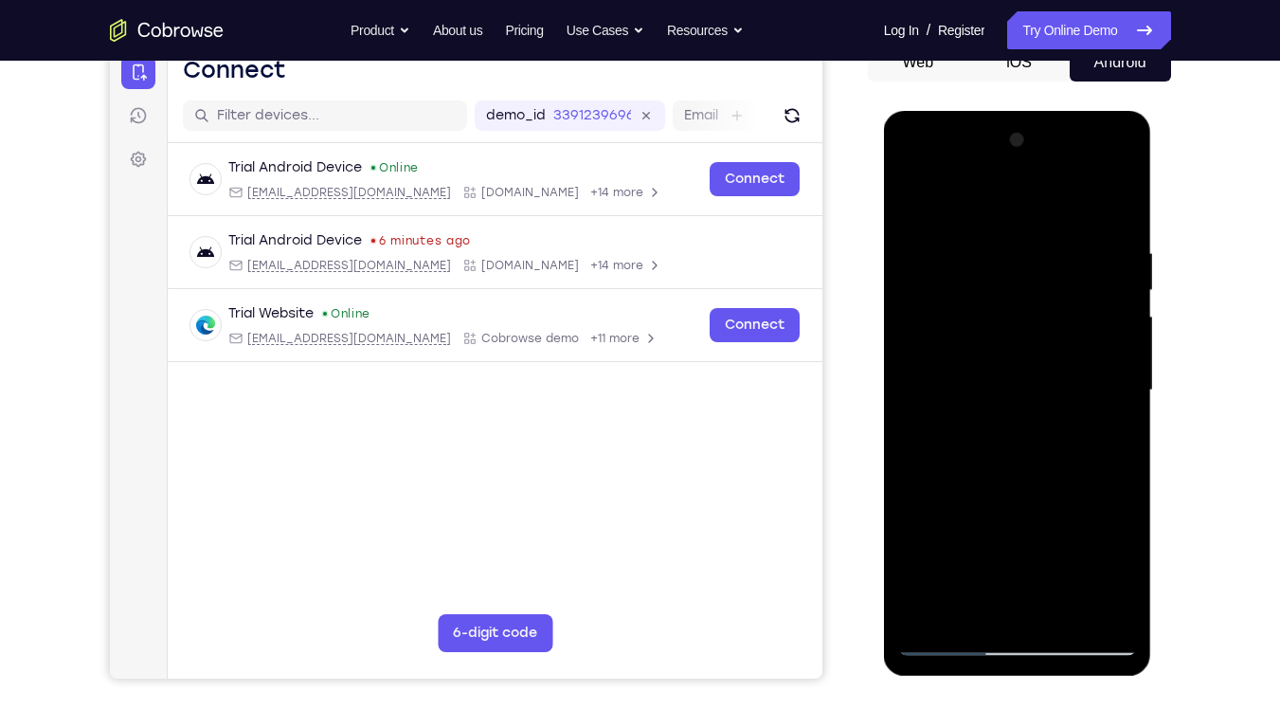
click at [1041, 278] on div at bounding box center [1017, 390] width 239 height 531
drag, startPoint x: 1012, startPoint y: 470, endPoint x: 1044, endPoint y: 312, distance: 161.5
click at [1044, 312] on div at bounding box center [1017, 390] width 239 height 531
click at [1068, 237] on div at bounding box center [1017, 390] width 239 height 531
click at [1027, 242] on div at bounding box center [1017, 390] width 239 height 531
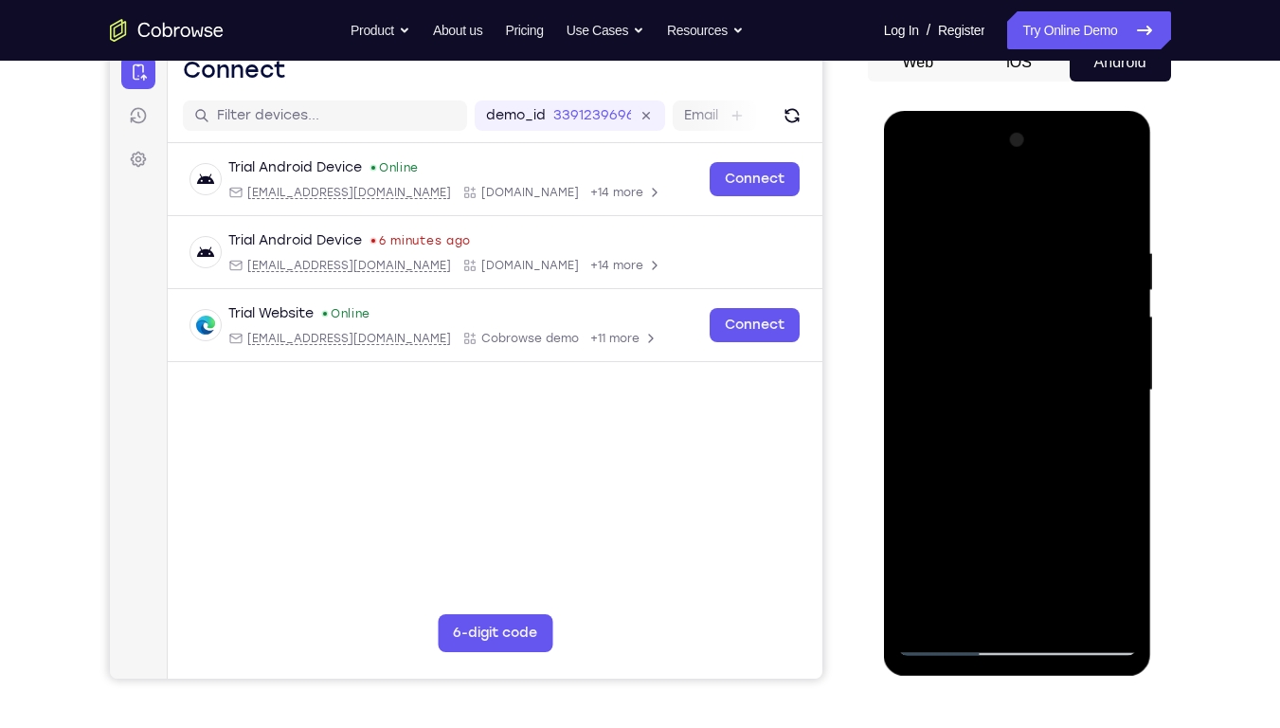
click at [1046, 208] on div at bounding box center [1017, 390] width 239 height 531
drag, startPoint x: 1009, startPoint y: 455, endPoint x: 1026, endPoint y: 364, distance: 92.6
click at [1026, 364] on div at bounding box center [1017, 390] width 239 height 531
drag, startPoint x: 980, startPoint y: 379, endPoint x: 990, endPoint y: 293, distance: 86.9
click at [990, 293] on div at bounding box center [1017, 390] width 239 height 531
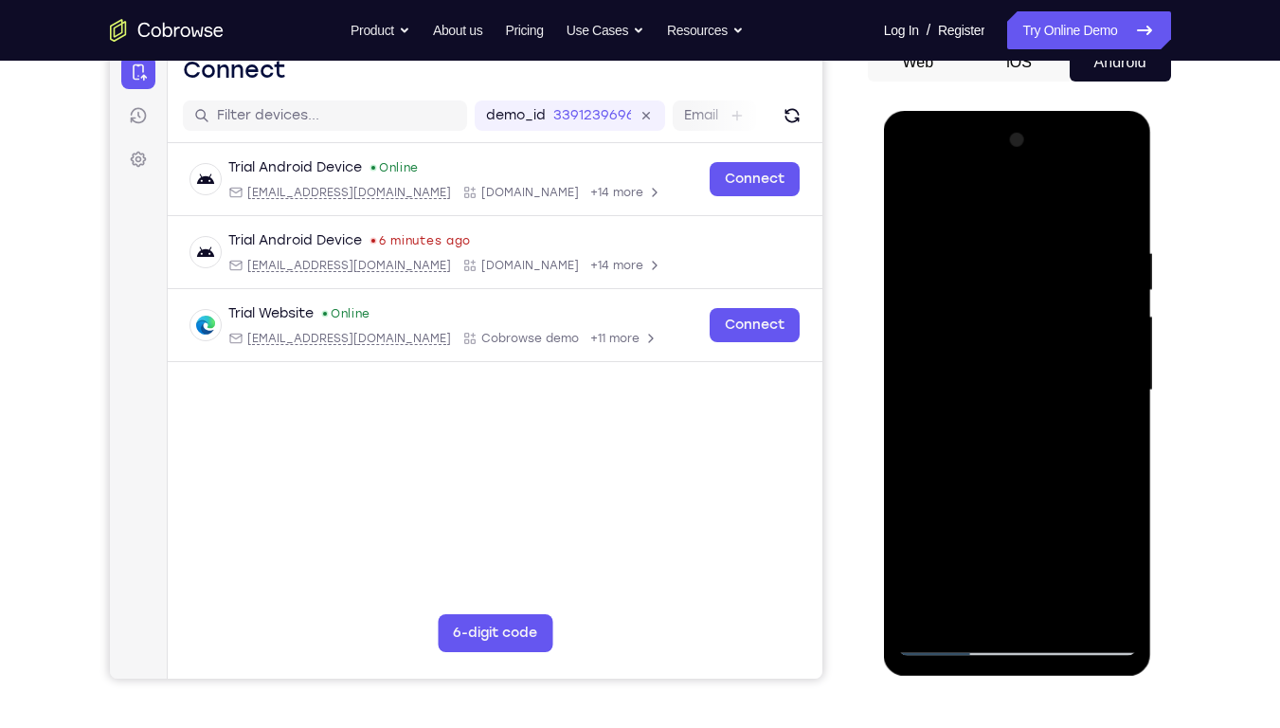
drag, startPoint x: 987, startPoint y: 415, endPoint x: 1006, endPoint y: 334, distance: 83.9
click at [1006, 334] on div at bounding box center [1017, 390] width 239 height 531
drag, startPoint x: 981, startPoint y: 448, endPoint x: 1026, endPoint y: 191, distance: 260.8
click at [1026, 191] on div at bounding box center [1017, 390] width 239 height 531
drag, startPoint x: 958, startPoint y: 407, endPoint x: 984, endPoint y: 216, distance: 193.1
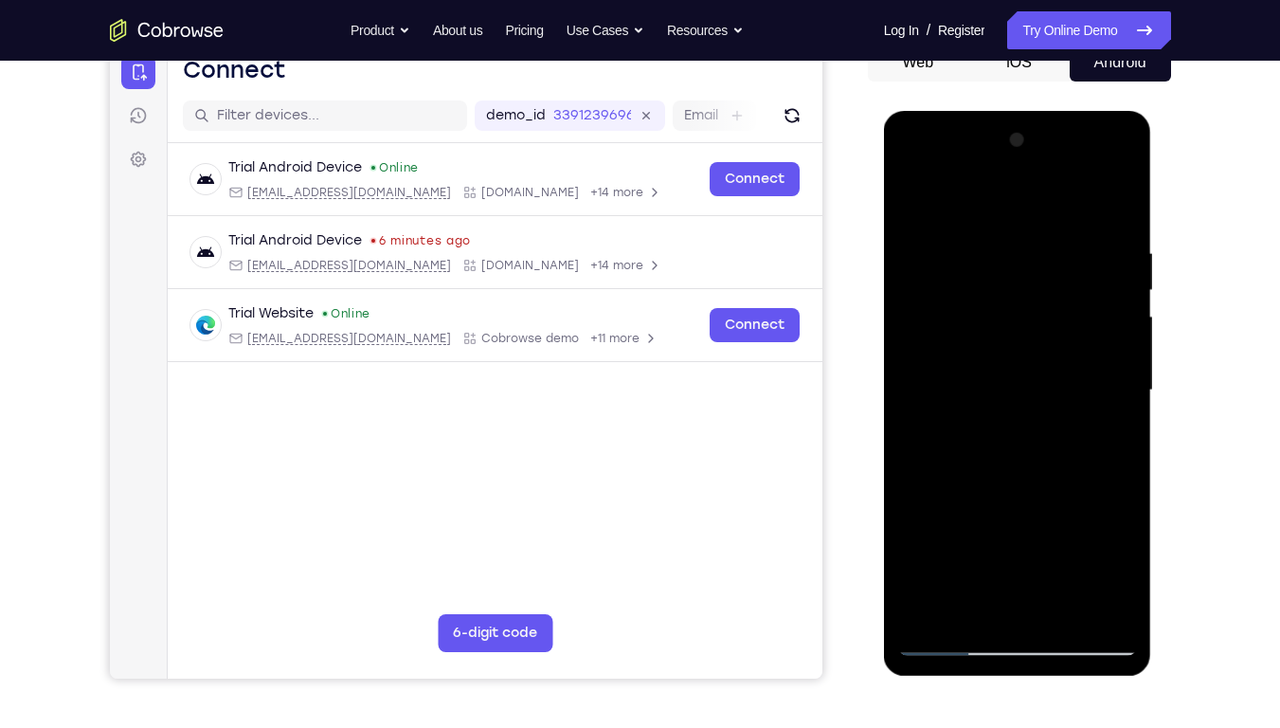
click at [984, 216] on div at bounding box center [1017, 390] width 239 height 531
drag, startPoint x: 921, startPoint y: 391, endPoint x: 933, endPoint y: 131, distance: 260.9
click at [933, 131] on div at bounding box center [1017, 390] width 239 height 531
click at [908, 196] on div at bounding box center [1017, 390] width 239 height 531
drag, startPoint x: 1063, startPoint y: 259, endPoint x: 1059, endPoint y: 527, distance: 268.2
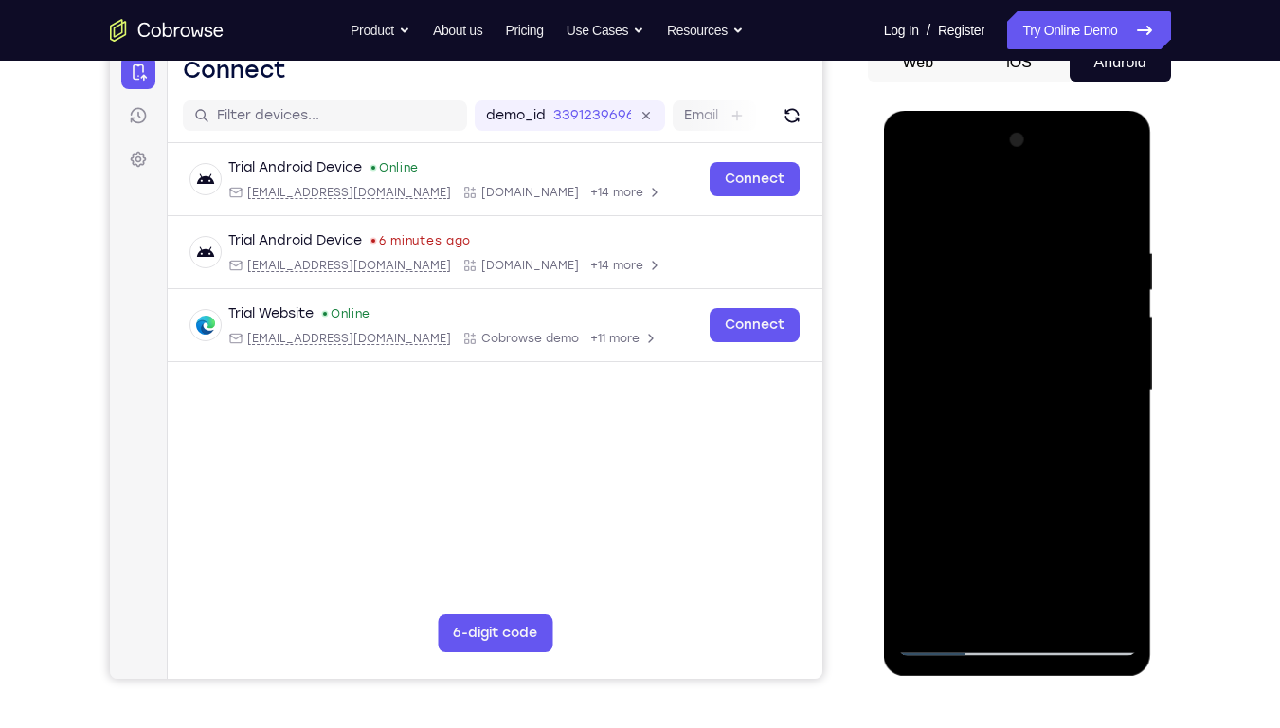
click at [1059, 527] on div at bounding box center [1017, 390] width 239 height 531
drag, startPoint x: 1062, startPoint y: 304, endPoint x: 1037, endPoint y: 727, distance: 423.4
click at [1037, 552] on html "Online web based iOS Simulators and Android Emulators. Run iPhone, iPad, Mobile…" at bounding box center [1019, 395] width 270 height 569
drag, startPoint x: 980, startPoint y: 383, endPoint x: 946, endPoint y: 727, distance: 345.7
click at [946, 552] on html "Online web based iOS Simulators and Android Emulators. Run iPhone, iPad, Mobile…" at bounding box center [1019, 395] width 270 height 569
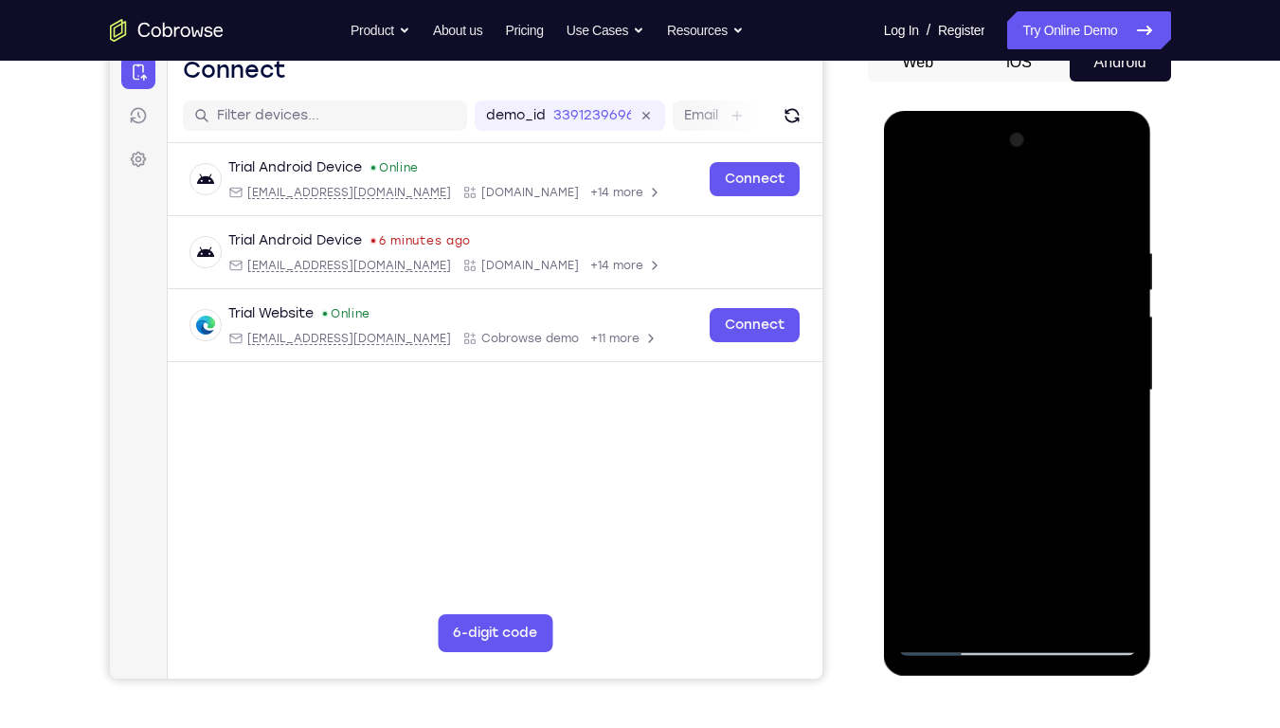
drag, startPoint x: 1001, startPoint y: 203, endPoint x: 966, endPoint y: 667, distance: 465.7
click at [966, 552] on div at bounding box center [1018, 393] width 268 height 565
drag, startPoint x: 1030, startPoint y: 289, endPoint x: 1026, endPoint y: 454, distance: 164.9
click at [1026, 454] on div at bounding box center [1017, 390] width 239 height 531
click at [1072, 465] on div at bounding box center [1017, 390] width 239 height 531
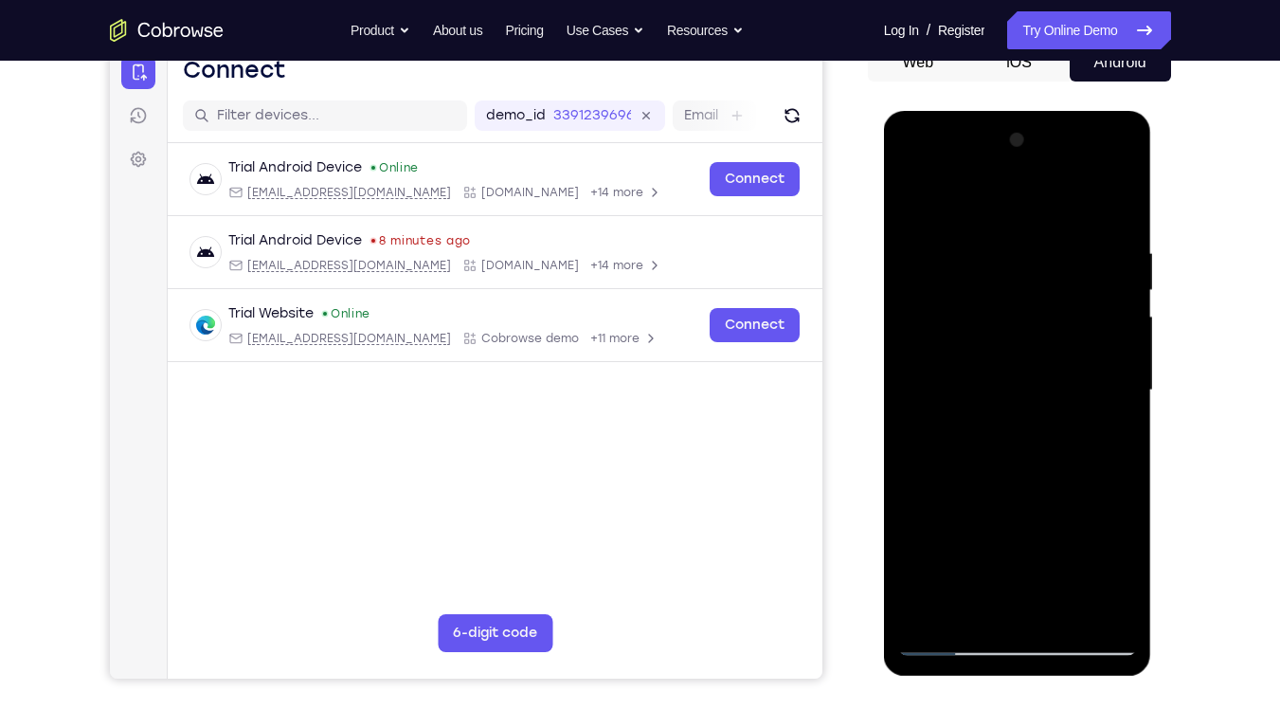
drag, startPoint x: 972, startPoint y: 485, endPoint x: 989, endPoint y: 415, distance: 72.2
click at [989, 415] on div at bounding box center [1017, 390] width 239 height 531
drag, startPoint x: 969, startPoint y: 419, endPoint x: 966, endPoint y: 480, distance: 61.7
click at [966, 480] on div at bounding box center [1017, 390] width 239 height 531
click at [1088, 201] on div at bounding box center [1017, 390] width 239 height 531
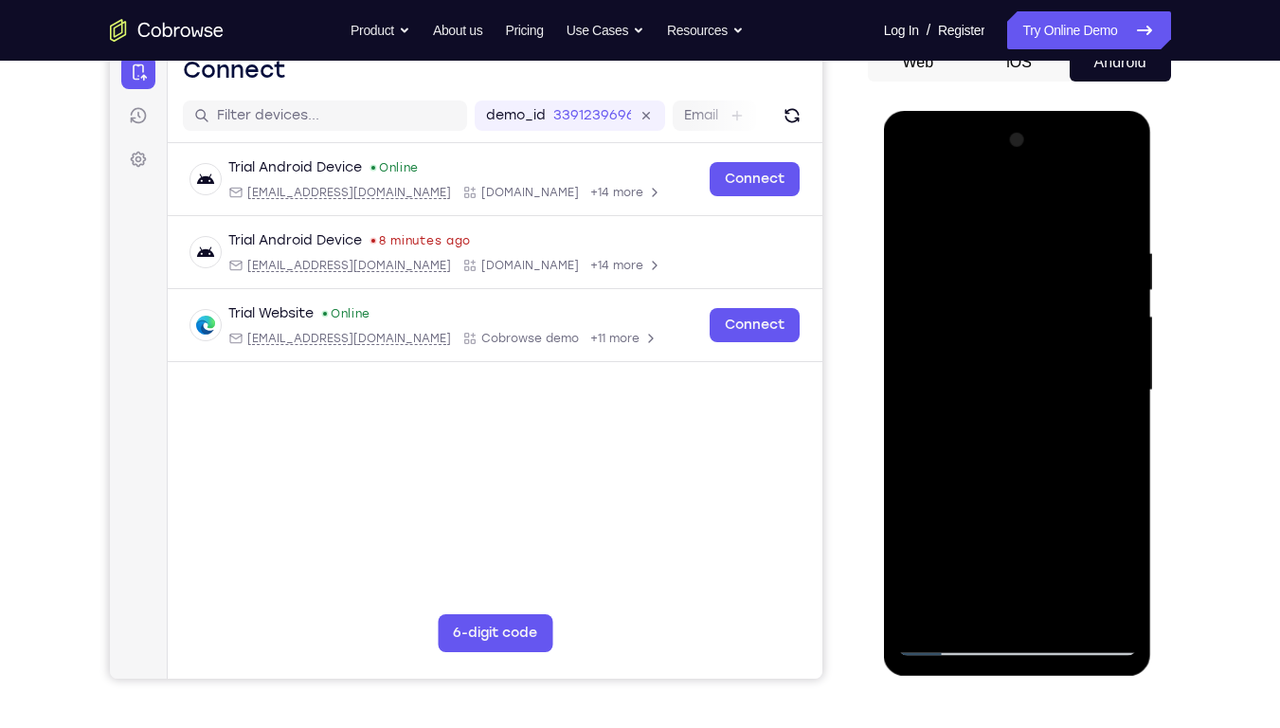
click at [990, 353] on div at bounding box center [1017, 390] width 239 height 531
drag, startPoint x: 1023, startPoint y: 513, endPoint x: 1046, endPoint y: 287, distance: 226.8
click at [1046, 287] on div at bounding box center [1017, 390] width 239 height 531
drag, startPoint x: 1003, startPoint y: 455, endPoint x: 1017, endPoint y: 288, distance: 167.4
click at [1017, 288] on div at bounding box center [1017, 390] width 239 height 531
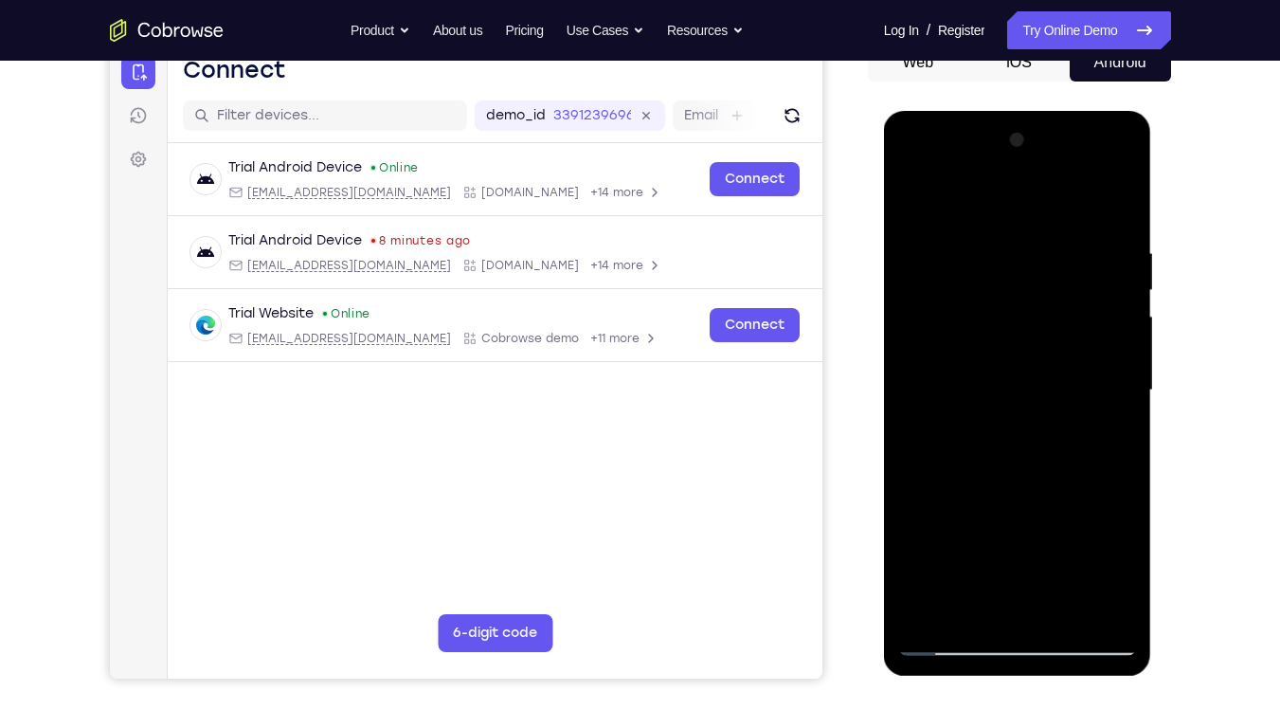
drag, startPoint x: 1008, startPoint y: 310, endPoint x: 967, endPoint y: 624, distance: 316.4
click at [967, 552] on div at bounding box center [1017, 390] width 239 height 531
click at [918, 198] on div at bounding box center [1017, 390] width 239 height 531
click at [969, 258] on div at bounding box center [1017, 390] width 239 height 531
drag, startPoint x: 1004, startPoint y: 504, endPoint x: 1029, endPoint y: 163, distance: 342.1
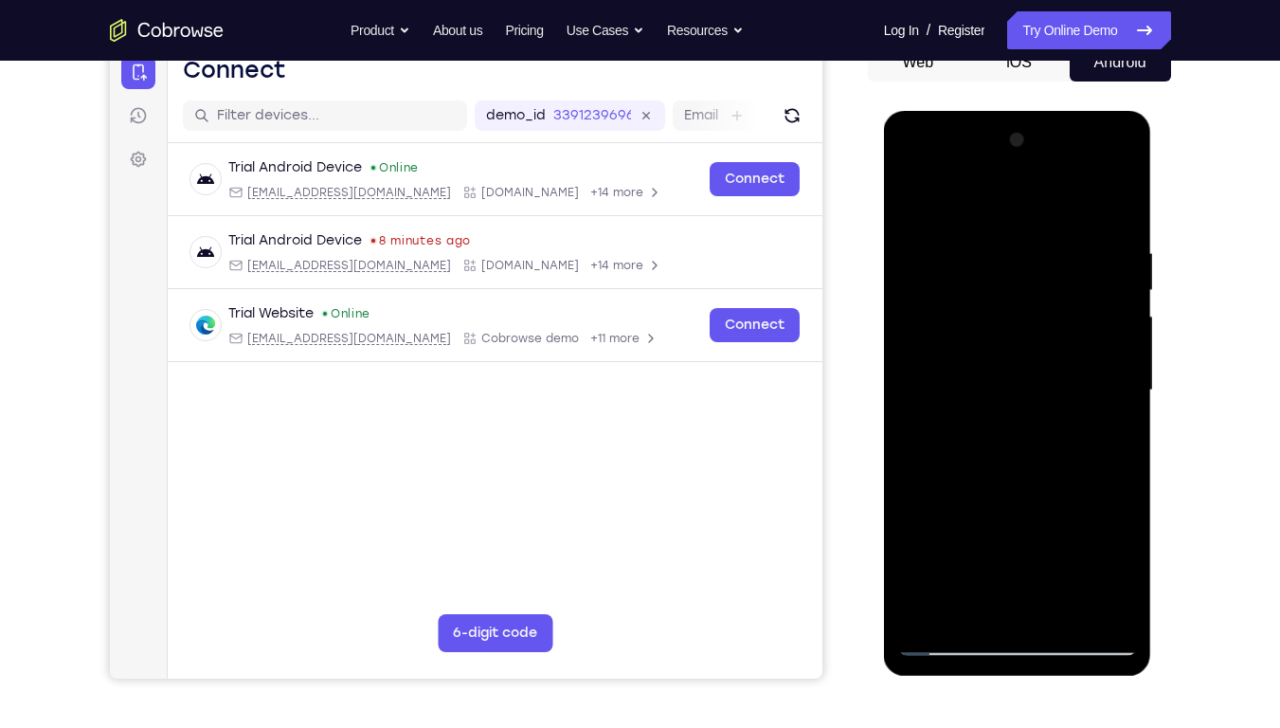
click at [1029, 163] on div at bounding box center [1017, 390] width 239 height 531
drag, startPoint x: 986, startPoint y: 491, endPoint x: 1020, endPoint y: 305, distance: 188.9
click at [1020, 305] on div at bounding box center [1017, 390] width 239 height 531
drag, startPoint x: 1007, startPoint y: 467, endPoint x: 1037, endPoint y: 244, distance: 224.6
click at [1037, 244] on div at bounding box center [1017, 390] width 239 height 531
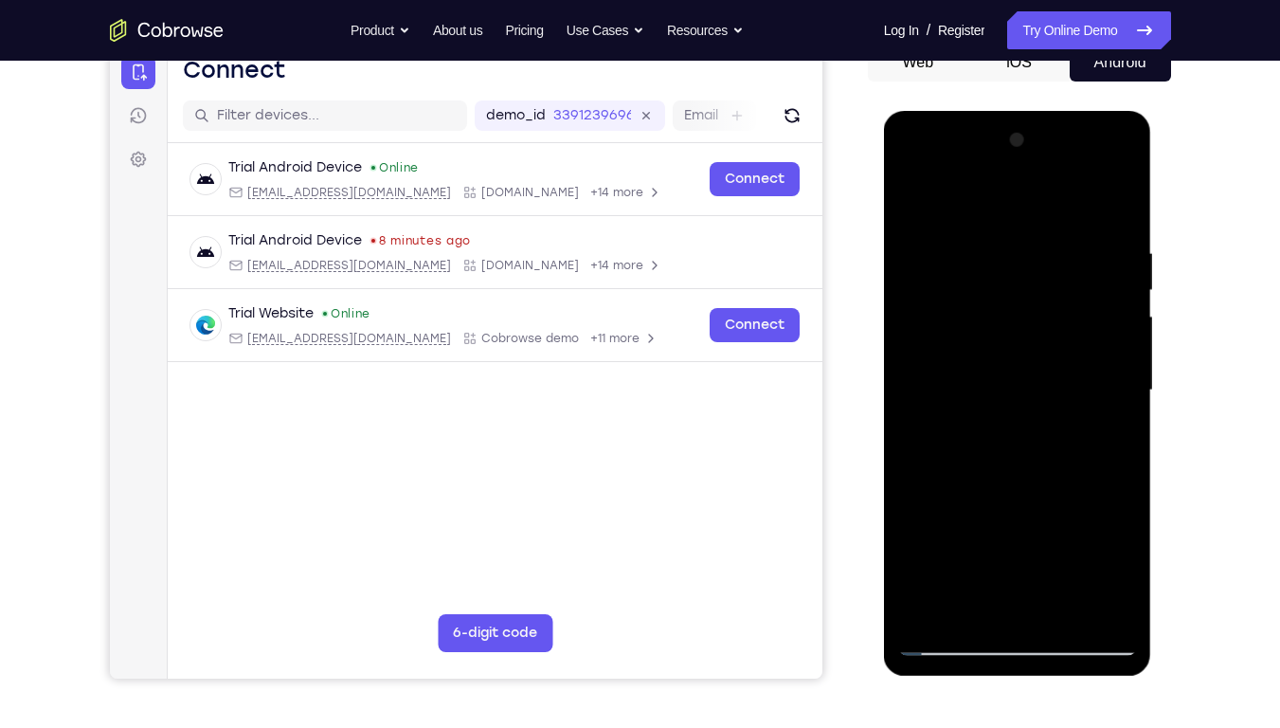
drag, startPoint x: 999, startPoint y: 555, endPoint x: 1033, endPoint y: 320, distance: 237.5
click at [1033, 320] on div at bounding box center [1017, 390] width 239 height 531
drag, startPoint x: 1018, startPoint y: 516, endPoint x: 1059, endPoint y: 335, distance: 184.6
click at [1059, 335] on div at bounding box center [1017, 390] width 239 height 531
drag, startPoint x: 987, startPoint y: 496, endPoint x: 995, endPoint y: 371, distance: 124.4
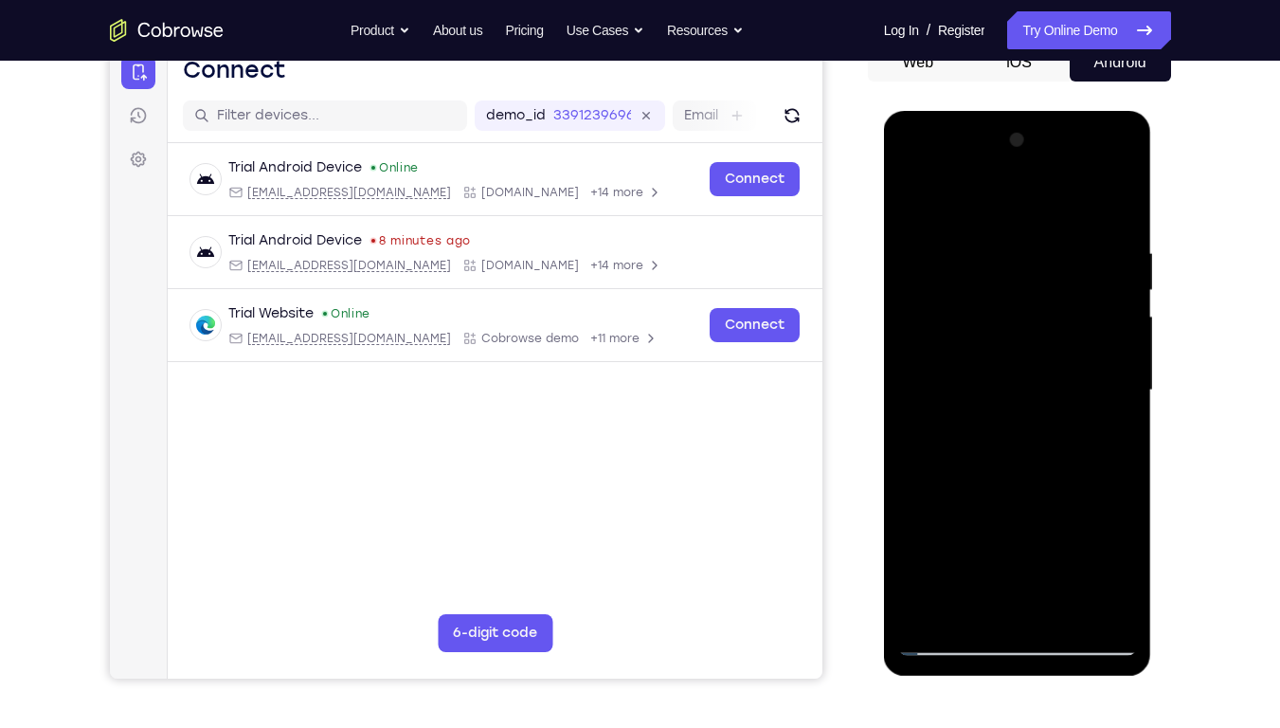
click at [995, 371] on div at bounding box center [1017, 390] width 239 height 531
drag, startPoint x: 1008, startPoint y: 472, endPoint x: 1017, endPoint y: 294, distance: 178.4
click at [1017, 294] on div at bounding box center [1017, 390] width 239 height 531
drag, startPoint x: 987, startPoint y: 542, endPoint x: 1020, endPoint y: 349, distance: 196.1
click at [1020, 349] on div at bounding box center [1017, 390] width 239 height 531
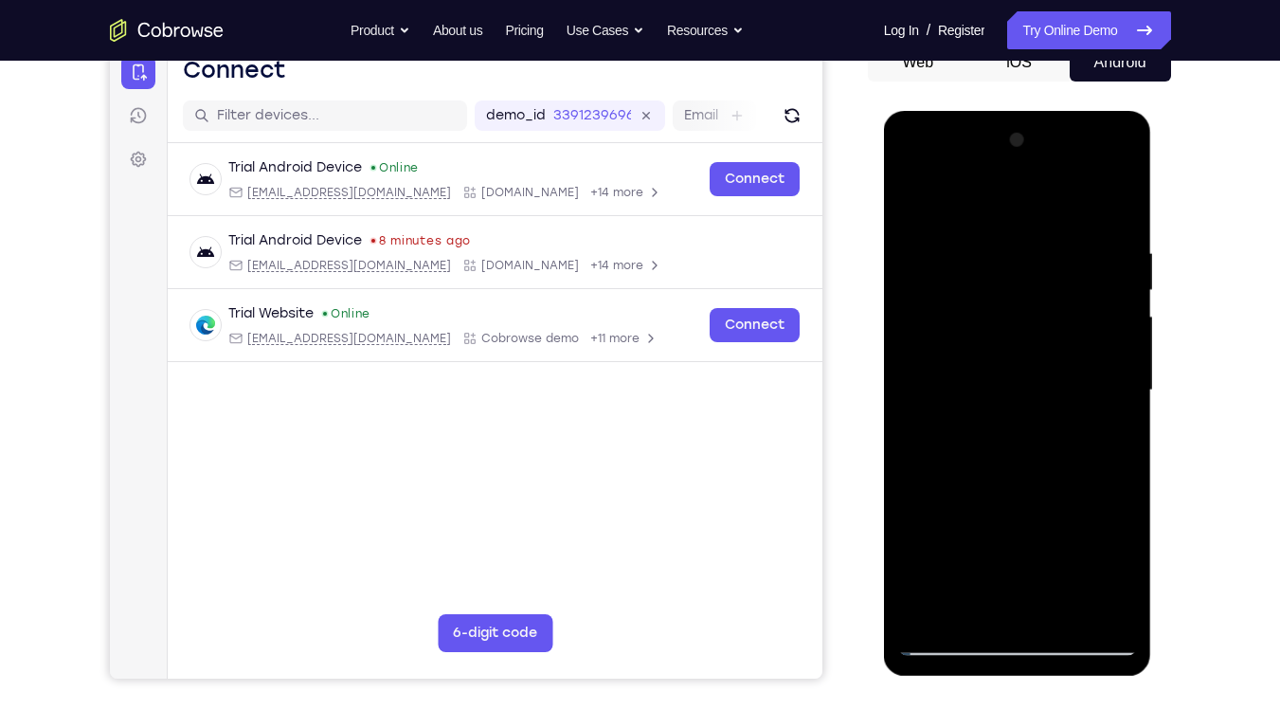
drag, startPoint x: 1021, startPoint y: 528, endPoint x: 1048, endPoint y: 303, distance: 226.3
click at [1048, 303] on div at bounding box center [1017, 390] width 239 height 531
drag, startPoint x: 1031, startPoint y: 274, endPoint x: 1017, endPoint y: 522, distance: 248.7
click at [1017, 522] on div at bounding box center [1017, 390] width 239 height 531
drag, startPoint x: 983, startPoint y: 532, endPoint x: 1017, endPoint y: 221, distance: 312.7
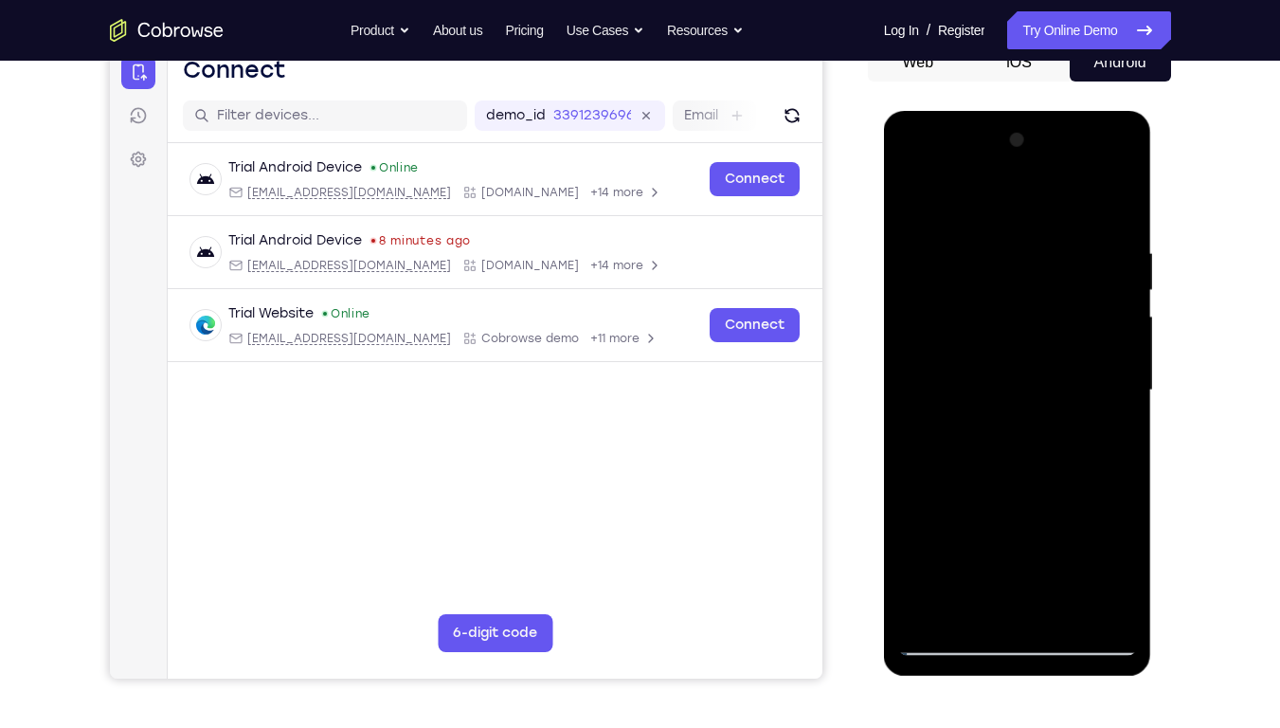
click at [1017, 221] on div at bounding box center [1017, 390] width 239 height 531
drag, startPoint x: 981, startPoint y: 511, endPoint x: 1003, endPoint y: 276, distance: 236.0
click at [1003, 276] on div at bounding box center [1017, 390] width 239 height 531
drag, startPoint x: 954, startPoint y: 435, endPoint x: 1011, endPoint y: 151, distance: 289.9
click at [1011, 151] on div at bounding box center [1017, 390] width 239 height 531
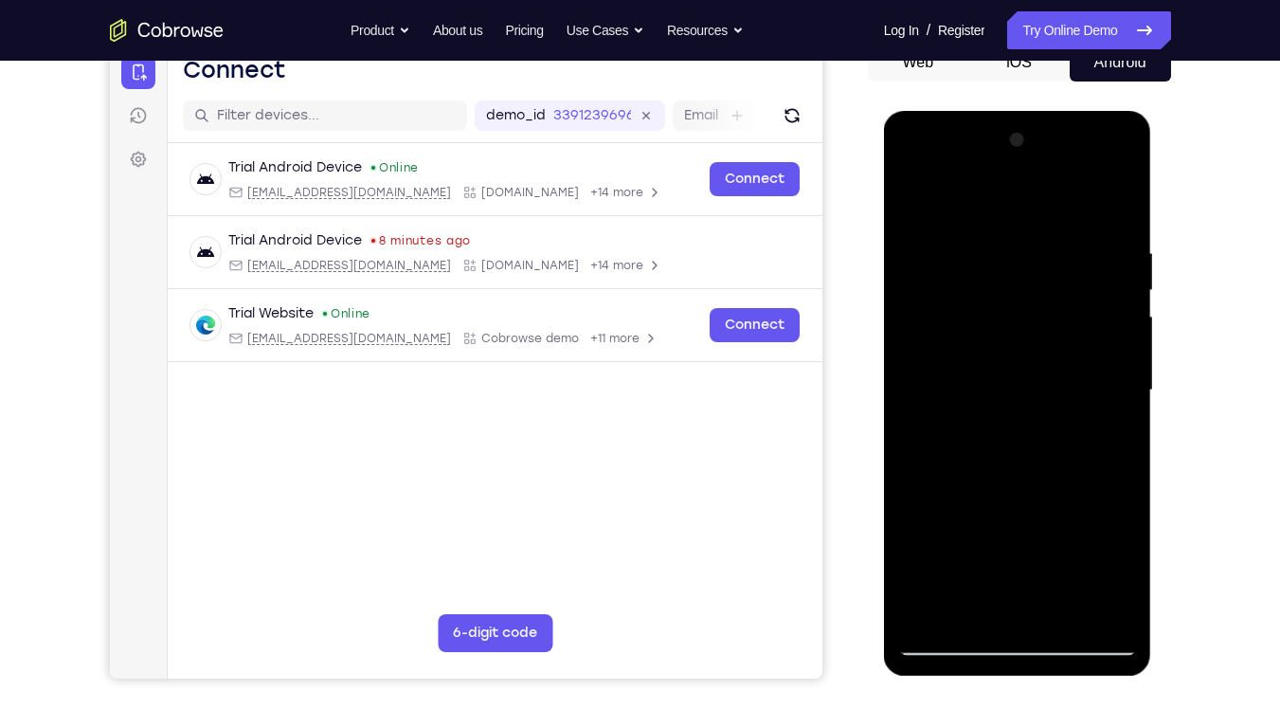
drag, startPoint x: 970, startPoint y: 400, endPoint x: 998, endPoint y: 222, distance: 180.3
click at [998, 222] on div at bounding box center [1017, 390] width 239 height 531
drag, startPoint x: 962, startPoint y: 385, endPoint x: 996, endPoint y: 186, distance: 201.9
click at [996, 186] on div at bounding box center [1017, 390] width 239 height 531
drag, startPoint x: 970, startPoint y: 482, endPoint x: 1012, endPoint y: 233, distance: 252.7
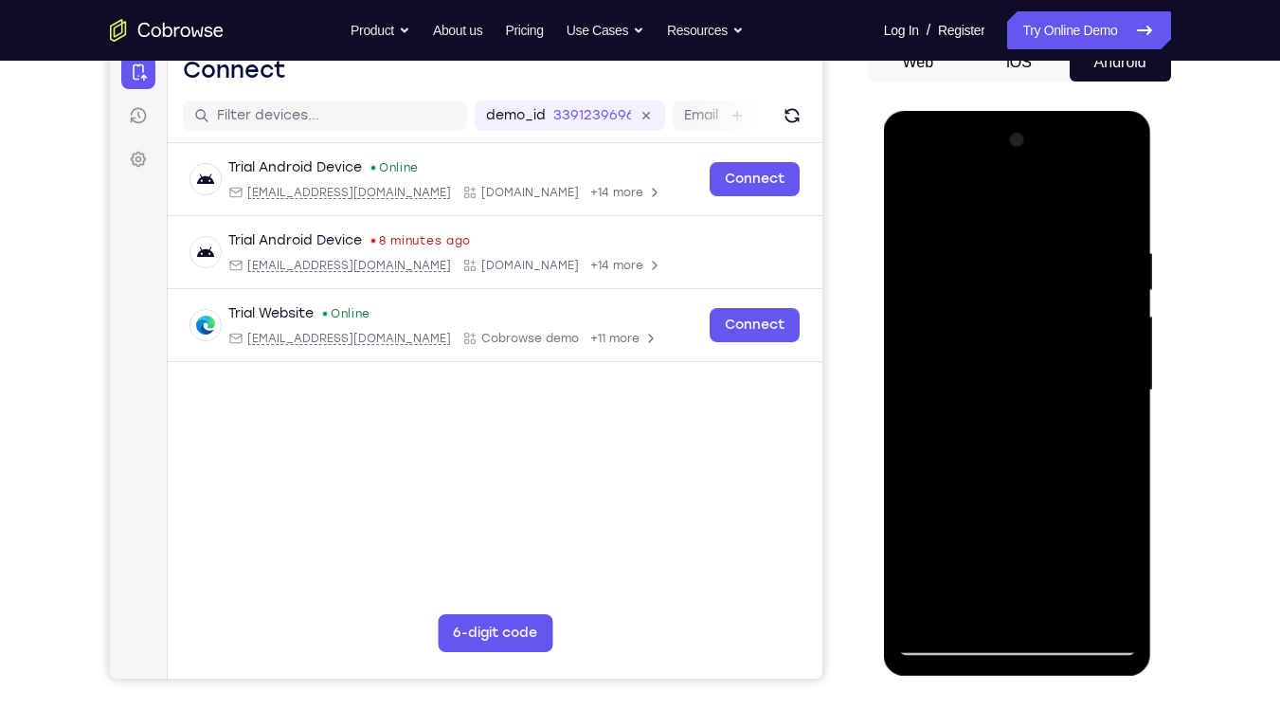
click at [1012, 233] on div at bounding box center [1017, 390] width 239 height 531
drag, startPoint x: 1020, startPoint y: 445, endPoint x: 1040, endPoint y: 322, distance: 124.8
click at [1040, 322] on div at bounding box center [1017, 390] width 239 height 531
drag, startPoint x: 991, startPoint y: 518, endPoint x: 1021, endPoint y: 314, distance: 206.8
click at [1021, 314] on div at bounding box center [1017, 390] width 239 height 531
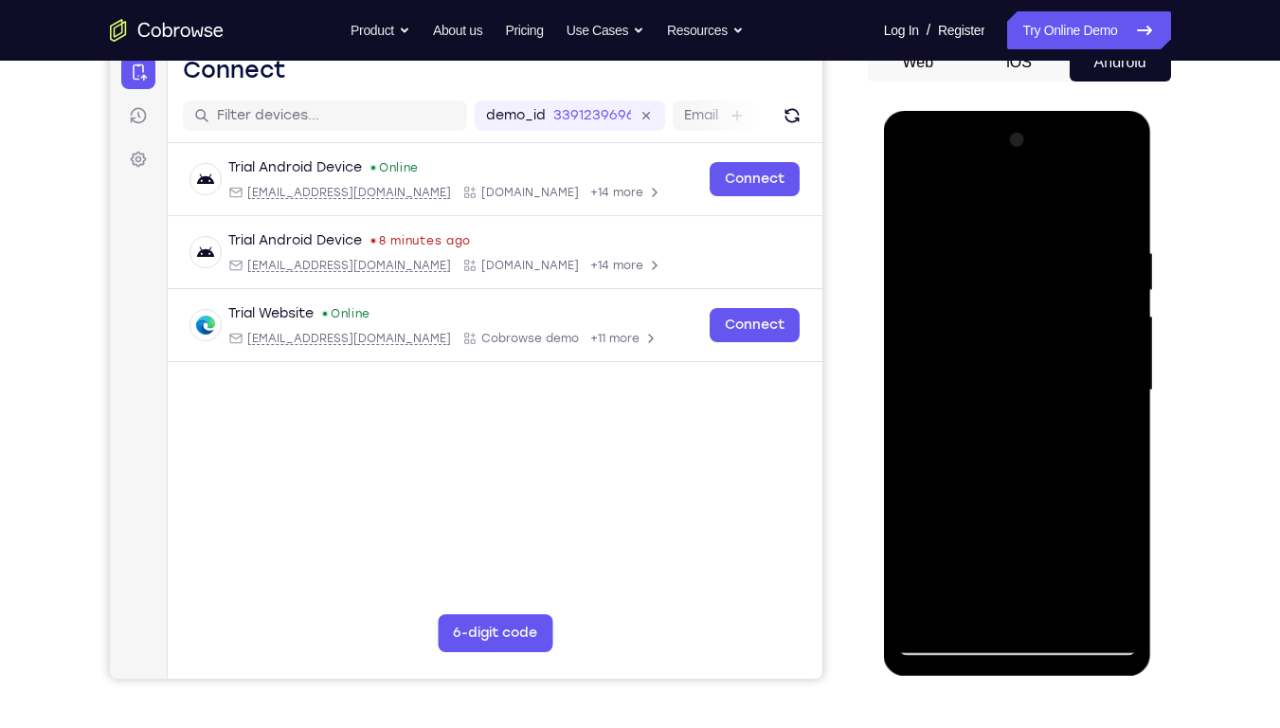
drag, startPoint x: 975, startPoint y: 489, endPoint x: 1005, endPoint y: 270, distance: 220.9
click at [1005, 270] on div at bounding box center [1017, 390] width 239 height 531
